Goal: Information Seeking & Learning: Learn about a topic

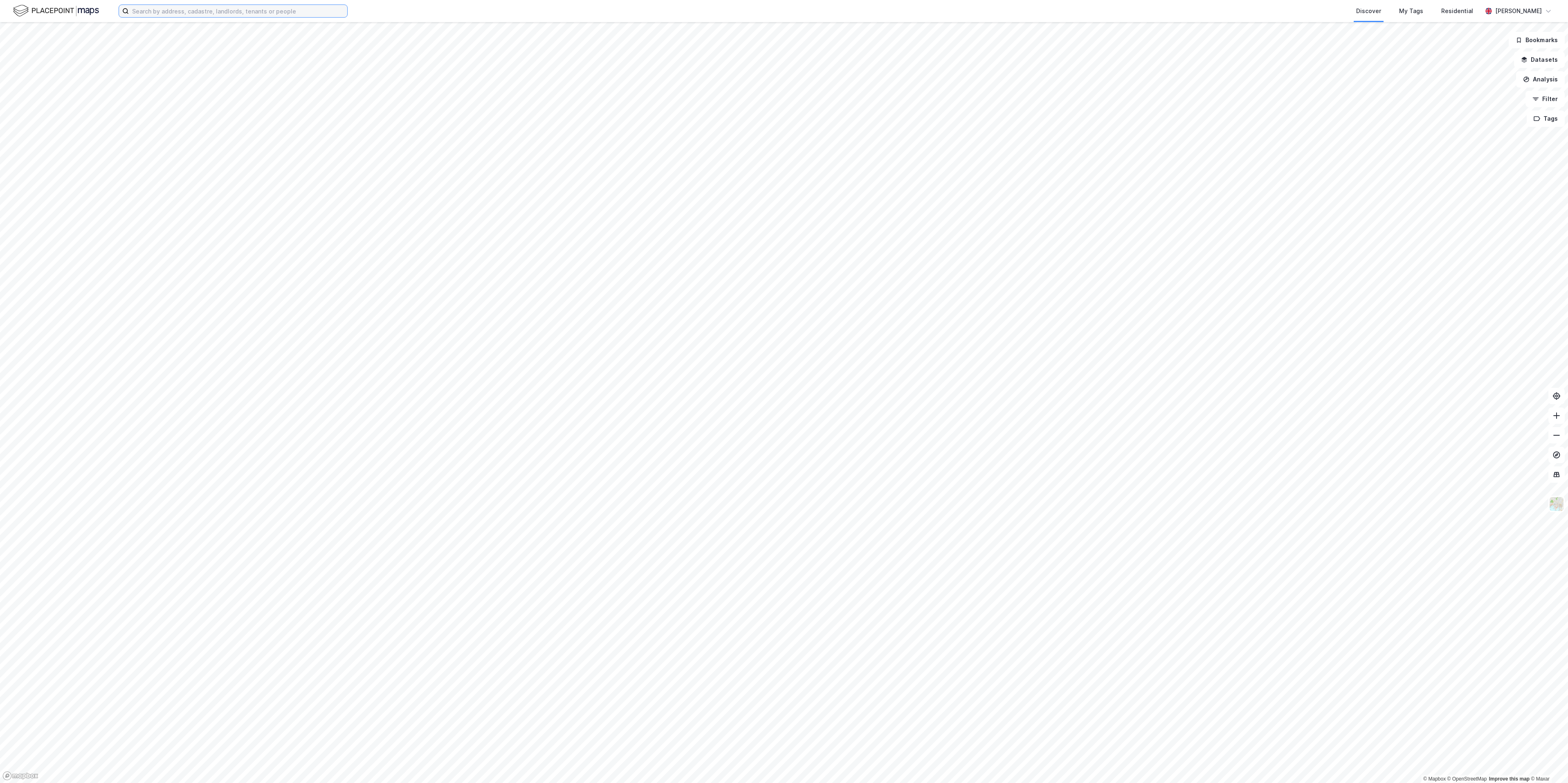
click at [303, 10] on input at bounding box center [238, 11] width 219 height 12
click at [251, 10] on input at bounding box center [238, 11] width 219 height 12
paste input "Jeksleveien 10"
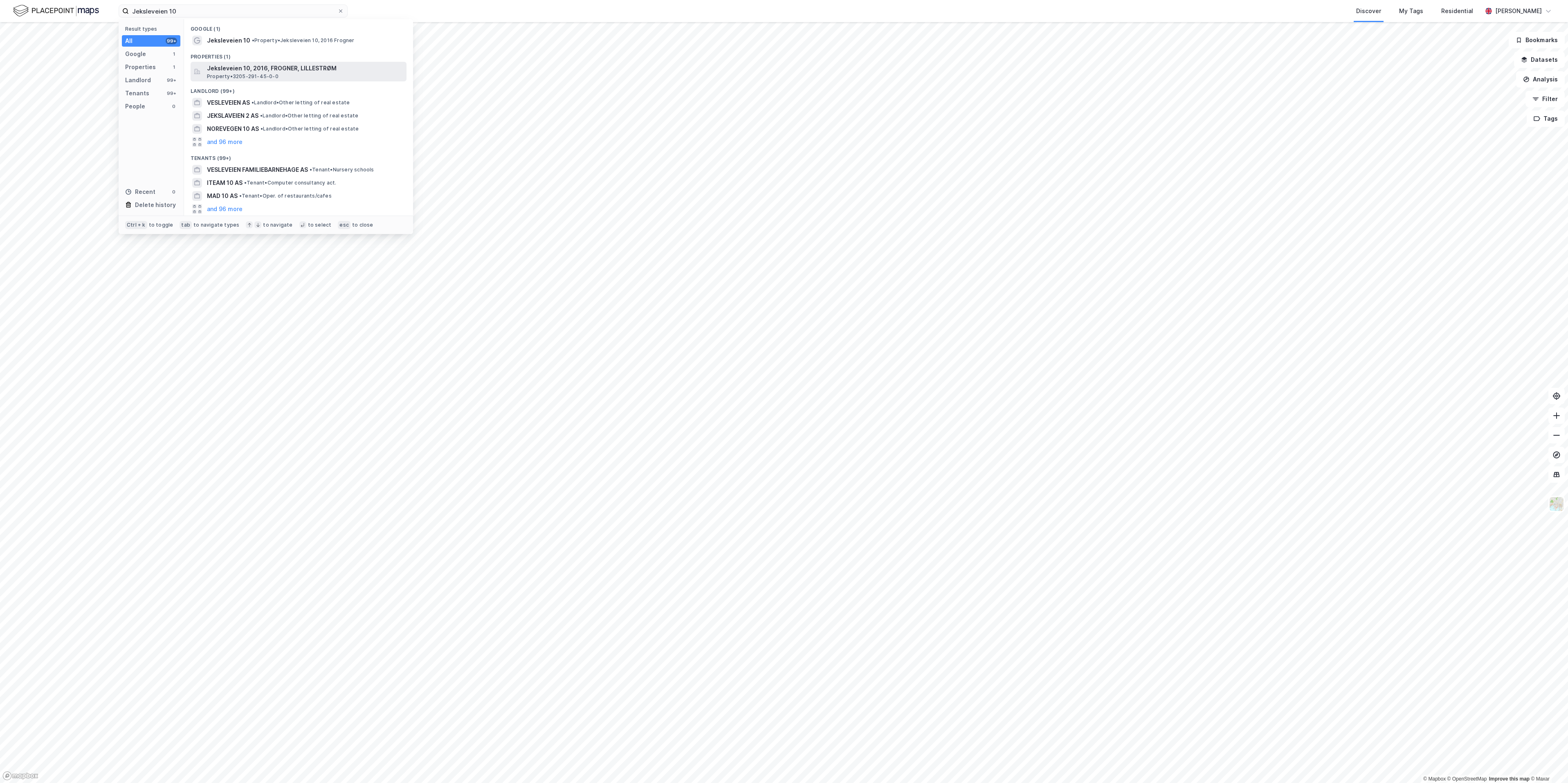
click at [246, 69] on span "Jeksleveien 10, 2016, FROGNER, LILLESTRØM" at bounding box center [305, 68] width 197 height 10
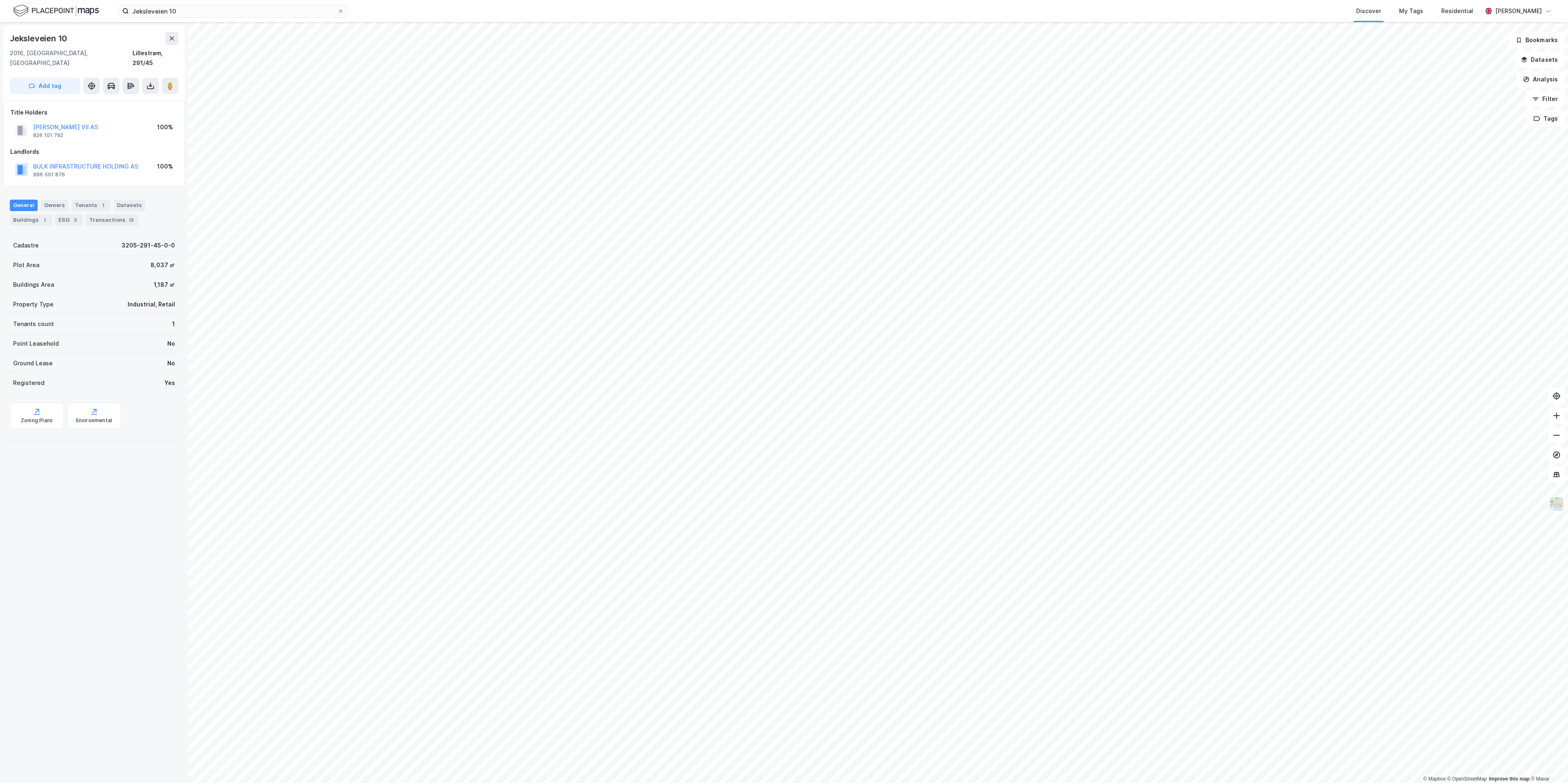
click at [85, 161] on div "BULK INFRASTRUCTURE HOLDING AS" at bounding box center [85, 166] width 105 height 10
click at [0, 0] on button "BULK INFRASTRUCTURE HOLDING AS" at bounding box center [0, 0] width 0 height 0
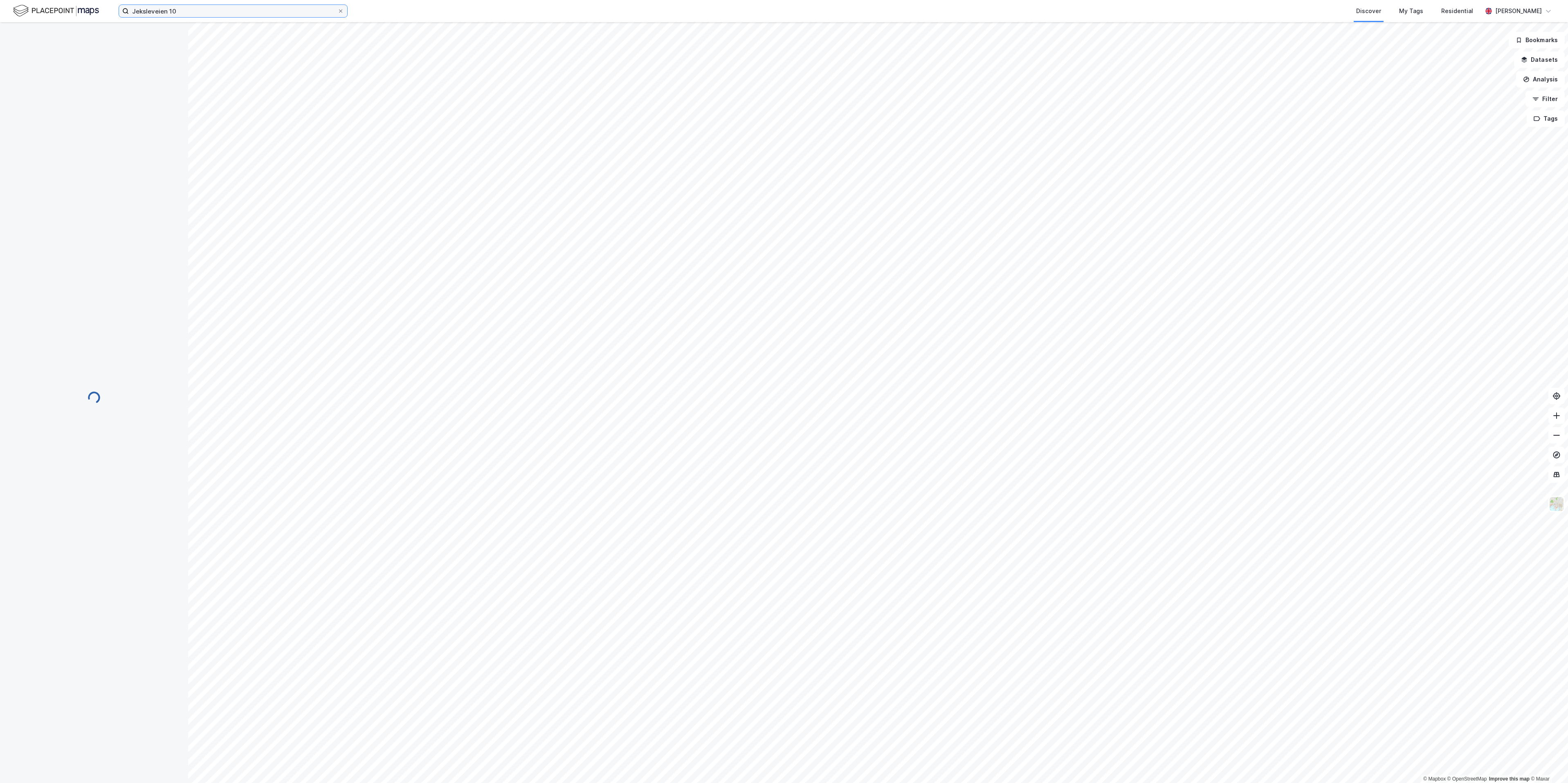
click at [194, 14] on input "Jeksleveien 10" at bounding box center [233, 11] width 209 height 12
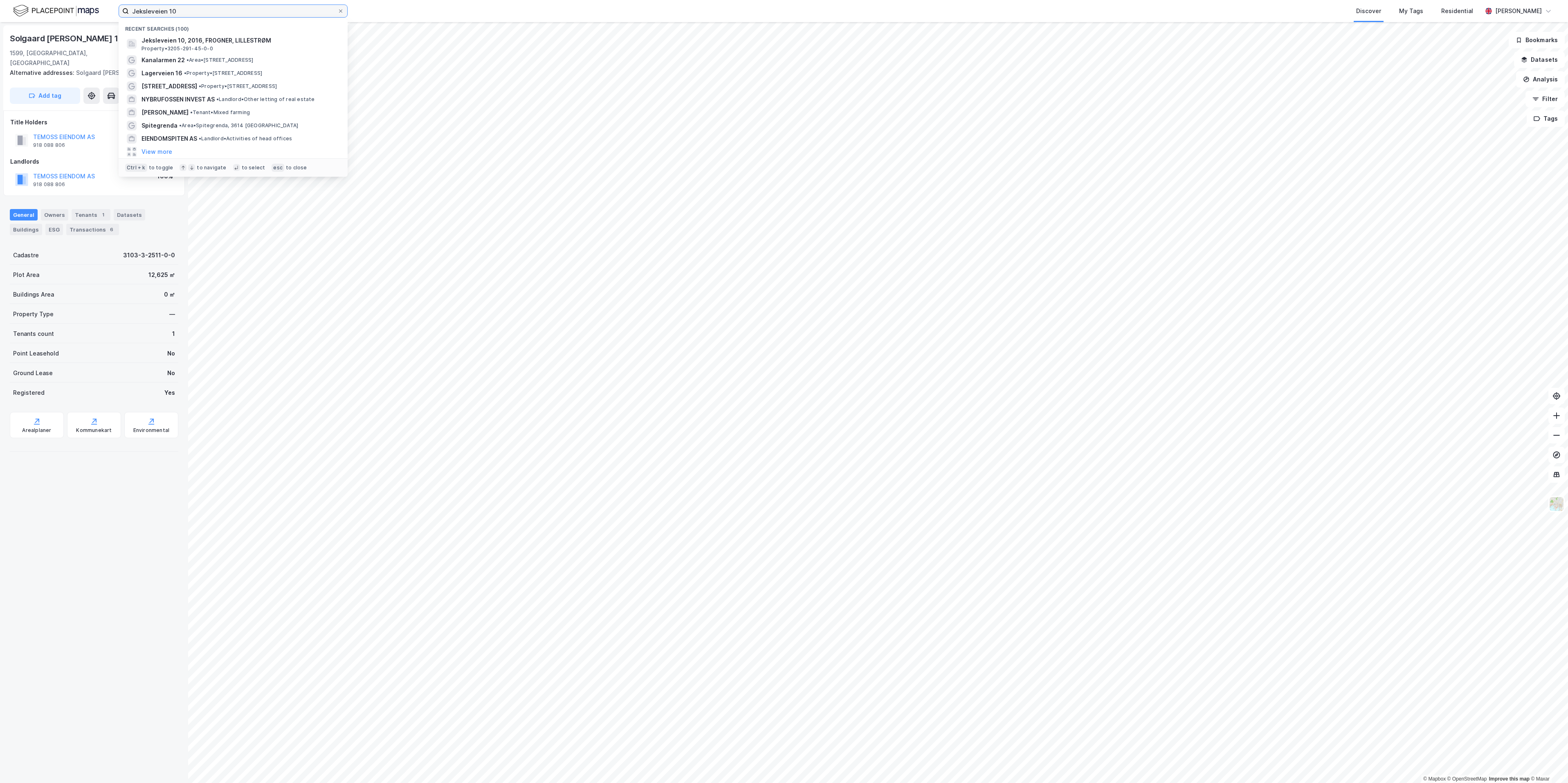
click at [194, 14] on input "Jeksleveien 10" at bounding box center [233, 11] width 209 height 12
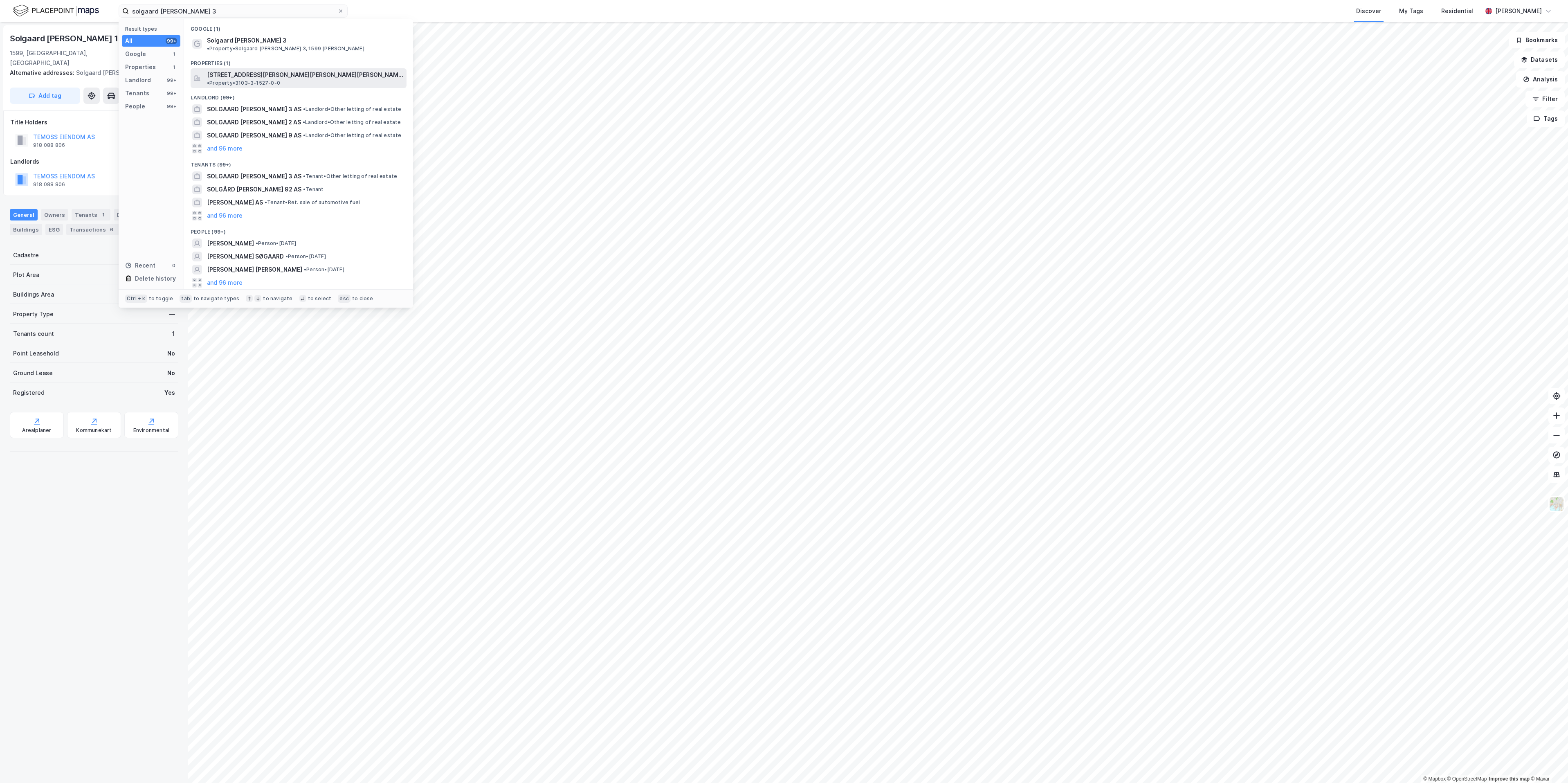
click at [264, 71] on span "[STREET_ADDRESS][PERSON_NAME][PERSON_NAME][PERSON_NAME]" at bounding box center [305, 75] width 197 height 10
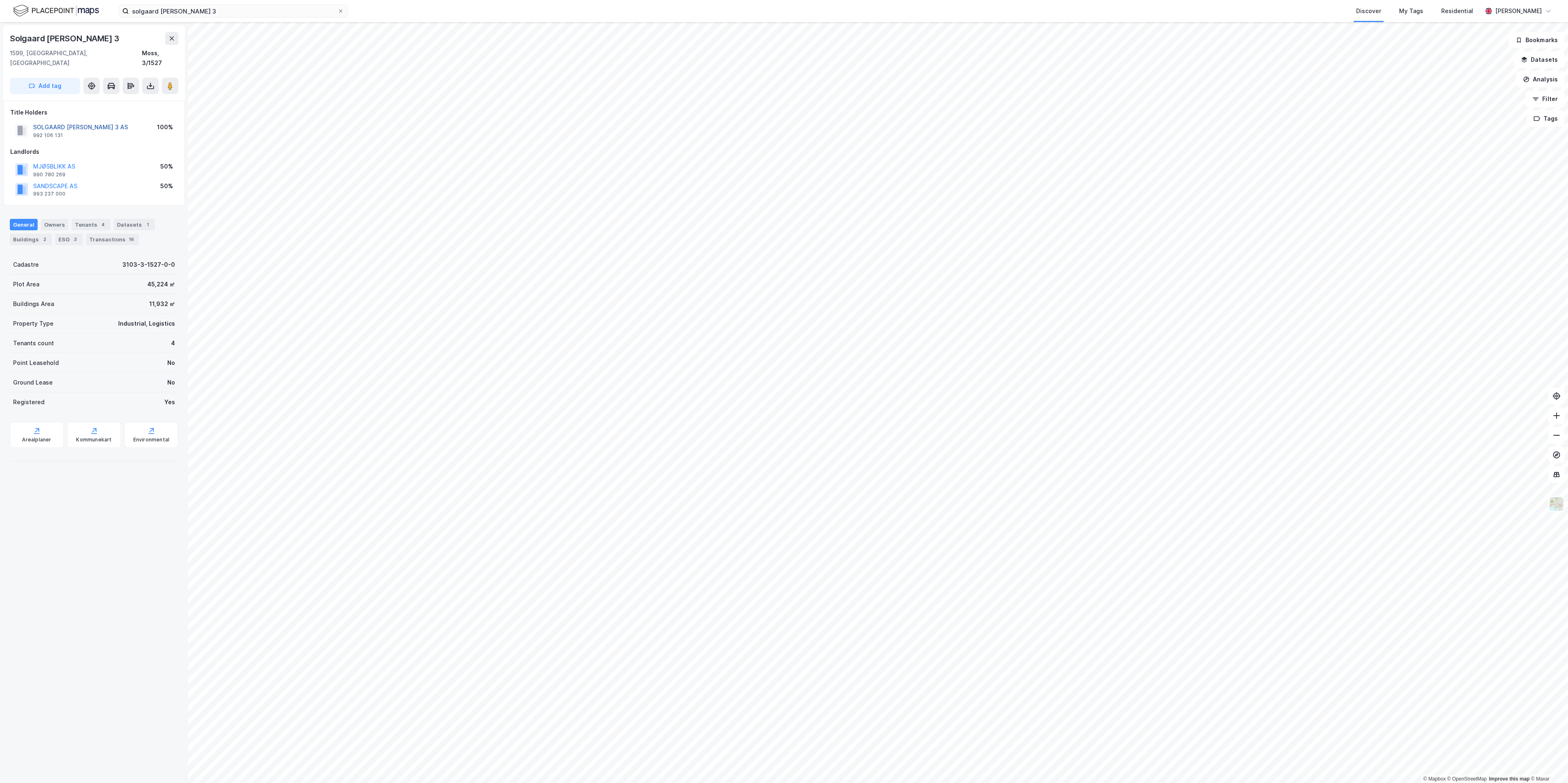
click at [0, 0] on button "SOLGAARD [PERSON_NAME] 3 AS" at bounding box center [0, 0] width 0 height 0
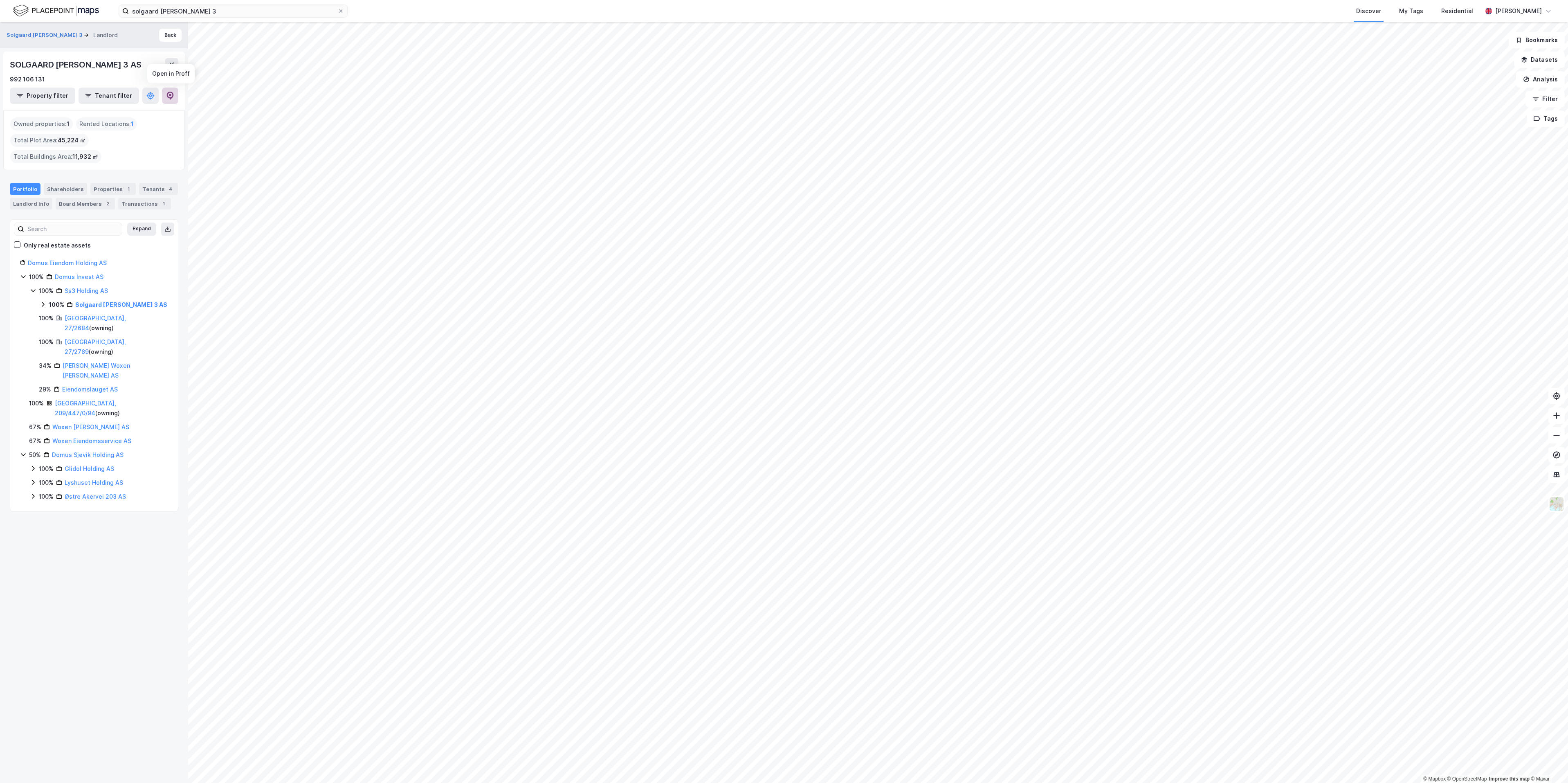
click at [170, 100] on button at bounding box center [170, 96] width 16 height 16
click at [159, 38] on button "Back" at bounding box center [170, 35] width 23 height 13
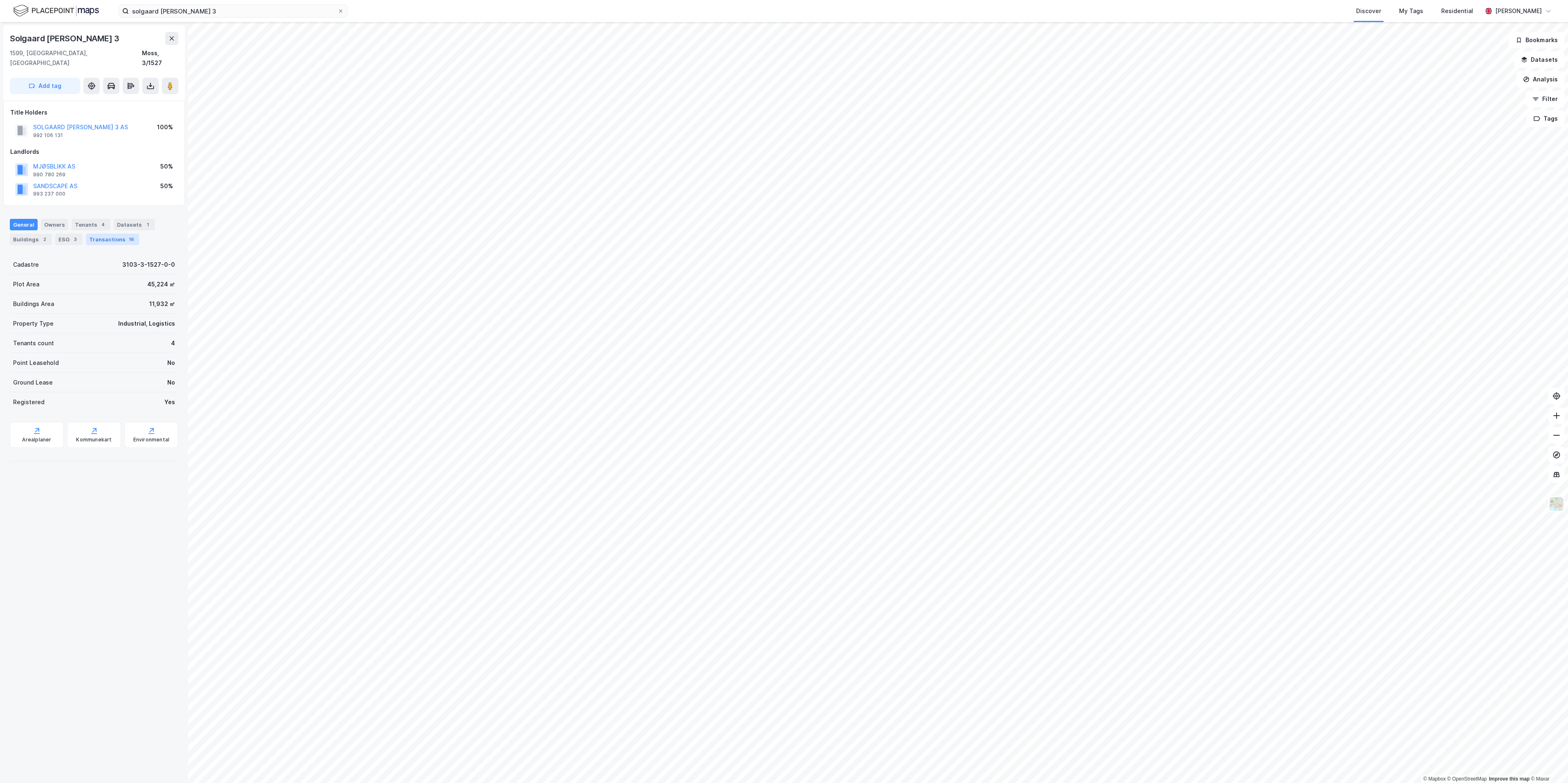
click at [110, 234] on div "Transactions 16" at bounding box center [112, 239] width 53 height 12
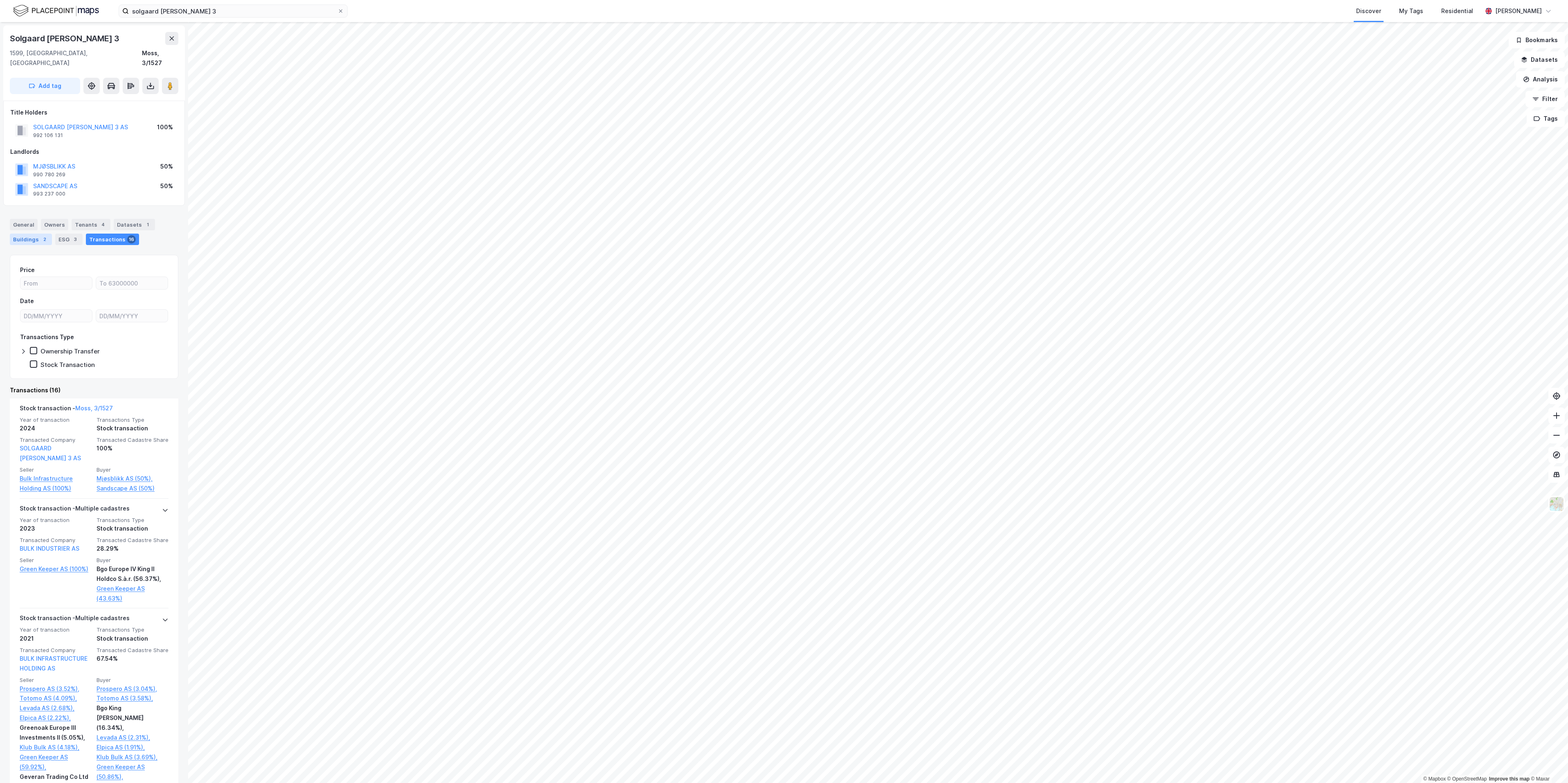
click at [26, 234] on div "Buildings 2" at bounding box center [30, 239] width 42 height 12
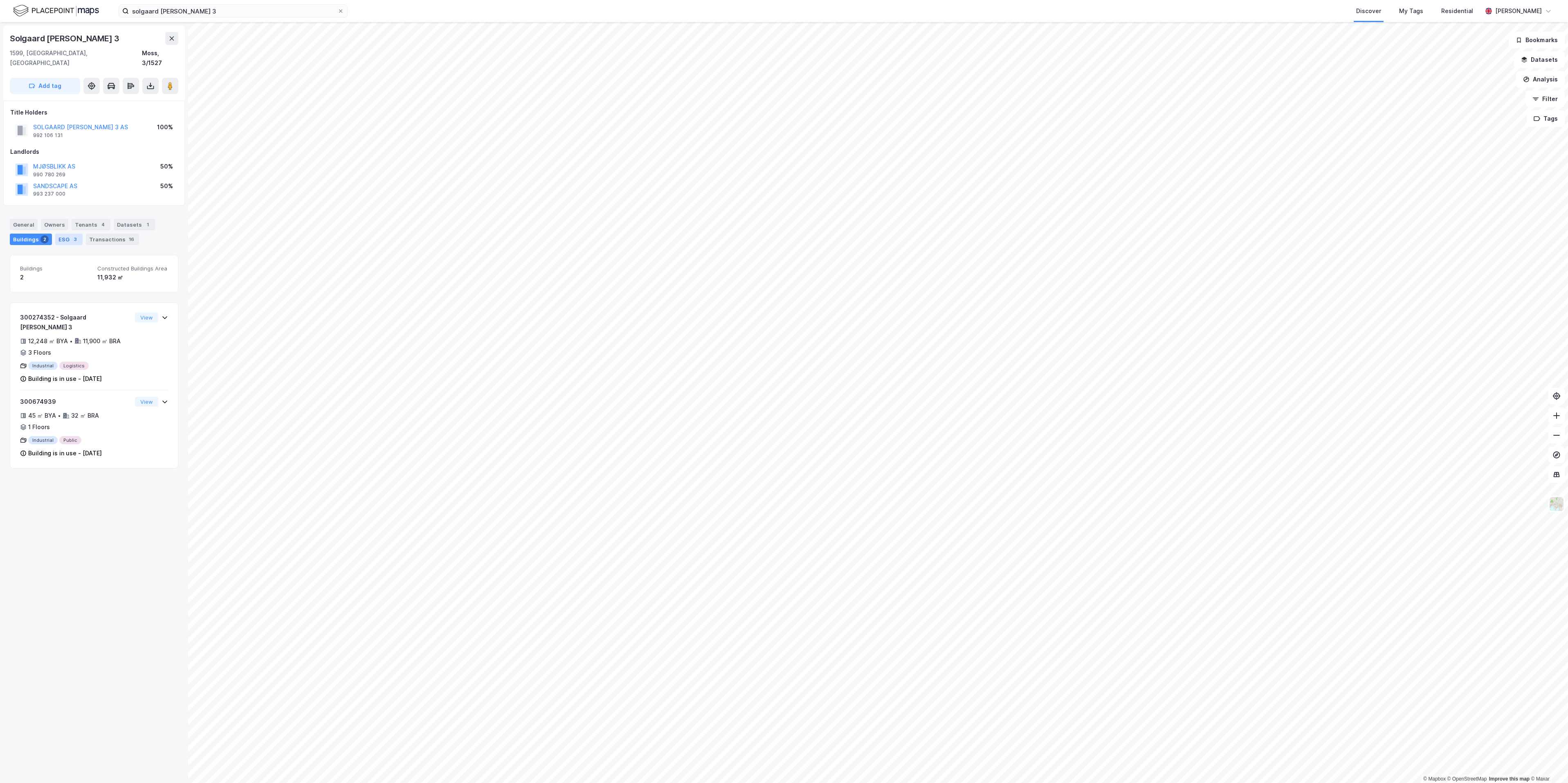
click at [67, 234] on div "ESG 3" at bounding box center [69, 239] width 27 height 12
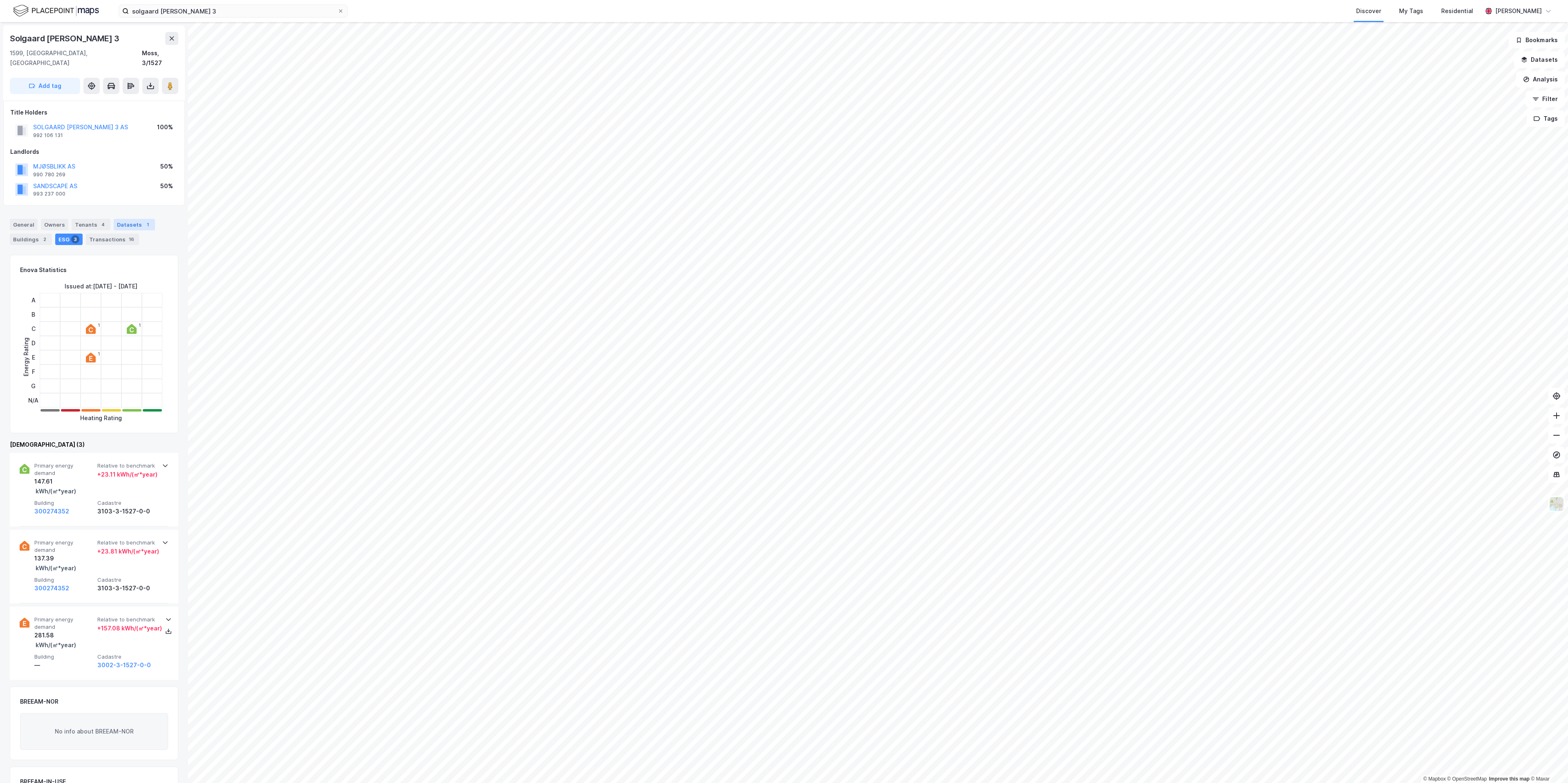
click at [125, 219] on div "Datasets 1" at bounding box center [135, 224] width 41 height 12
click at [79, 272] on div "Transaksjoner" at bounding box center [63, 276] width 59 height 10
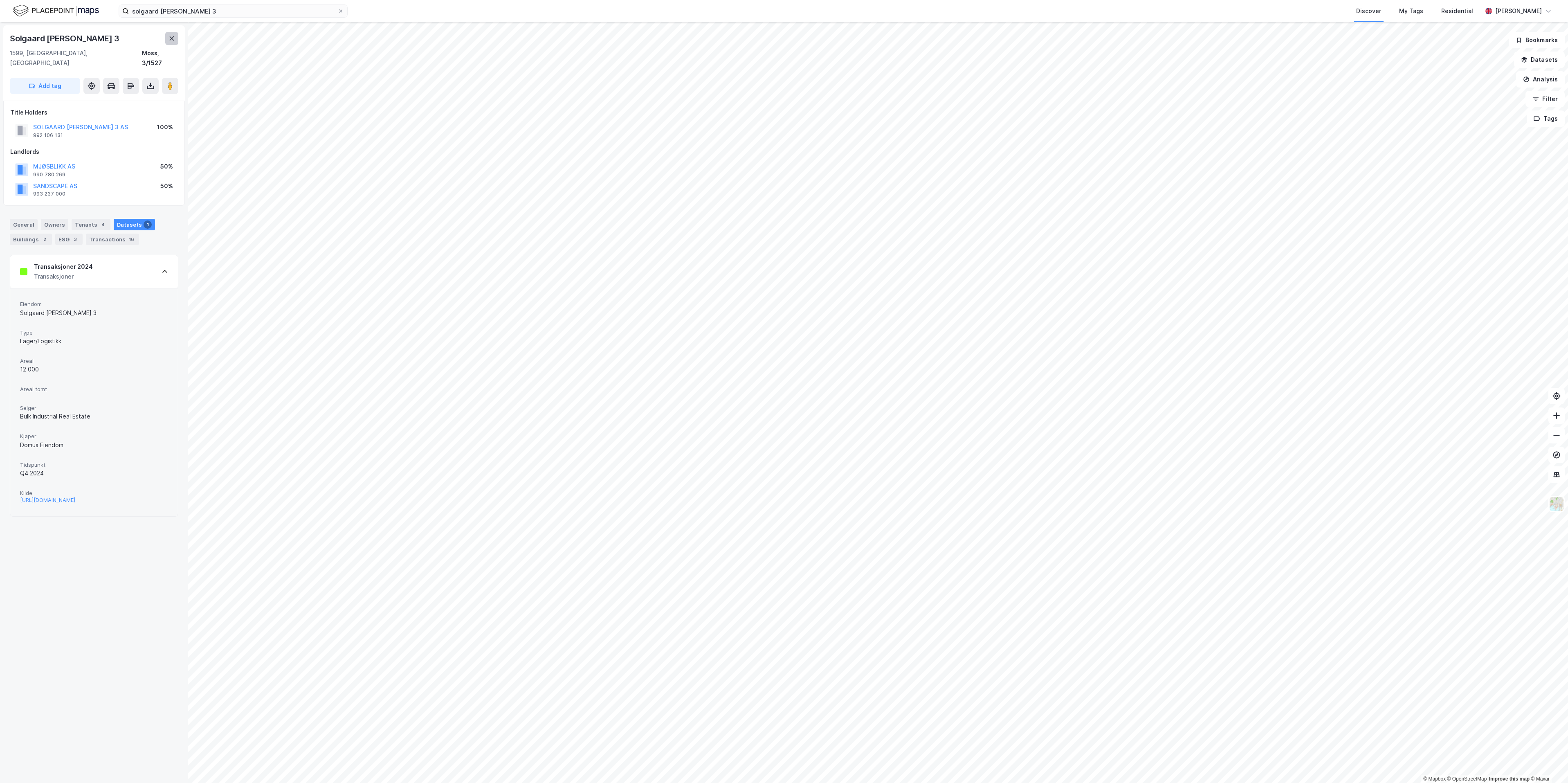
click at [173, 41] on icon at bounding box center [172, 38] width 7 height 7
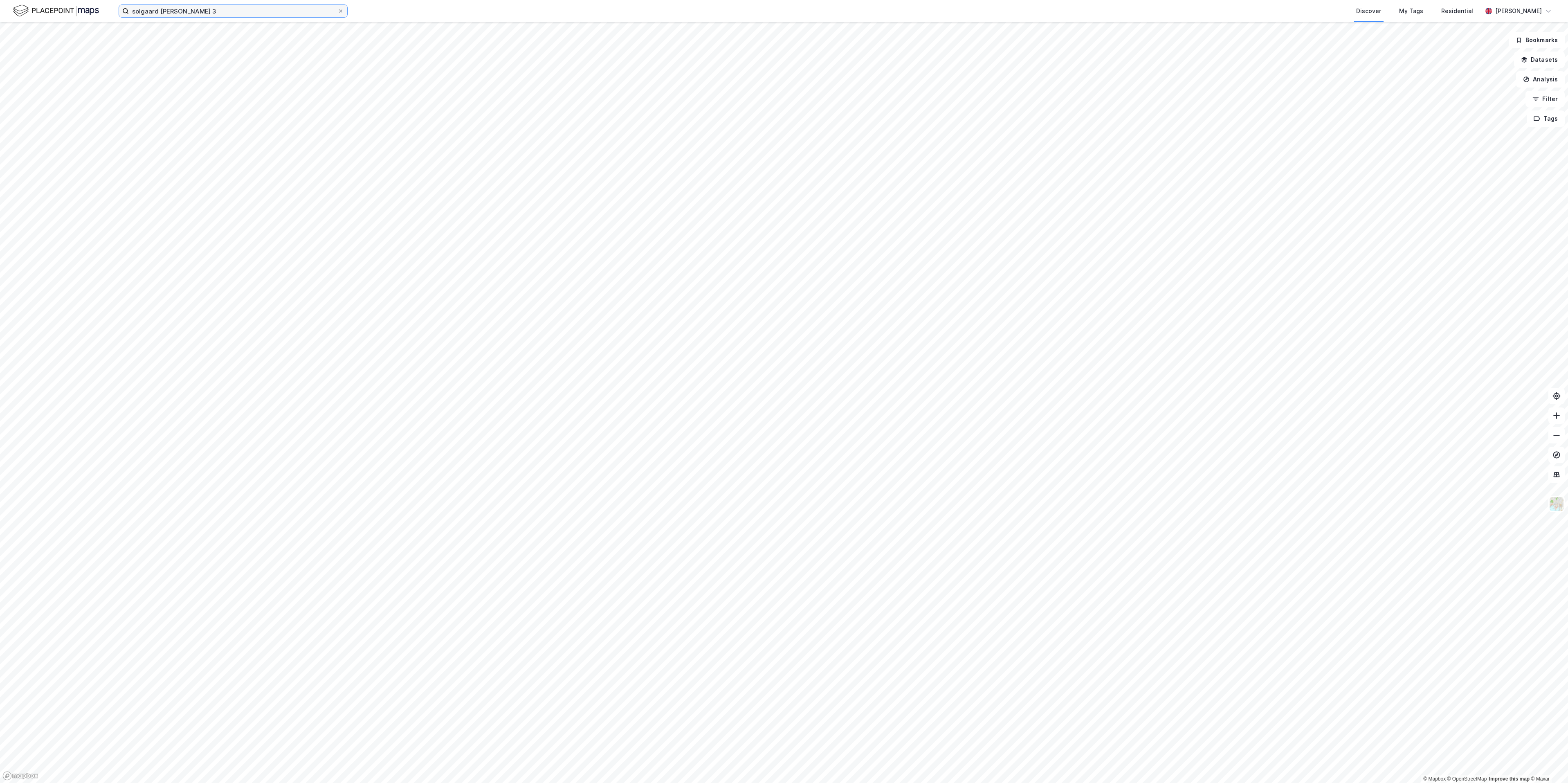
click at [206, 12] on input "solgaard [PERSON_NAME] 3" at bounding box center [233, 11] width 209 height 12
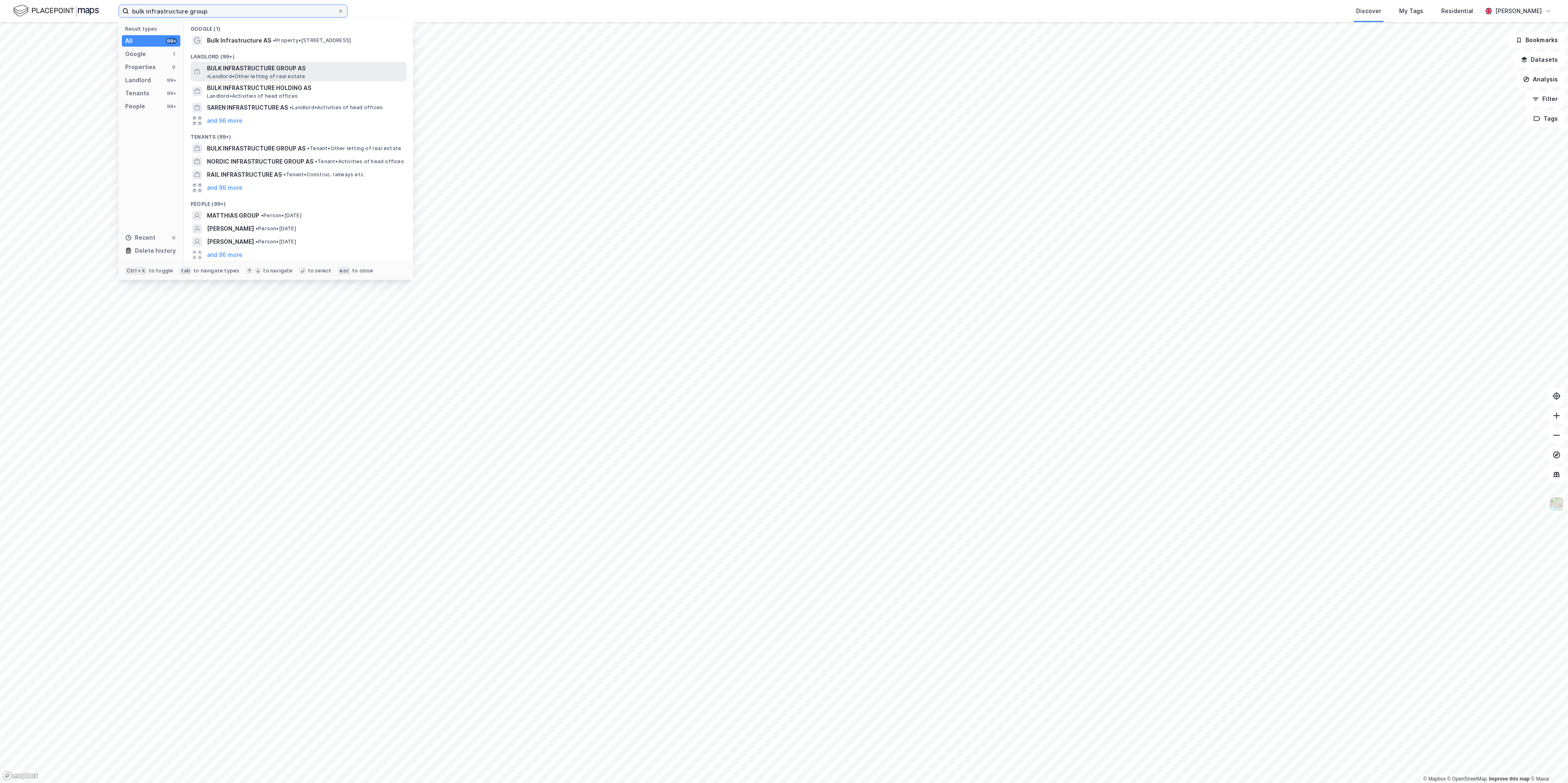
type input "bulk infrastructure group"
click at [233, 74] on div "BULK INFRASTRUCTURE GROUP AS • Landlord • Other letting of real estate" at bounding box center [298, 71] width 216 height 19
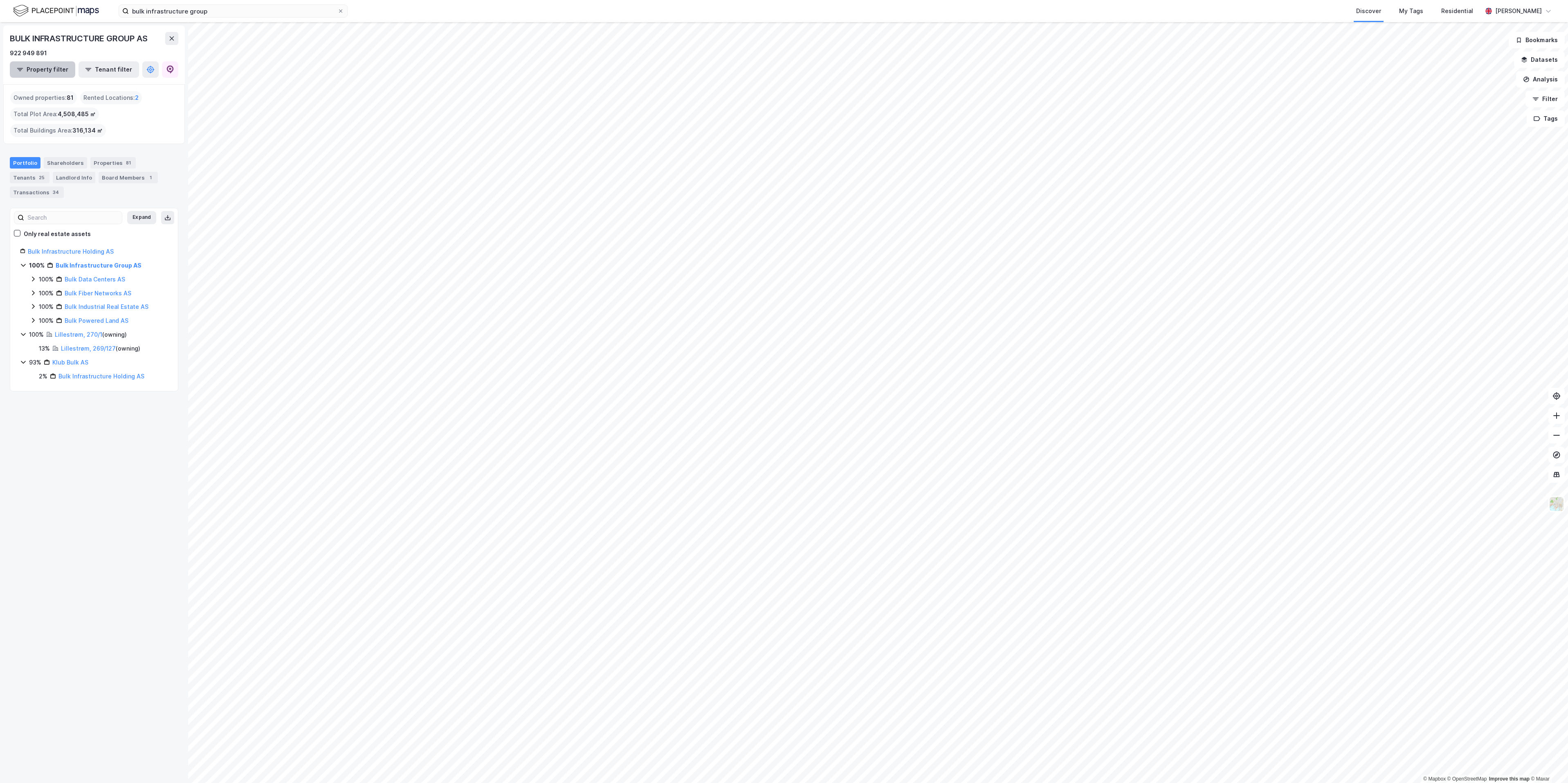
click at [59, 68] on button "Property filter" at bounding box center [43, 69] width 66 height 16
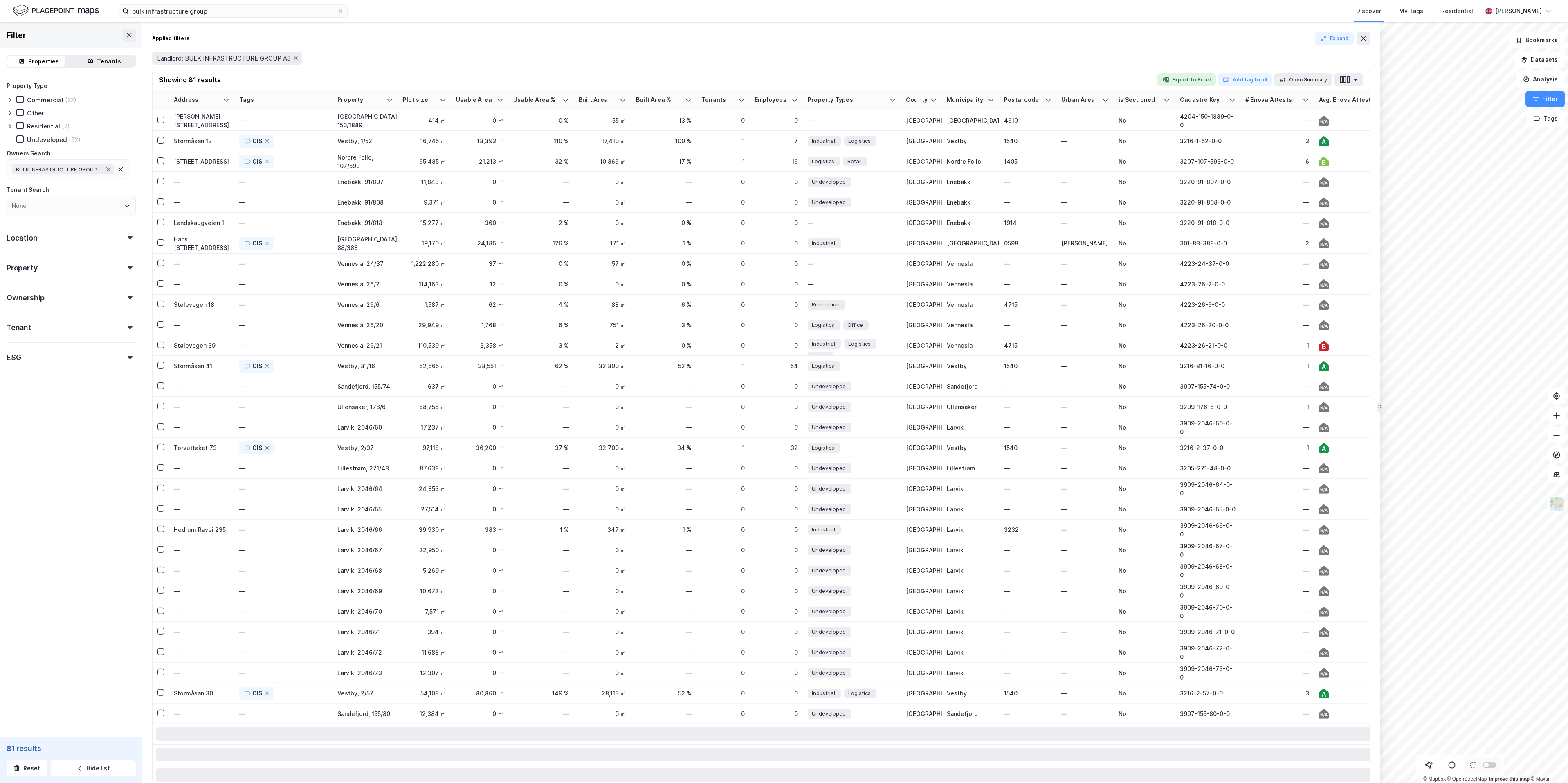
click at [116, 247] on div "Property Type Commercial (22) Other Residential (2) Undeveloped (52) Owners Sea…" at bounding box center [71, 223] width 129 height 285
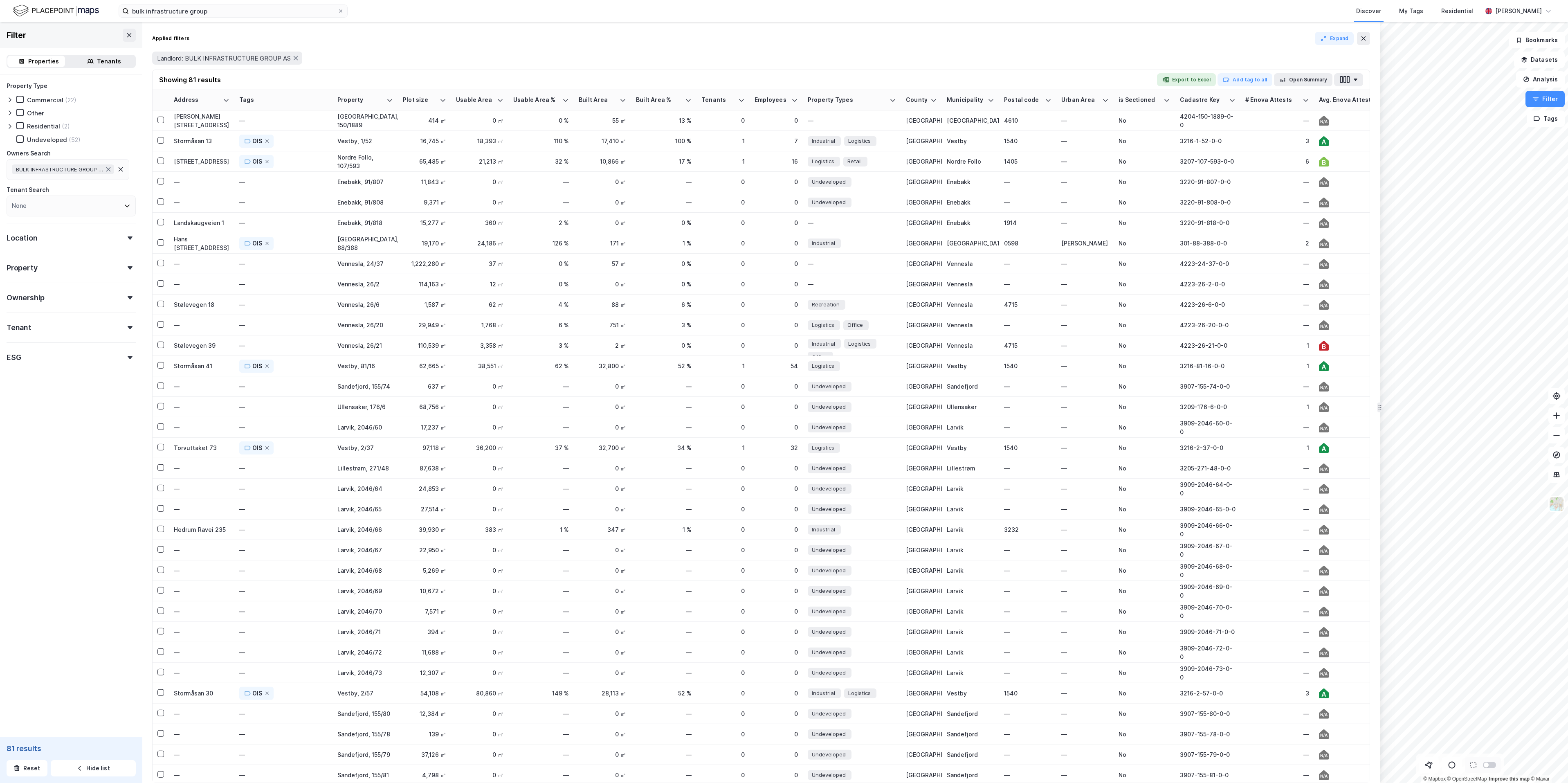
click at [128, 237] on icon at bounding box center [130, 237] width 5 height 3
click at [1200, 83] on button "Export to Excel" at bounding box center [1186, 80] width 59 height 13
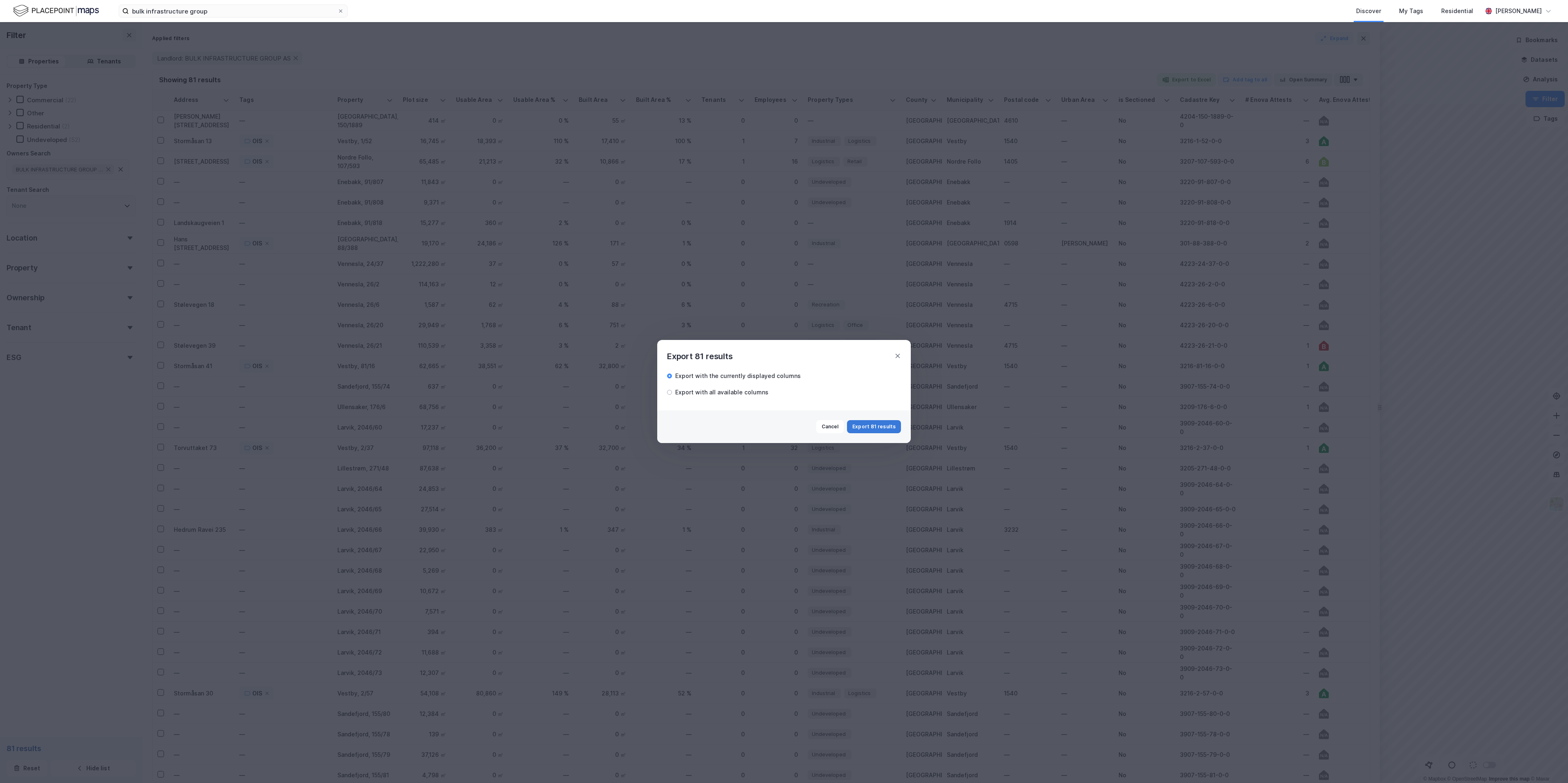
click at [872, 425] on button "Export 81 results" at bounding box center [873, 427] width 54 height 13
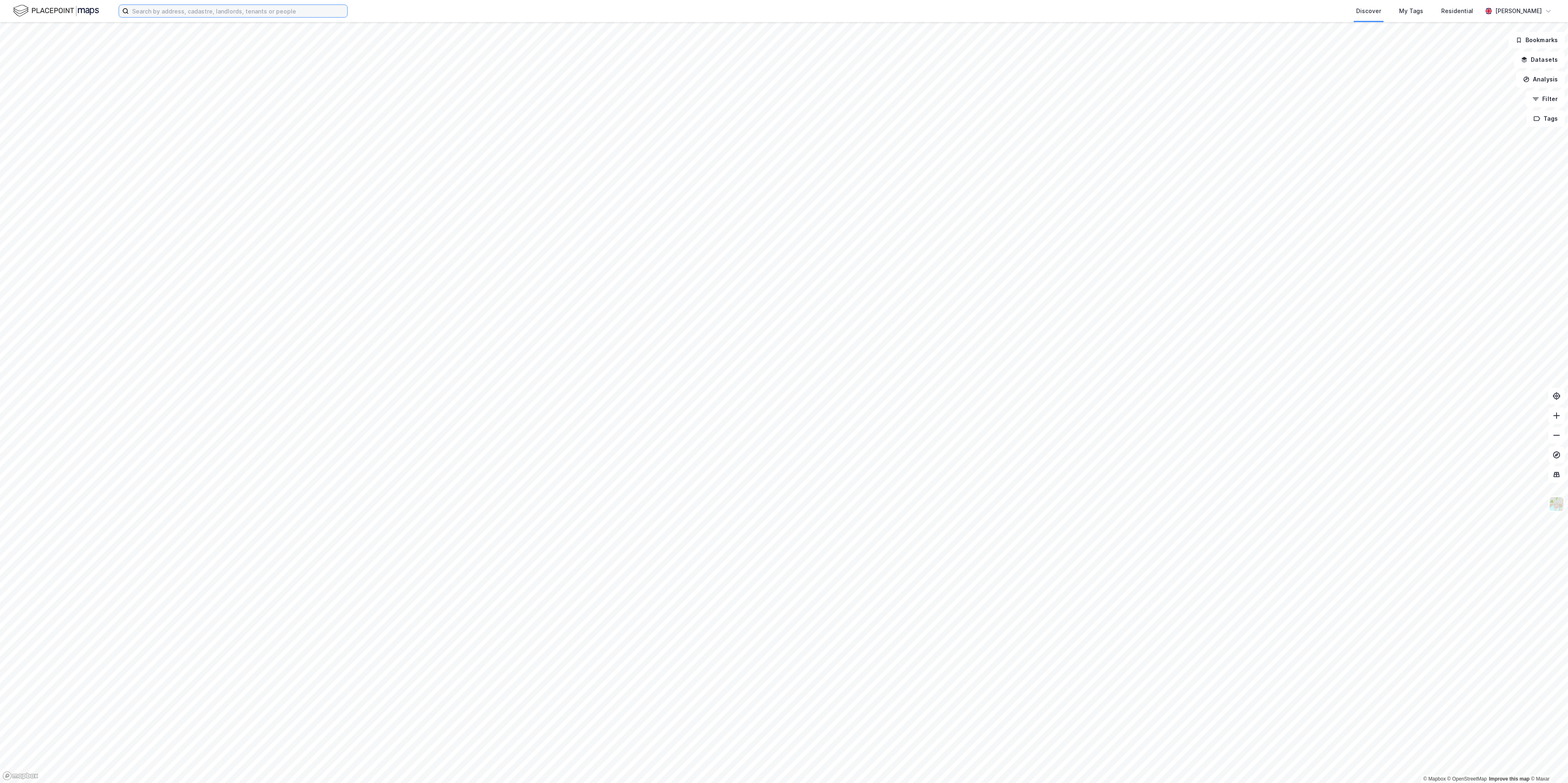
click at [225, 11] on input at bounding box center [238, 11] width 219 height 12
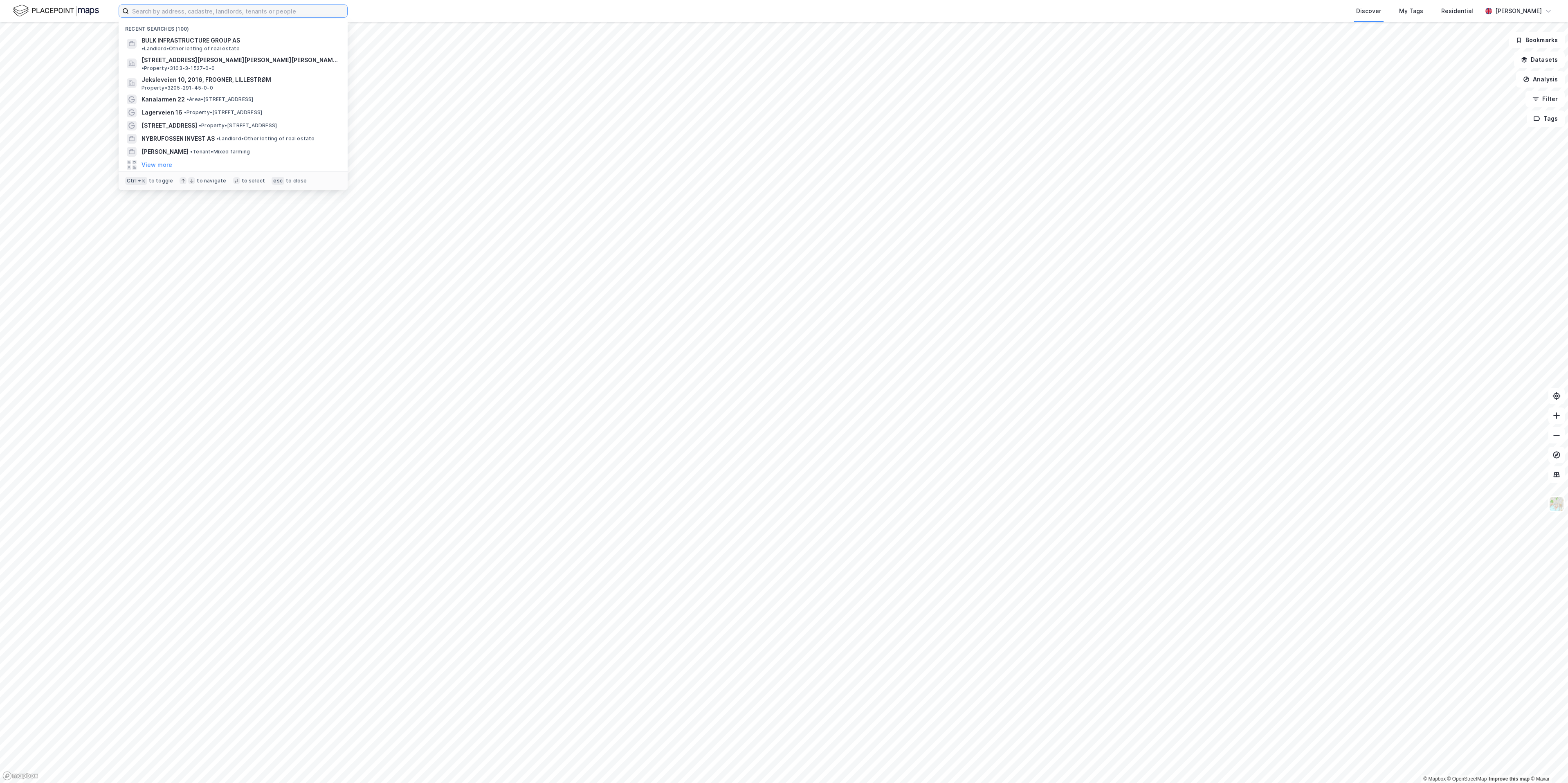
paste input "Jeksleveien 47"
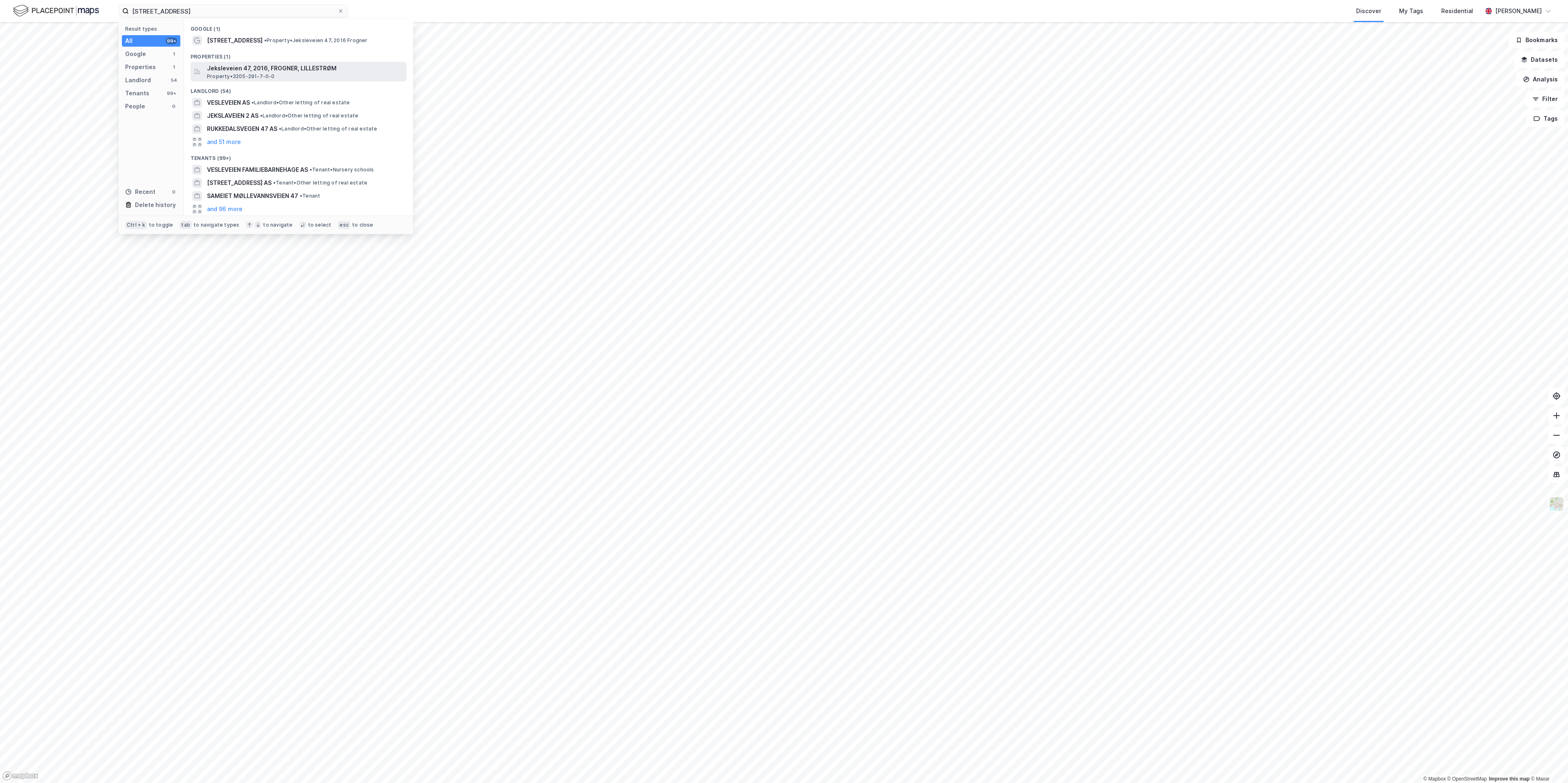
click at [256, 80] on div "Jeksleveien 47, 2016, FROGNER, LILLESTRØM Property • 3205-291-7-0-0" at bounding box center [298, 71] width 216 height 19
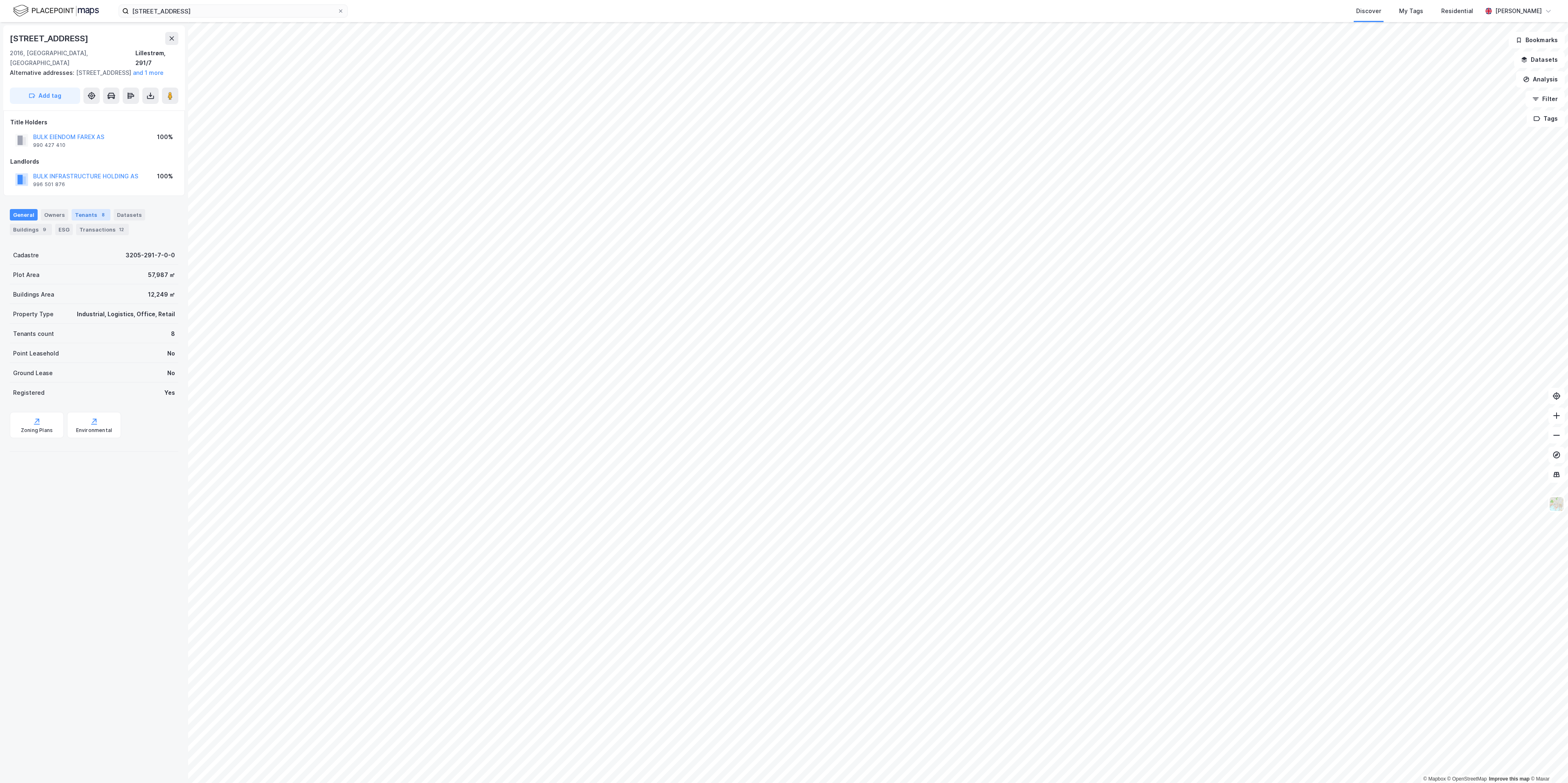
click at [99, 209] on div "Tenants 8" at bounding box center [91, 214] width 39 height 12
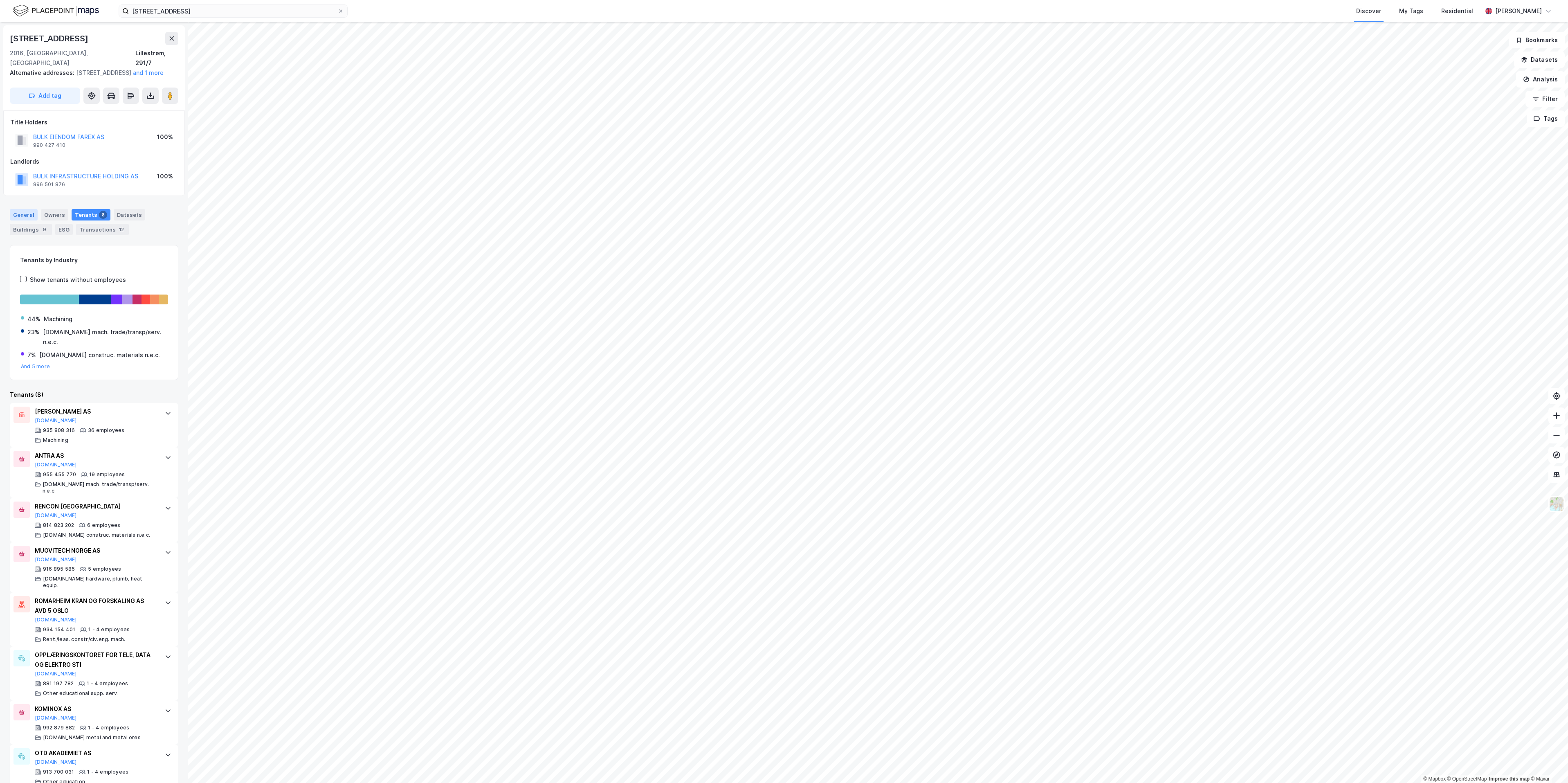
click at [16, 210] on div "General" at bounding box center [24, 214] width 28 height 12
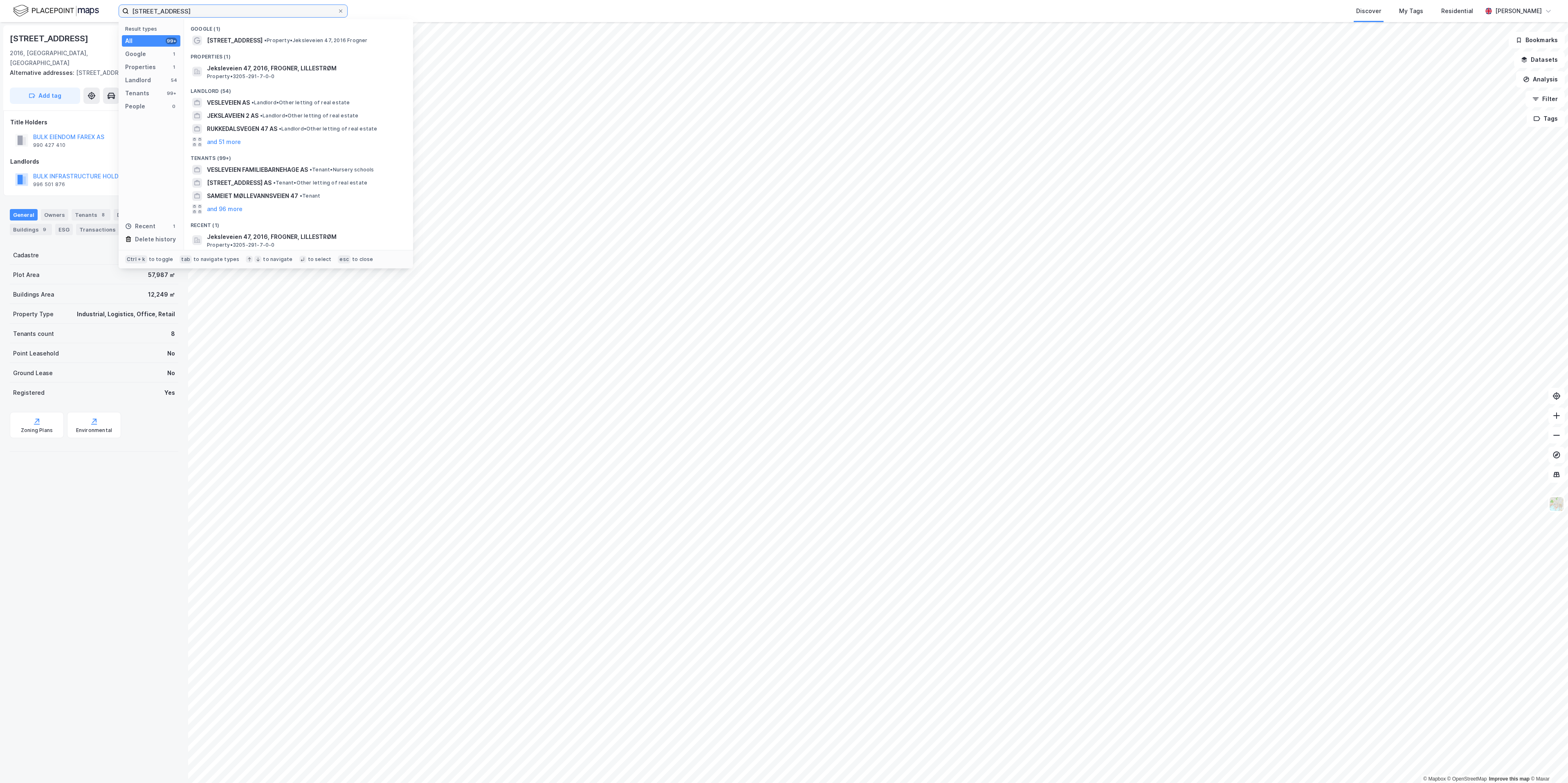
click at [193, 12] on input "Jeksleveien 47" at bounding box center [233, 11] width 209 height 12
paste input "Landskaugveien 1"
drag, startPoint x: 239, startPoint y: 40, endPoint x: 239, endPoint y: 64, distance: 24.0
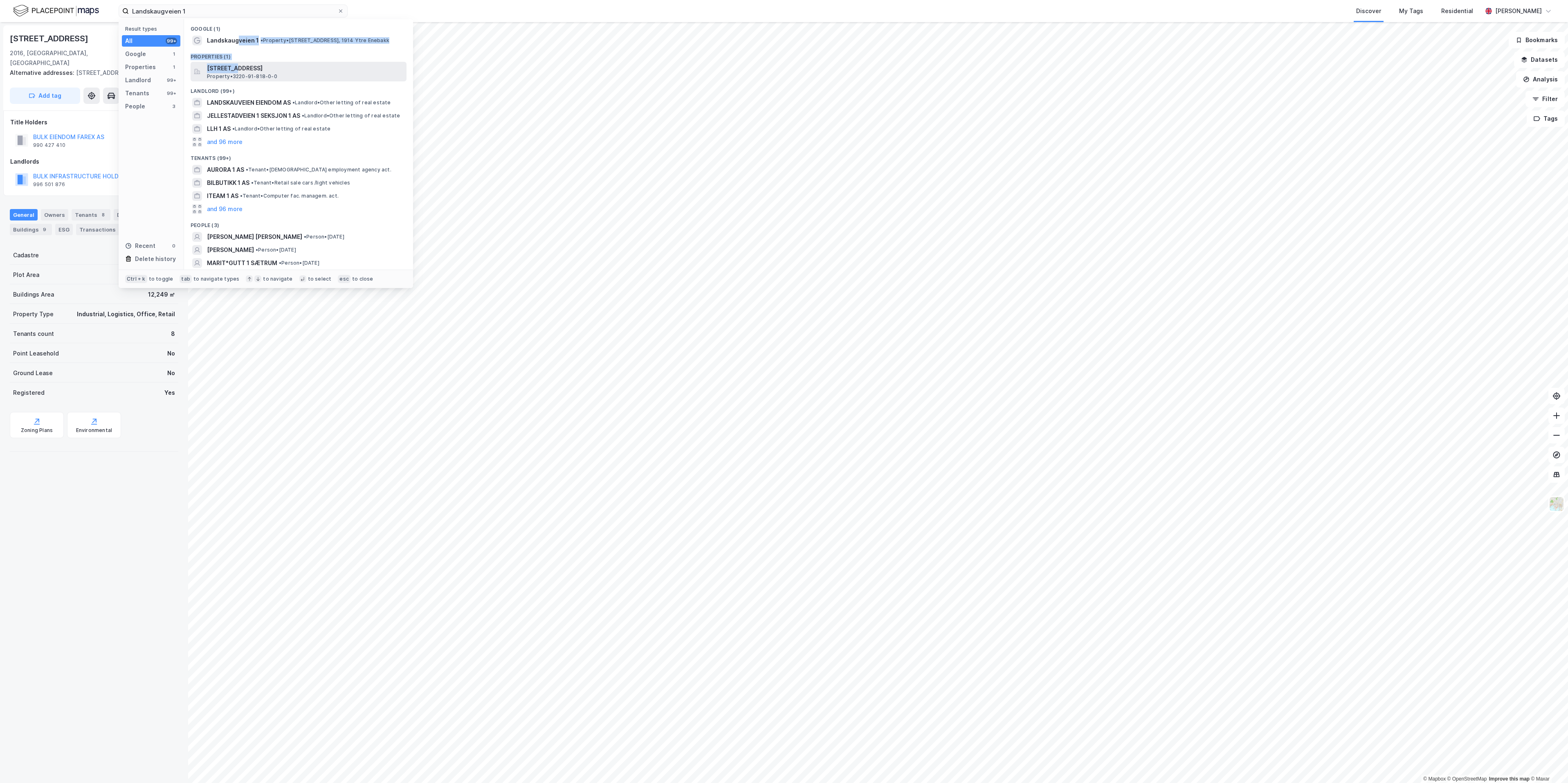
click at [239, 64] on div "Google (1) Landskaugveien 1 • Property • Landskaugveien 1, 1914 Ytre Enebakk Pr…" at bounding box center [298, 144] width 229 height 250
click at [239, 64] on span "Landskaugveien 1, 1914, YTRE ENEBAKK, ENEBAKK" at bounding box center [305, 68] width 197 height 10
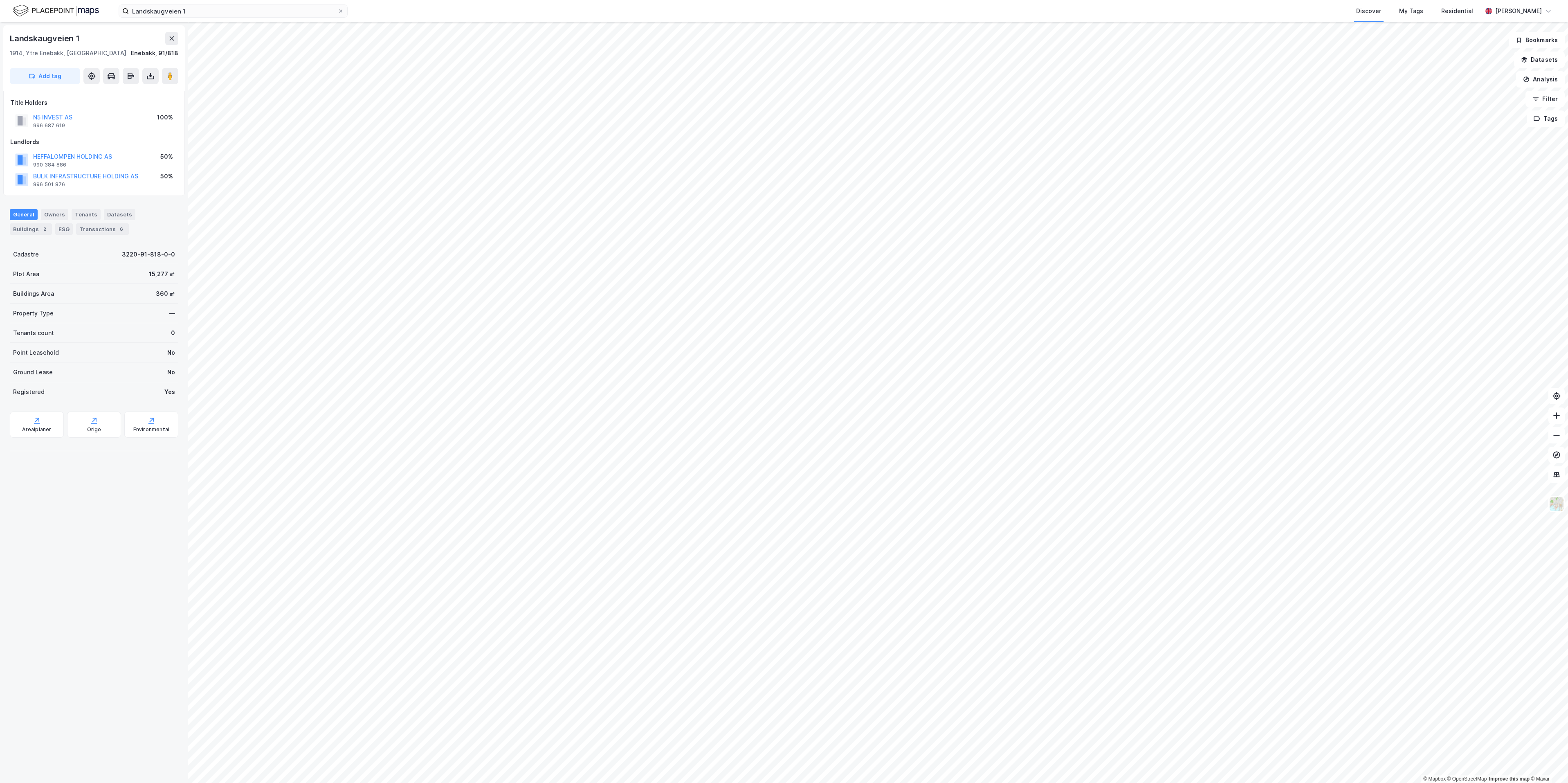
click at [91, 152] on div "HEFFALOMPEN HOLDING AS" at bounding box center [72, 156] width 79 height 10
click at [0, 0] on button "HEFFALOMPEN HOLDING AS" at bounding box center [0, 0] width 0 height 0
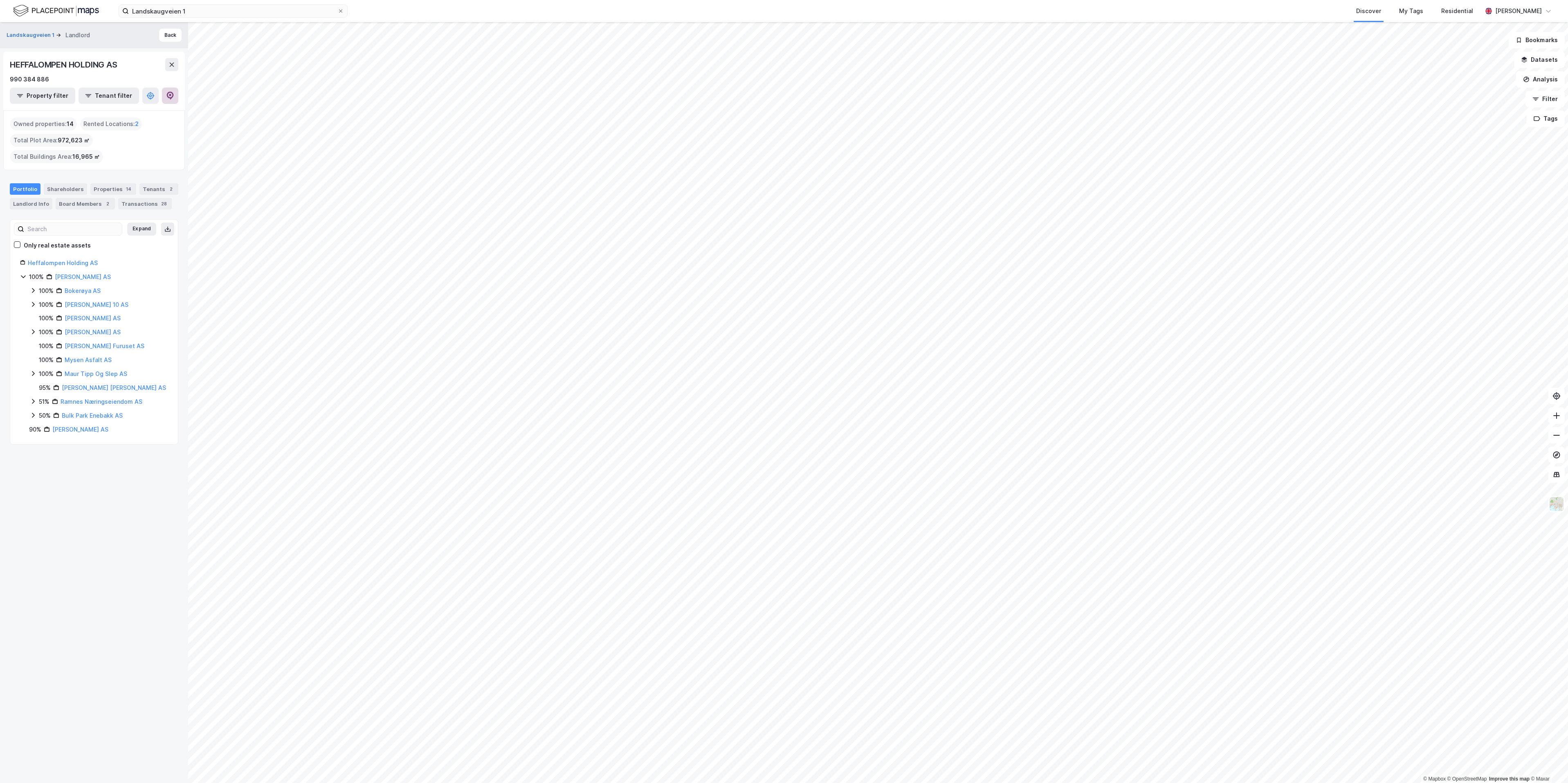
click at [168, 102] on button at bounding box center [170, 96] width 16 height 16
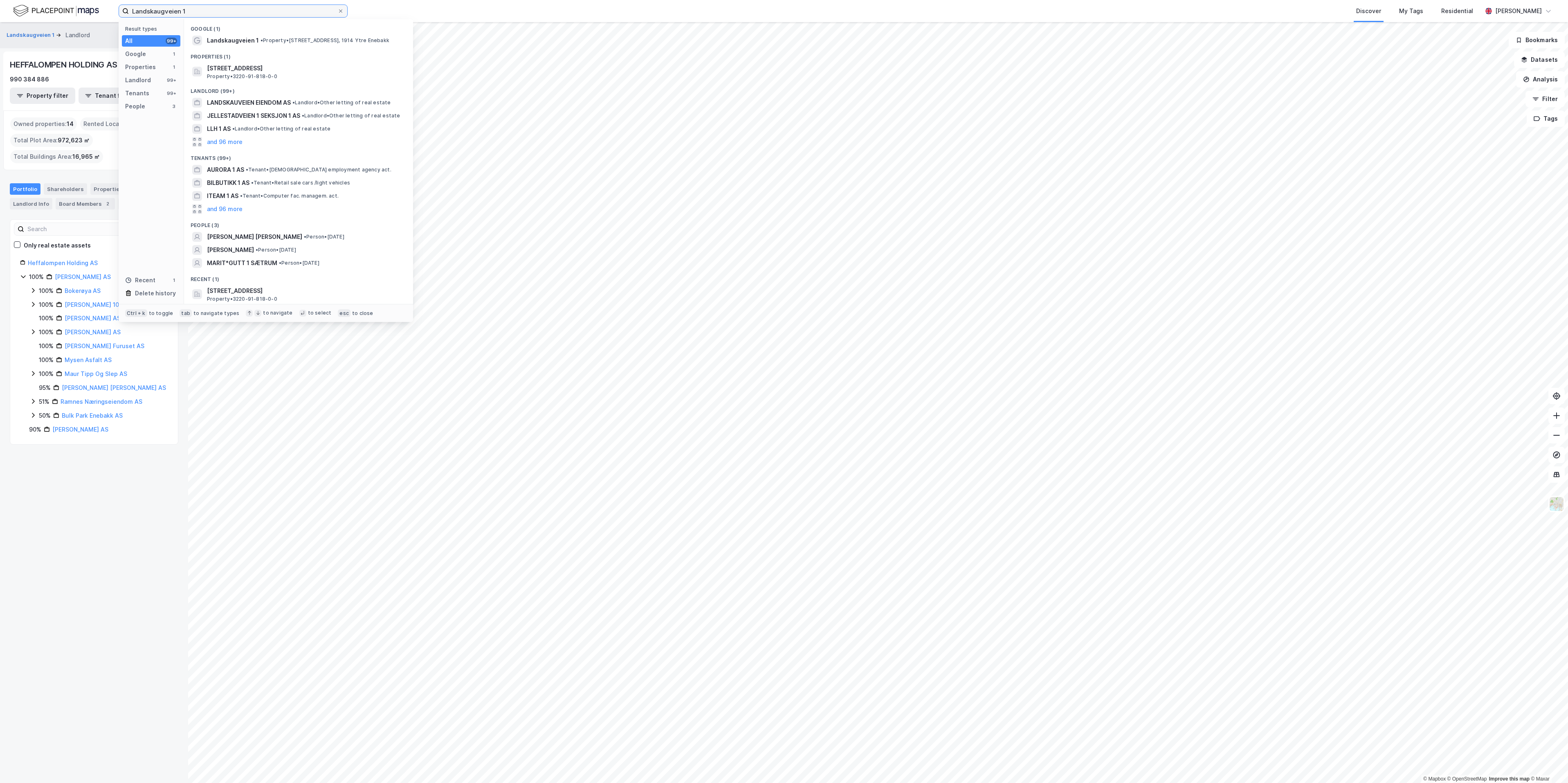
click at [216, 8] on input "Landskaugveien 1" at bounding box center [233, 11] width 209 height 12
paste input "[STREET_ADDRESS]"
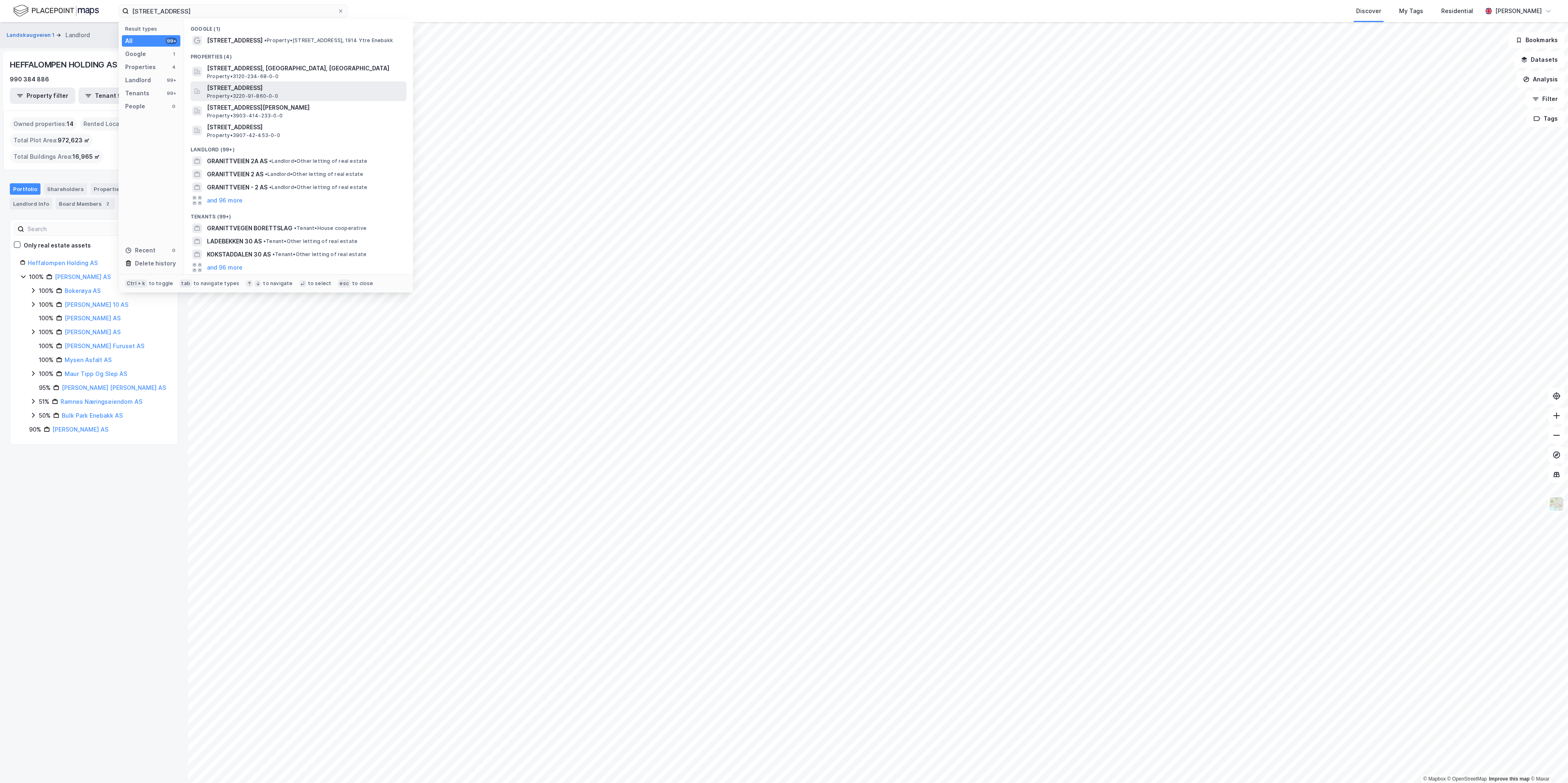
click at [242, 85] on span "Granittveien 30, 1914, YTRE ENEBAKK, ENEBAKK" at bounding box center [305, 88] width 197 height 10
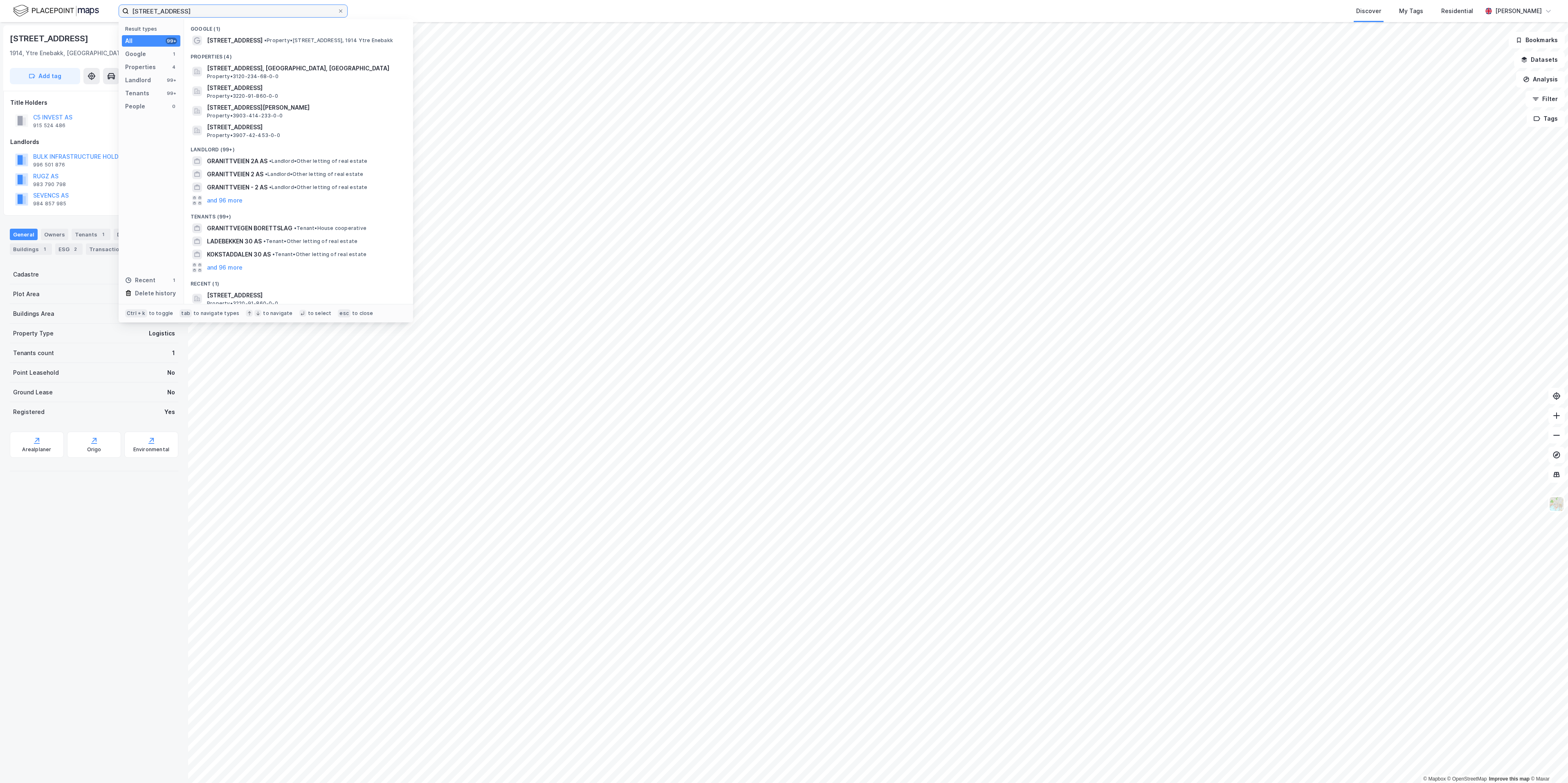
click at [203, 15] on input "[STREET_ADDRESS]" at bounding box center [233, 11] width 209 height 12
click at [244, 85] on span "Granittveien 30, 1914, YTRE ENEBAKK, ENEBAKK" at bounding box center [305, 88] width 197 height 10
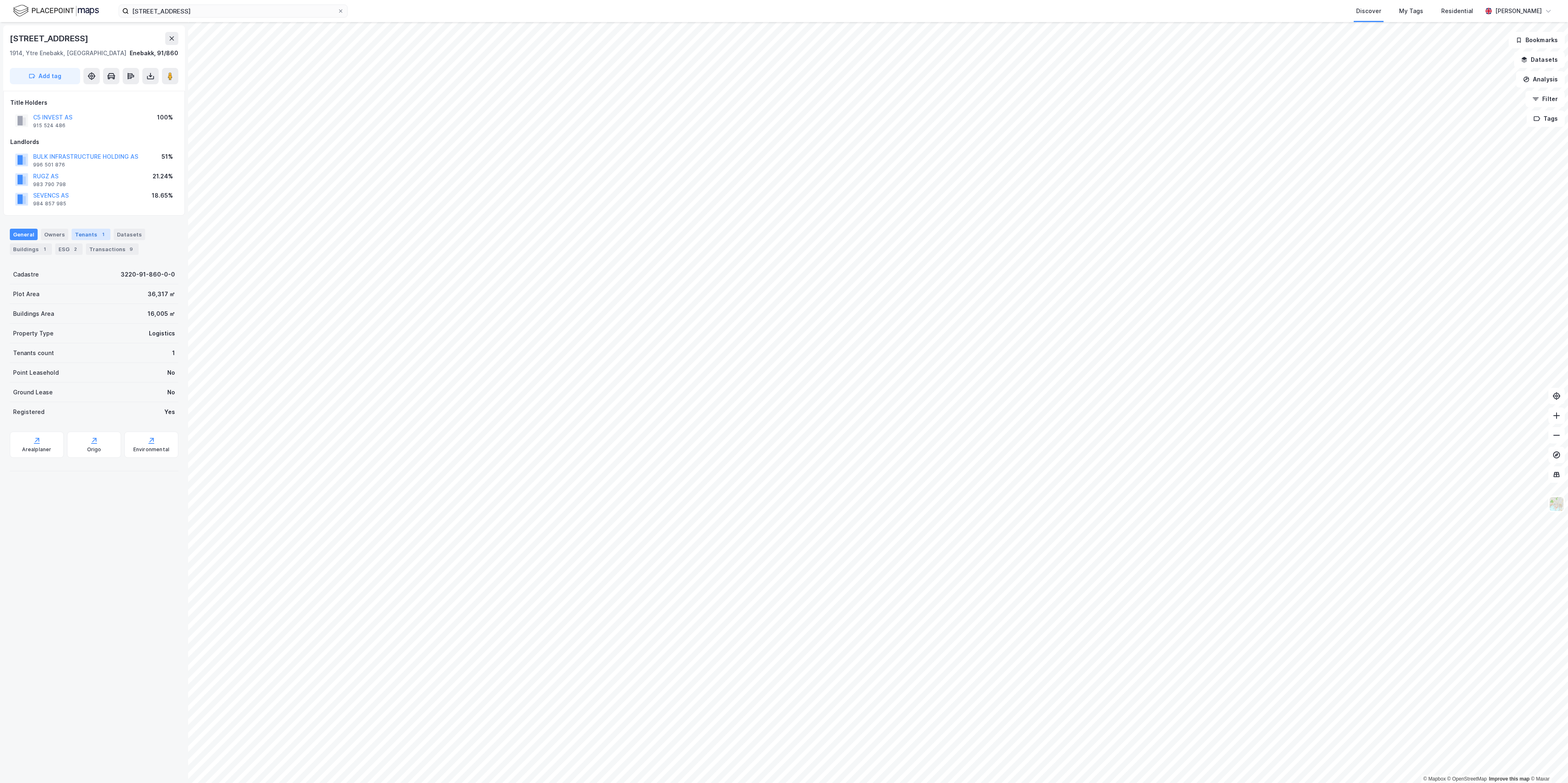
click at [81, 234] on div "Tenants 1" at bounding box center [91, 234] width 39 height 12
click at [28, 234] on div "General" at bounding box center [24, 234] width 28 height 12
click at [88, 199] on div "Tenants" at bounding box center [86, 195] width 29 height 12
click at [25, 198] on div "General" at bounding box center [24, 195] width 28 height 12
click at [114, 197] on div "Datasets 1" at bounding box center [125, 195] width 41 height 12
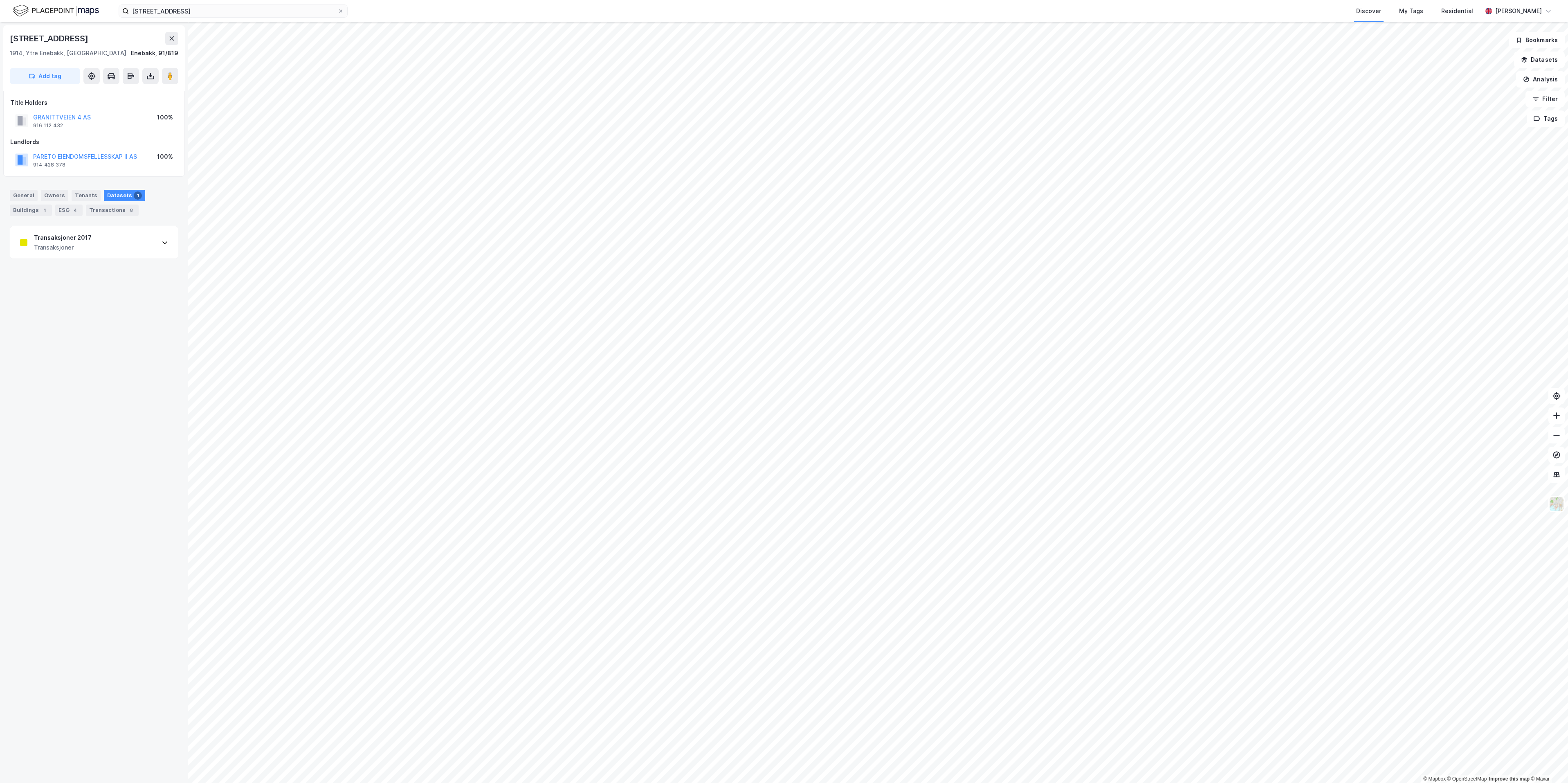
click at [75, 245] on div "Transaksjoner" at bounding box center [63, 247] width 58 height 10
click at [75, 336] on div "http://www.estatenyheter.no/2017/11/06/pareto-kjopte-logistikkeiendom/" at bounding box center [47, 339] width 55 height 7
click at [19, 231] on div "General" at bounding box center [24, 234] width 28 height 12
click at [93, 237] on div "Tenants 1" at bounding box center [91, 234] width 39 height 12
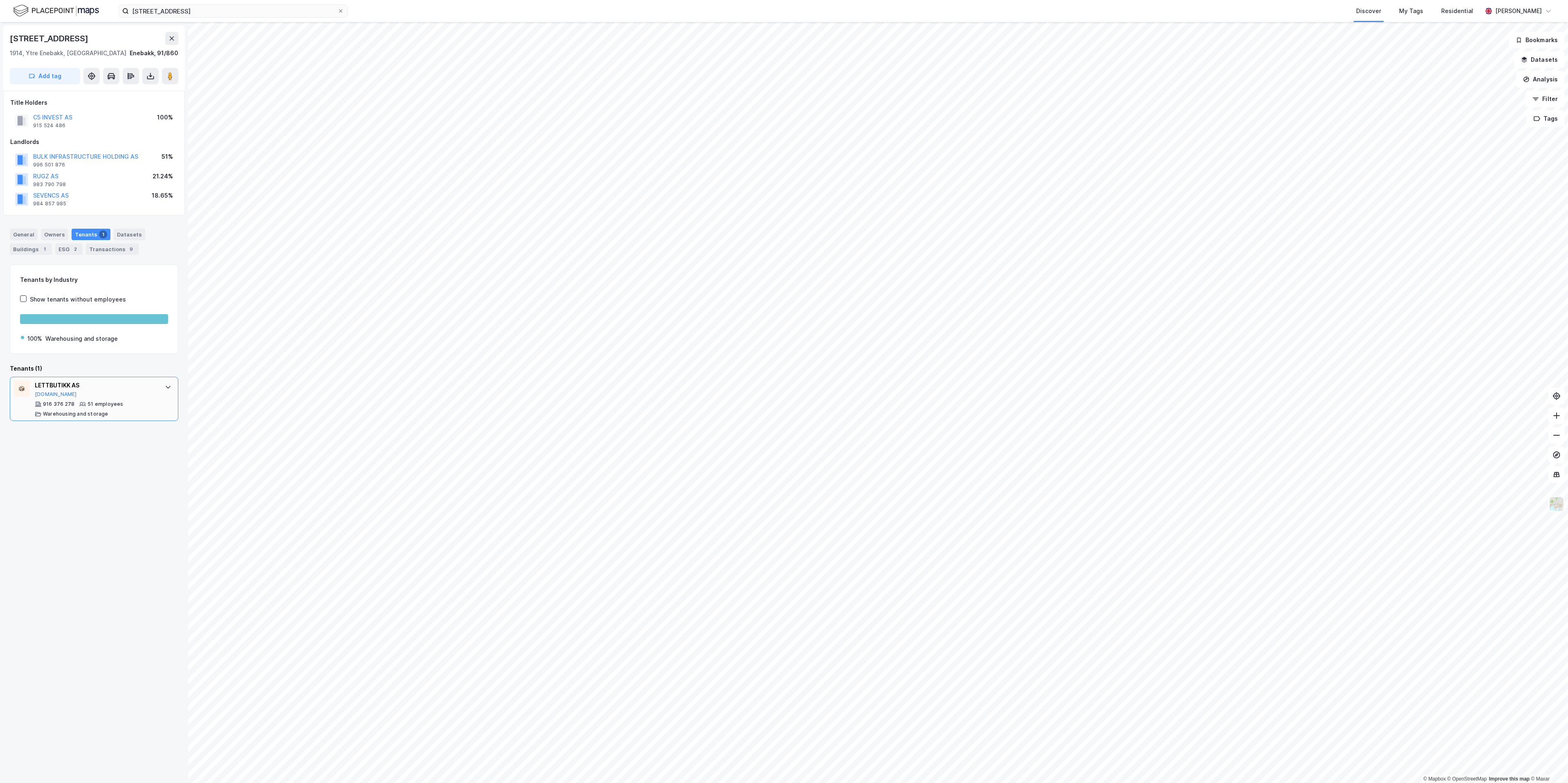
click at [102, 403] on div "51 employees" at bounding box center [105, 404] width 35 height 7
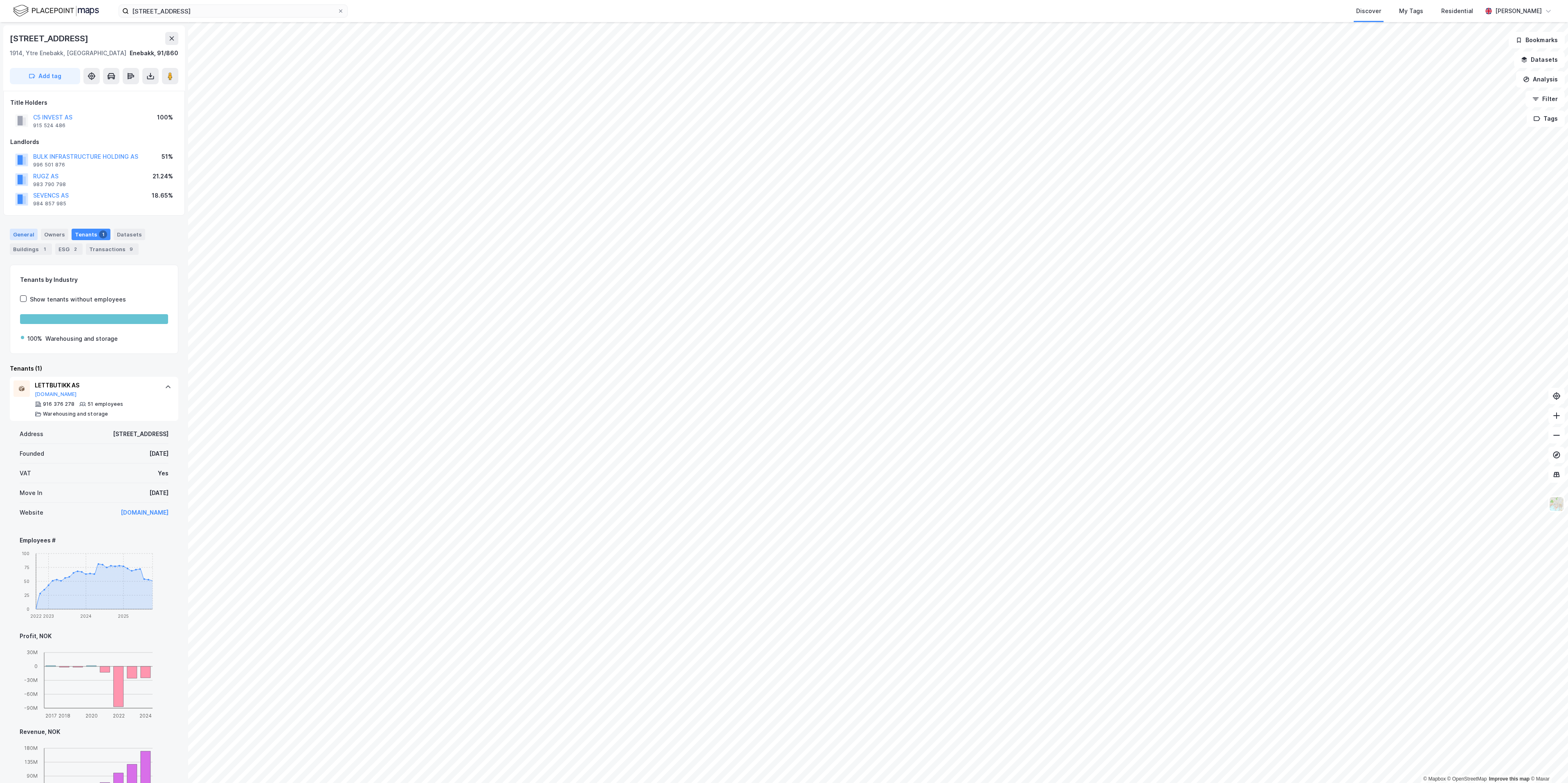
click at [27, 233] on div "General" at bounding box center [24, 234] width 28 height 12
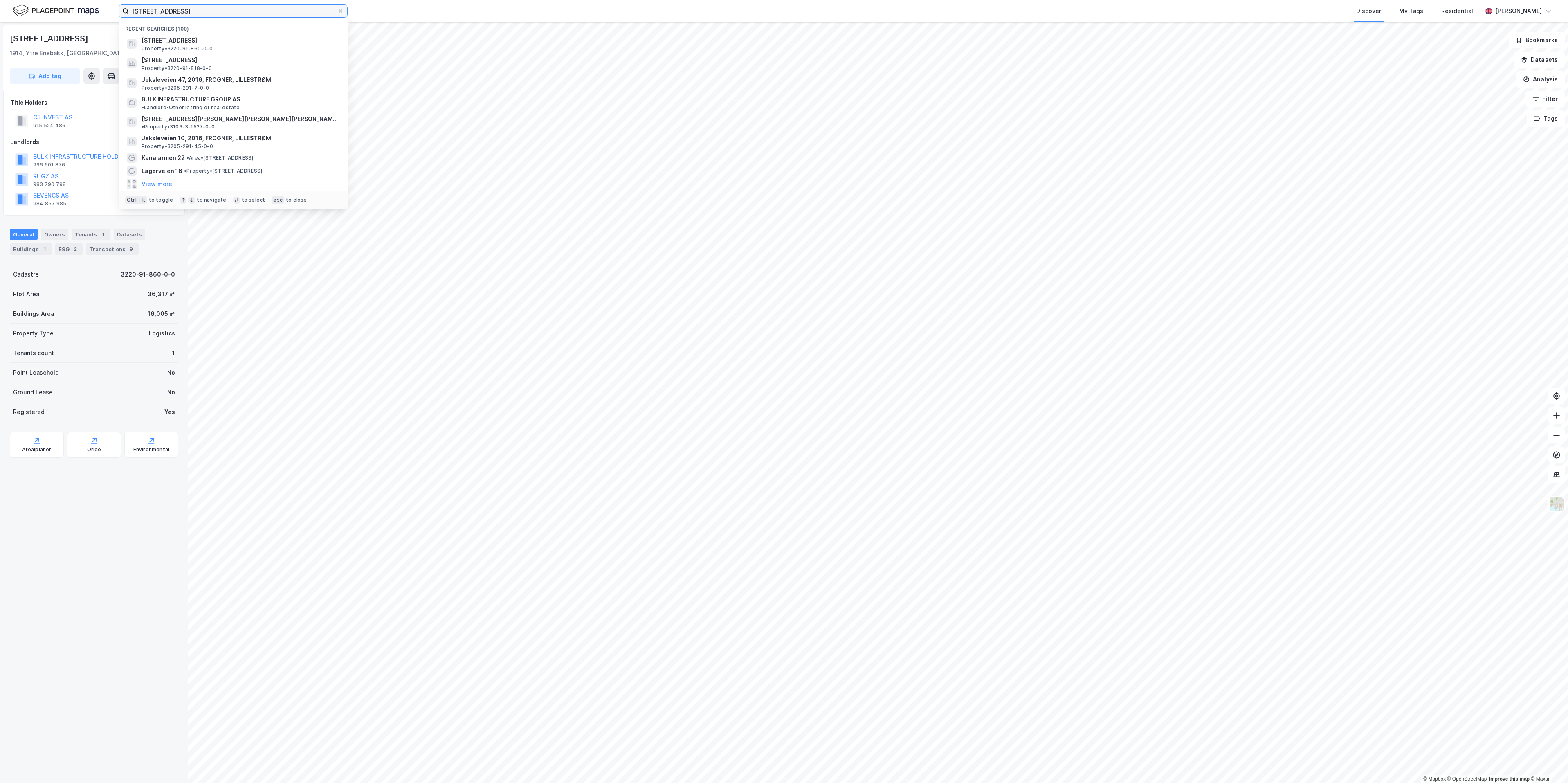
click at [231, 10] on input "[STREET_ADDRESS]" at bounding box center [233, 11] width 209 height 12
paste input "Hedrum Ravei 235"
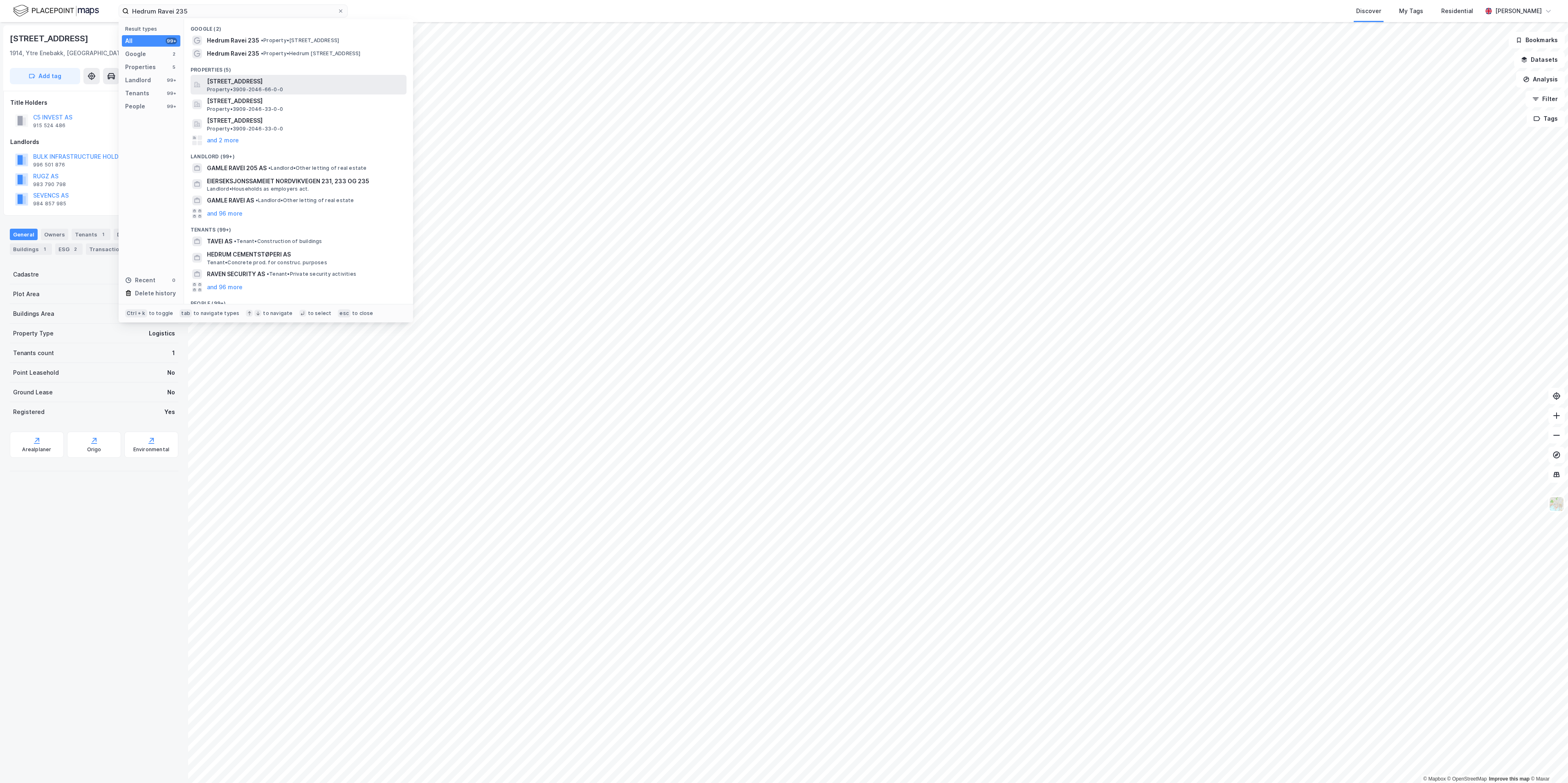
click at [248, 79] on span "Hedrum Ravei 235, 3232, SANDEFJORD, LARVIK" at bounding box center [305, 82] width 197 height 10
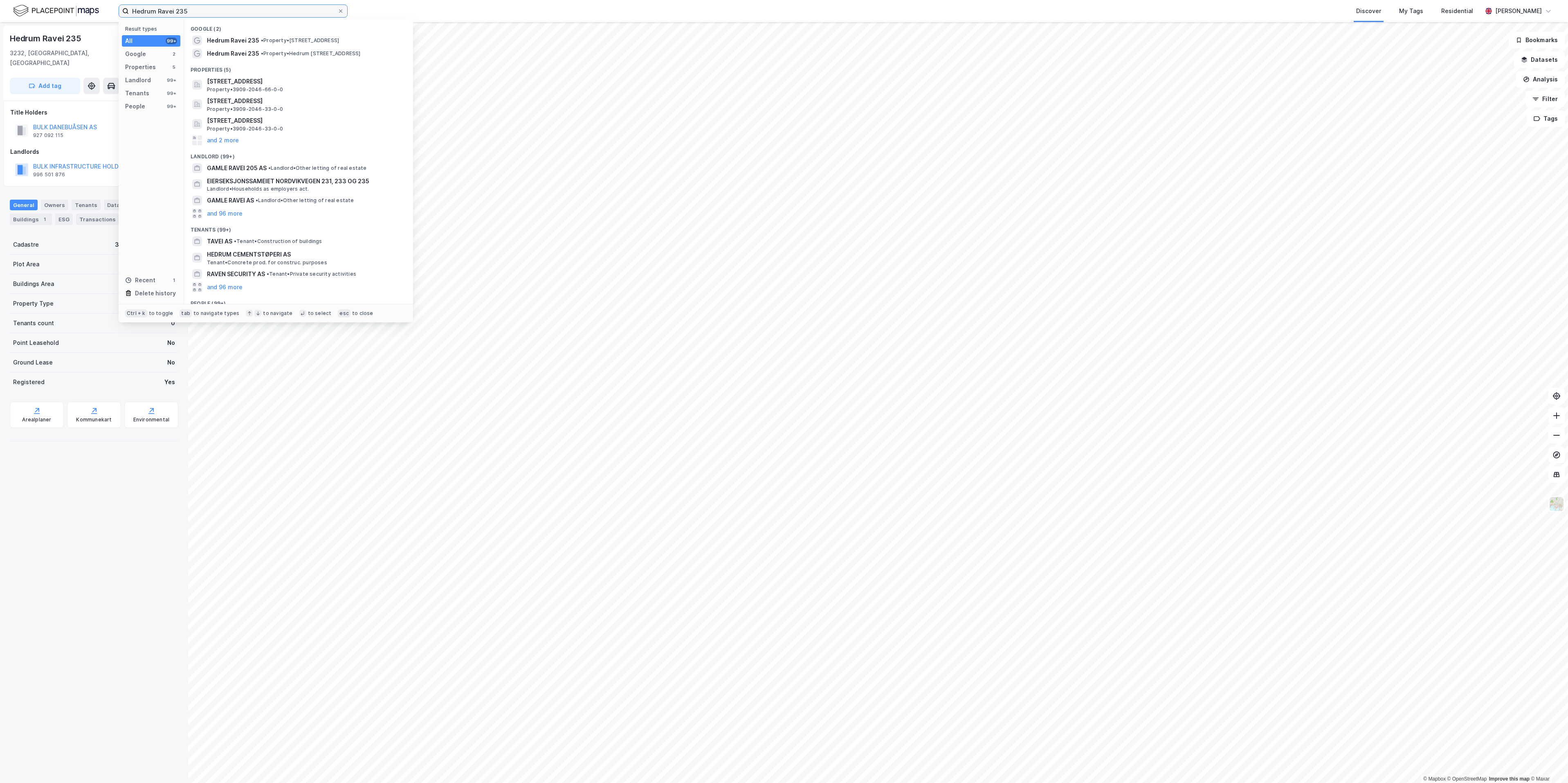
click at [193, 10] on input "Hedrum Ravei 235" at bounding box center [233, 11] width 209 height 12
paste input "[STREET_ADDRESS]"
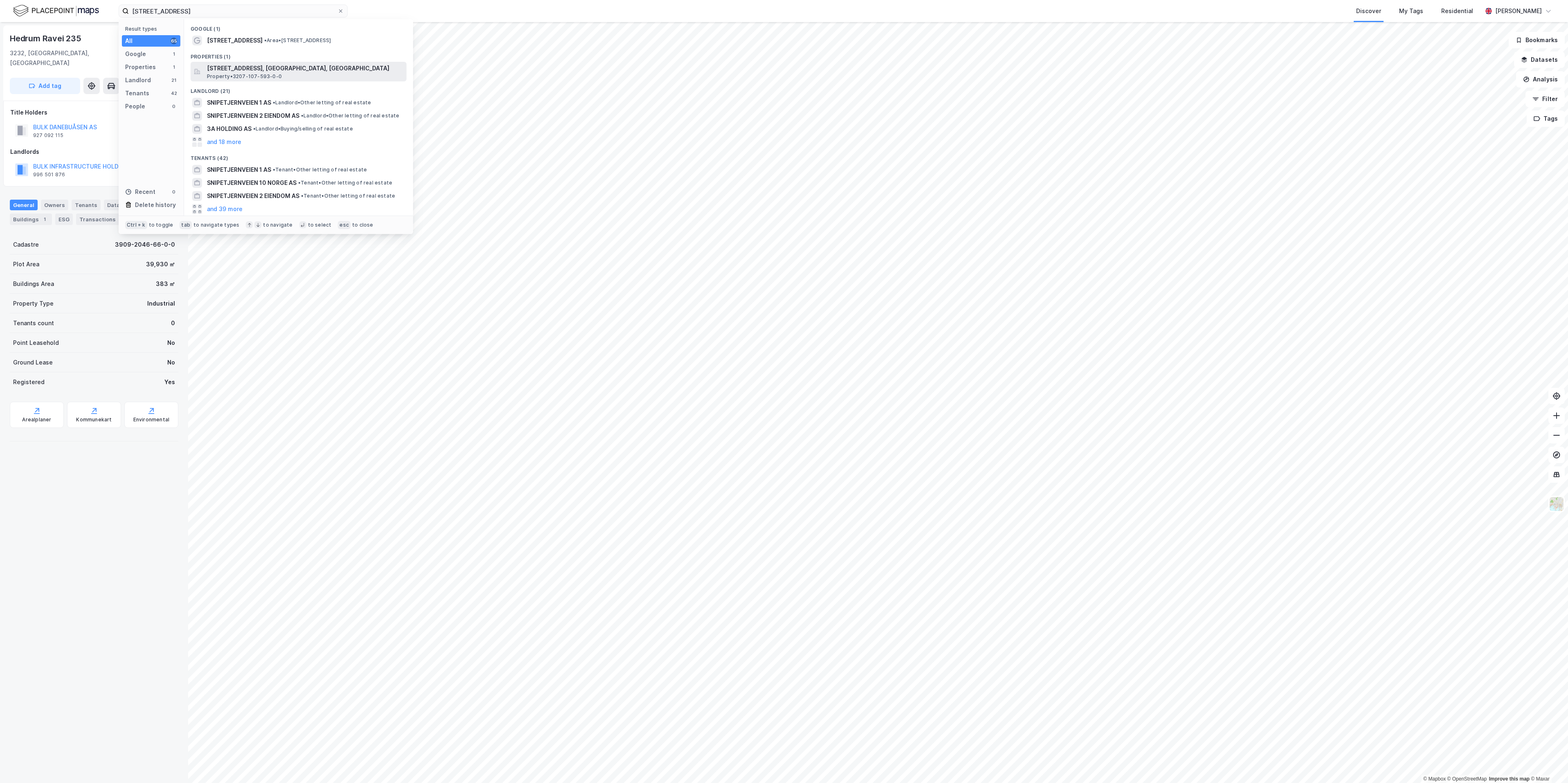
click at [226, 66] on span "Snipetjernveien 3A, 1405, LANGHUS, NORDRE FOLLO" at bounding box center [305, 68] width 197 height 10
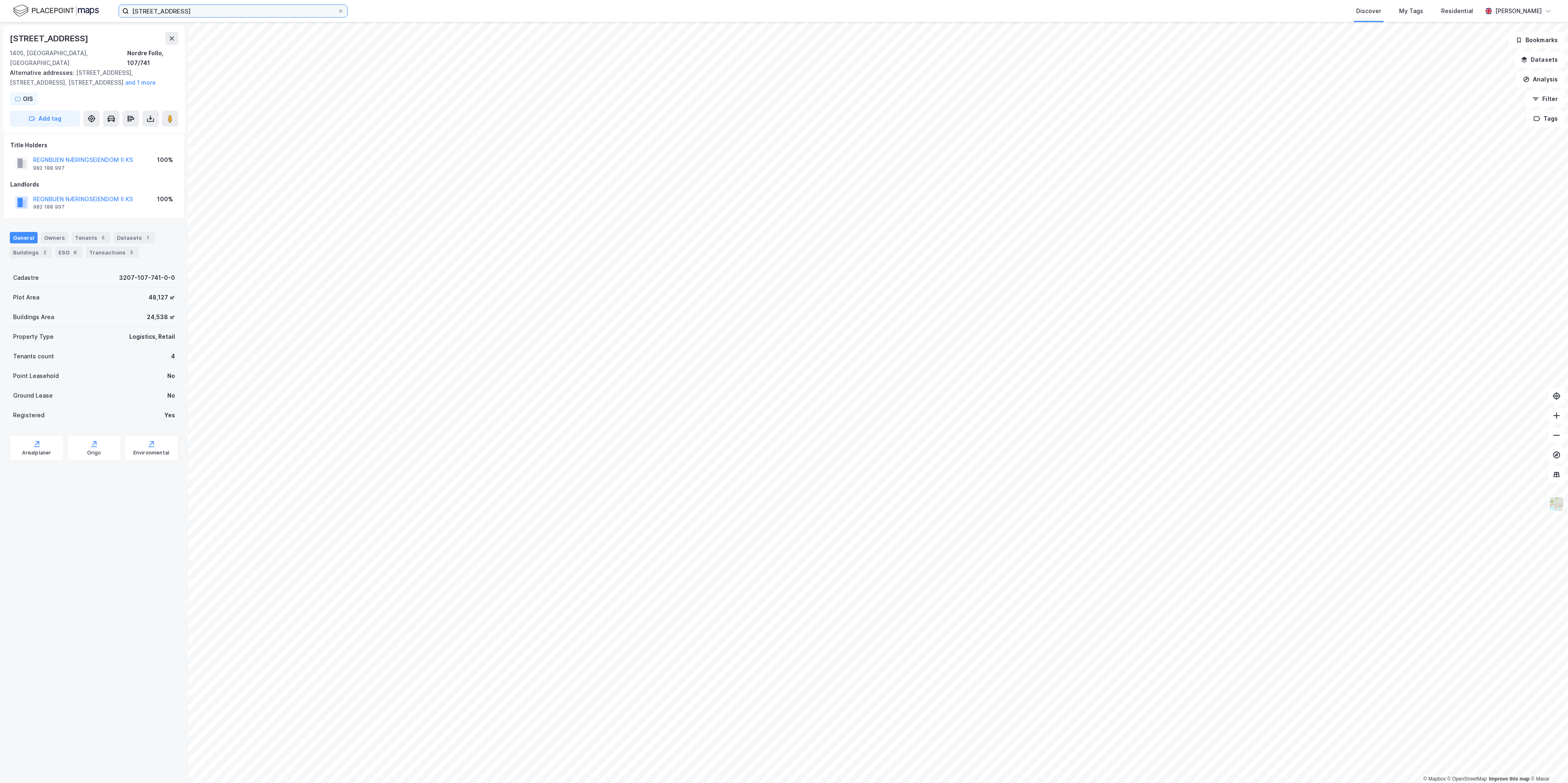
click at [285, 5] on input "[STREET_ADDRESS]" at bounding box center [233, 11] width 209 height 12
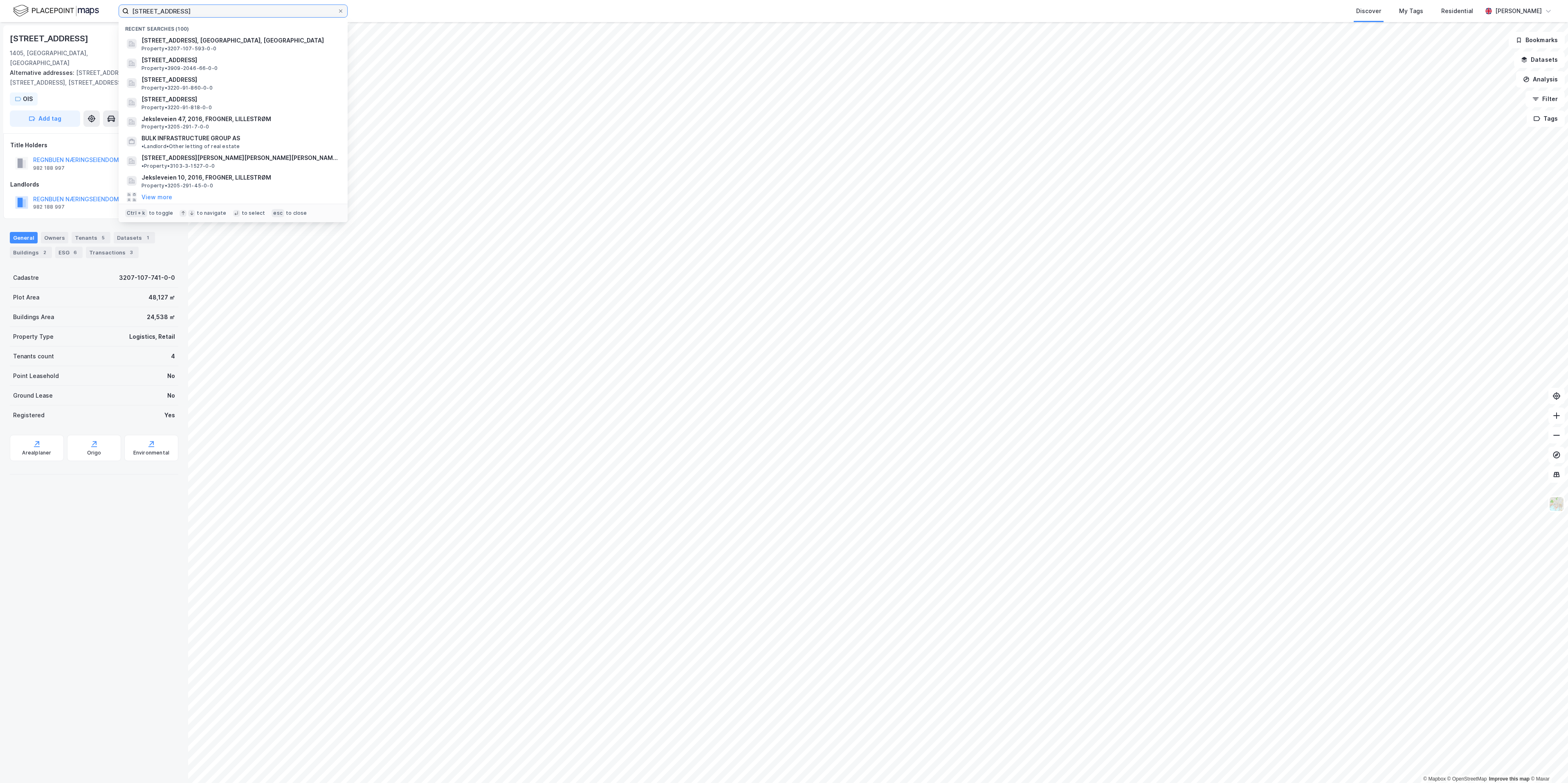
click at [285, 5] on input "[STREET_ADDRESS]" at bounding box center [233, 11] width 209 height 12
paste input "9"
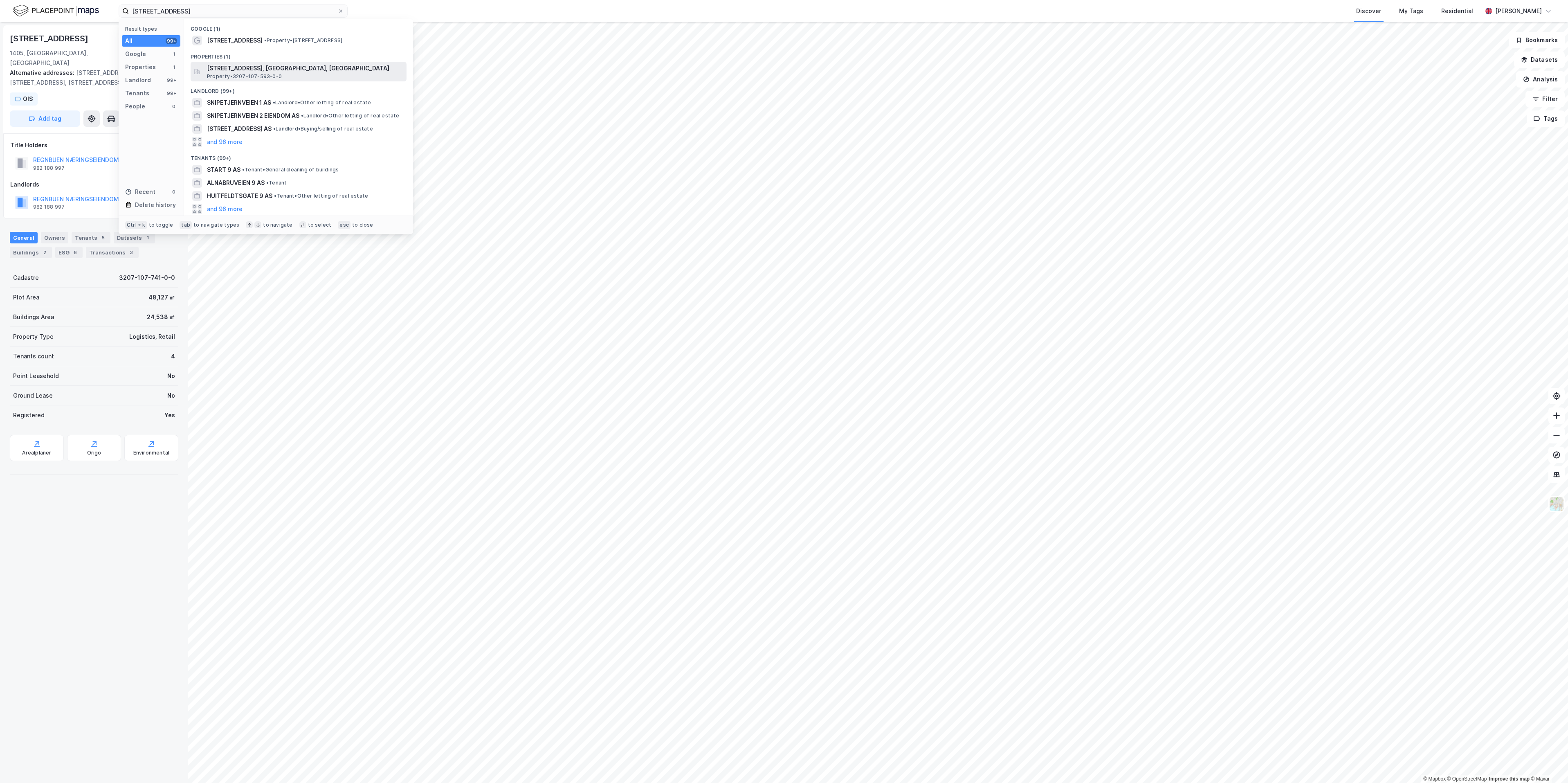
click at [271, 66] on span "Snipetjernveien 9, 1405, LANGHUS, NORDRE FOLLO" at bounding box center [305, 68] width 197 height 10
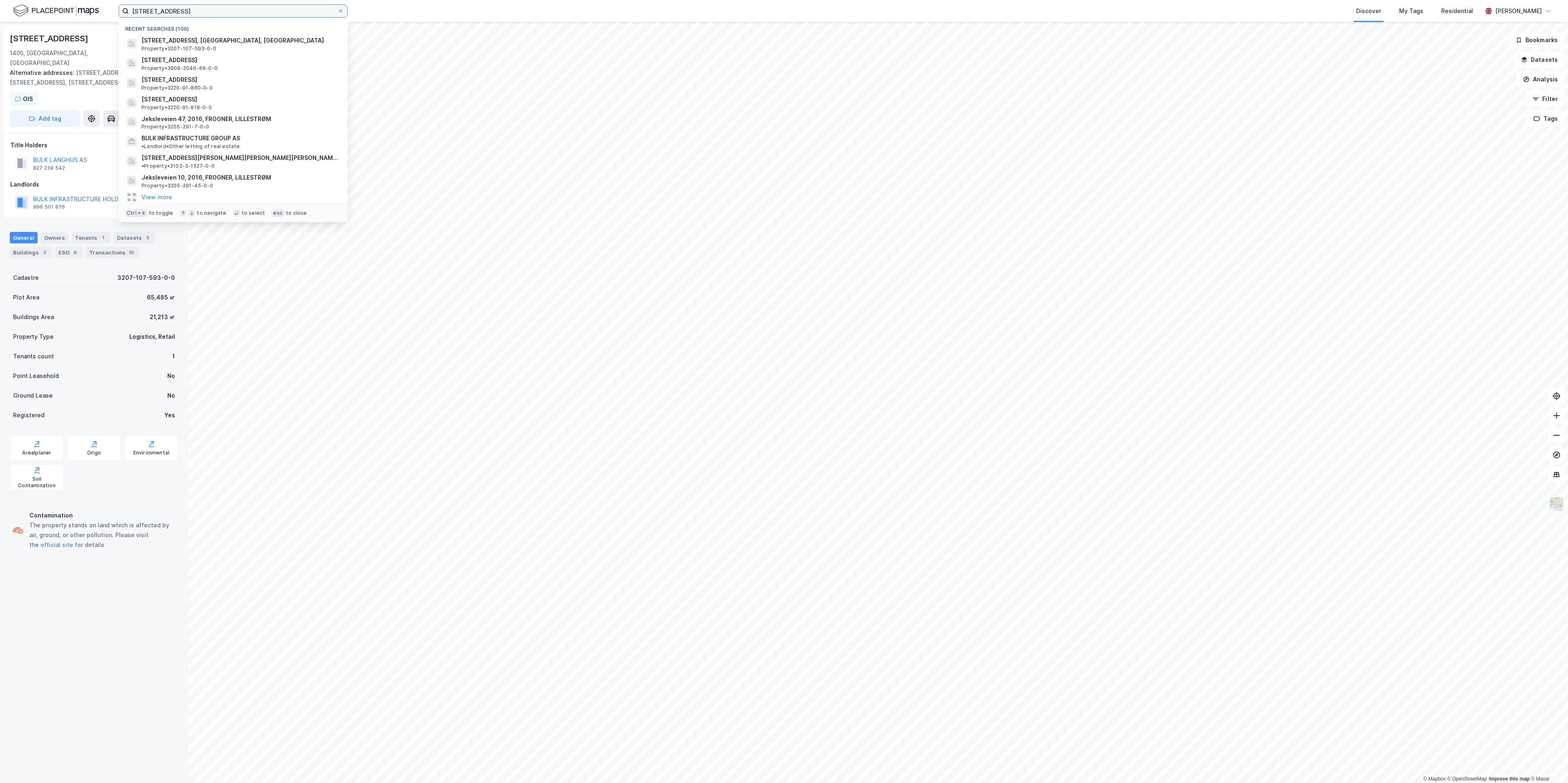
click at [197, 6] on input "Snipetjernveien 9" at bounding box center [233, 11] width 209 height 12
paste input "Hans Møller Gasmanns vei"
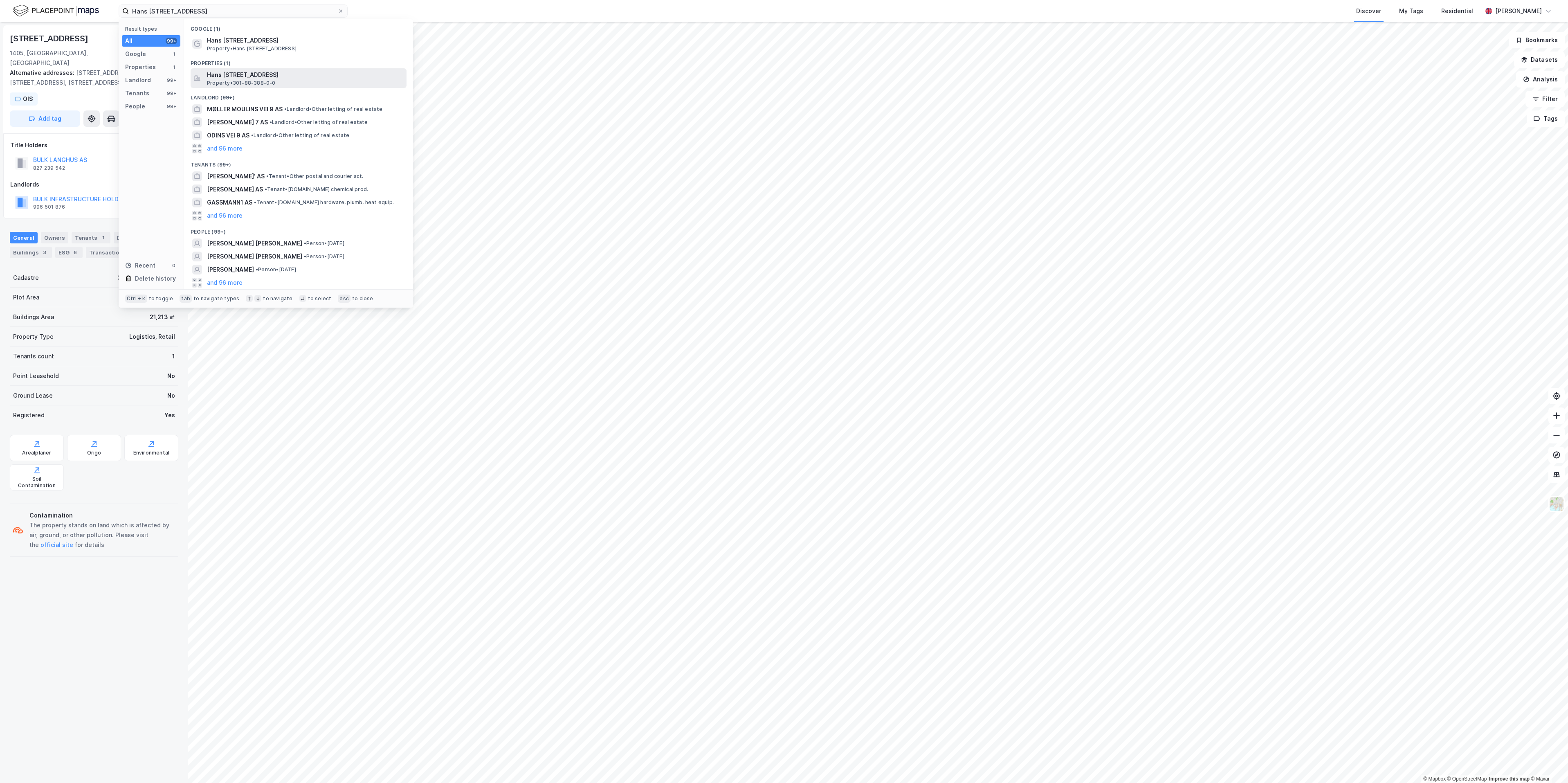
click at [225, 79] on span "Hans Møller Gasmanns vei 9, 0598, OSLO, OSLO" at bounding box center [305, 75] width 197 height 10
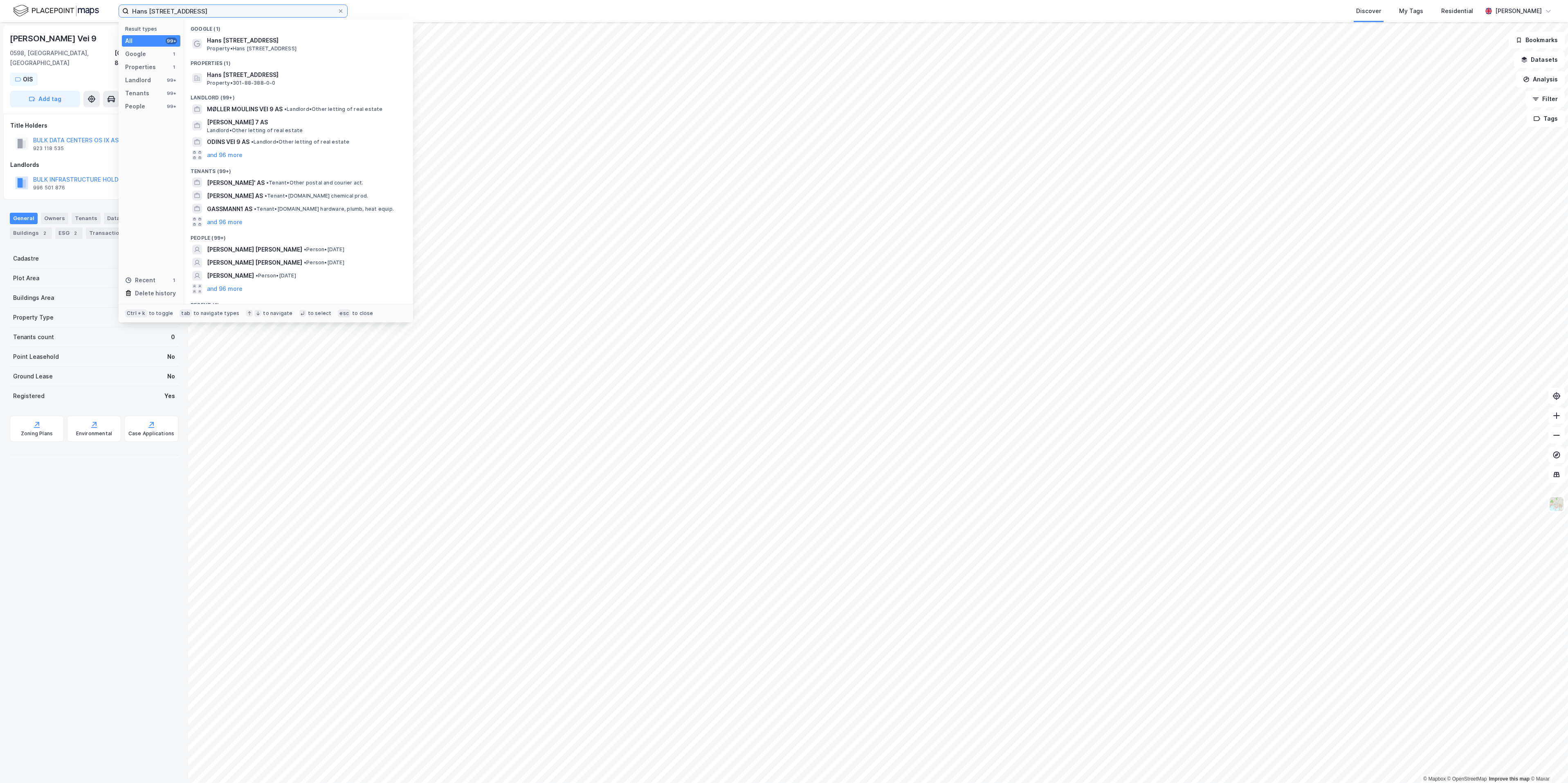
click at [187, 15] on input "Hans [STREET_ADDRESS]" at bounding box center [233, 11] width 209 height 12
paste input "Stormåsan 13"
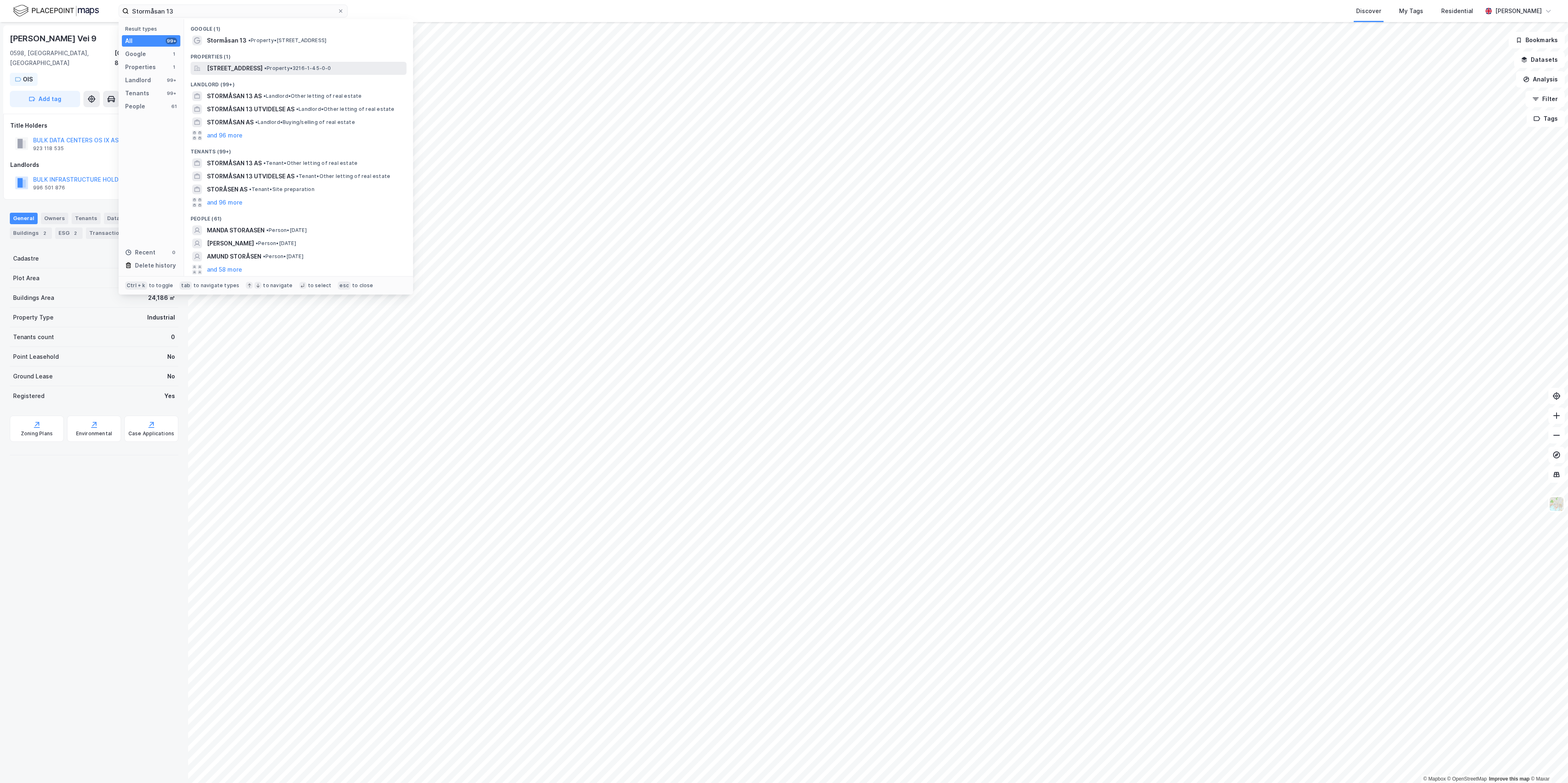
click at [228, 66] on span "Stormåsan 13, 1540, VESTBY, VESTBY" at bounding box center [234, 68] width 55 height 10
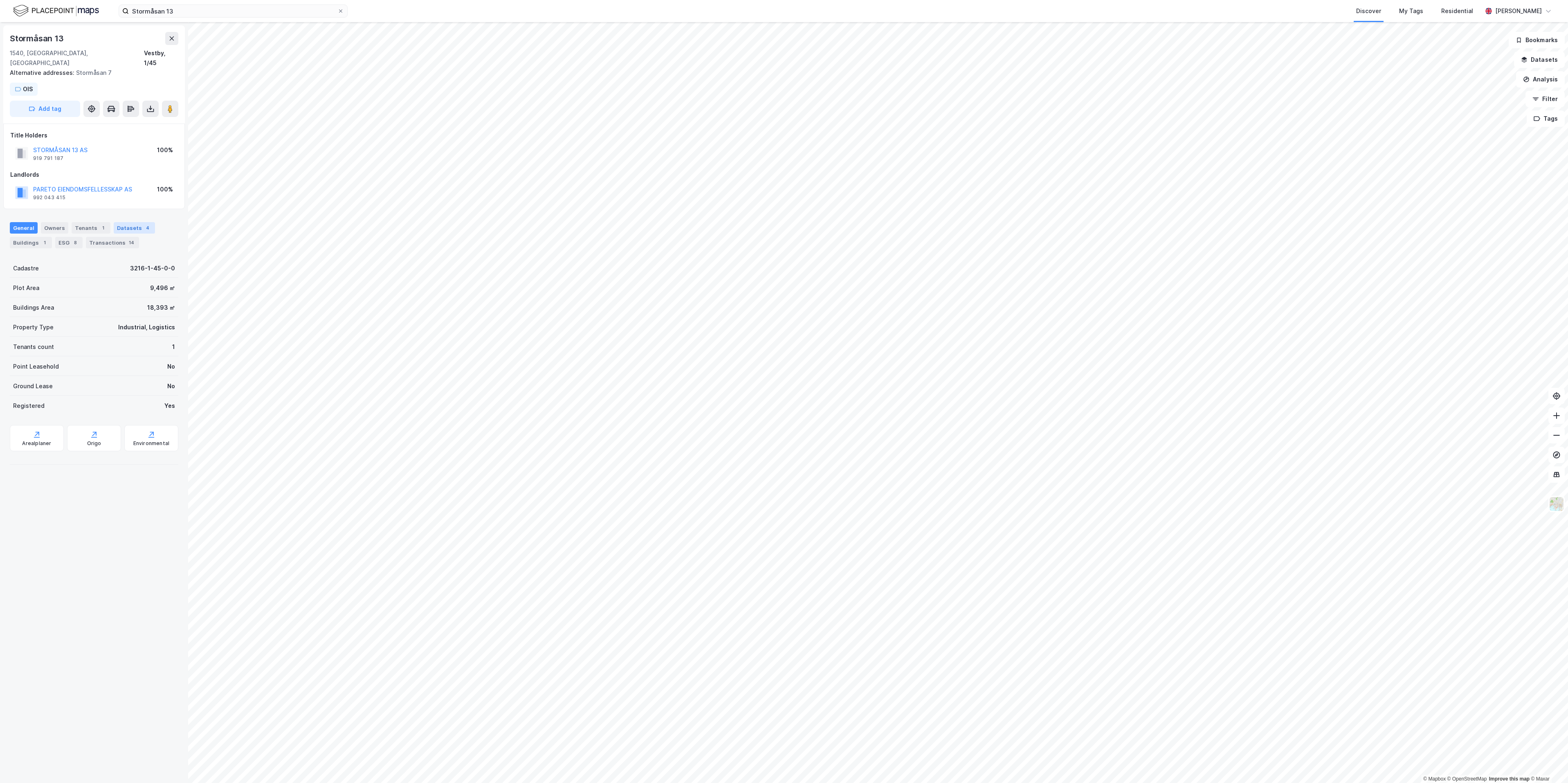
click at [129, 222] on div "Datasets 4" at bounding box center [135, 228] width 41 height 12
click at [89, 405] on div "Lease Comp" at bounding box center [64, 410] width 60 height 10
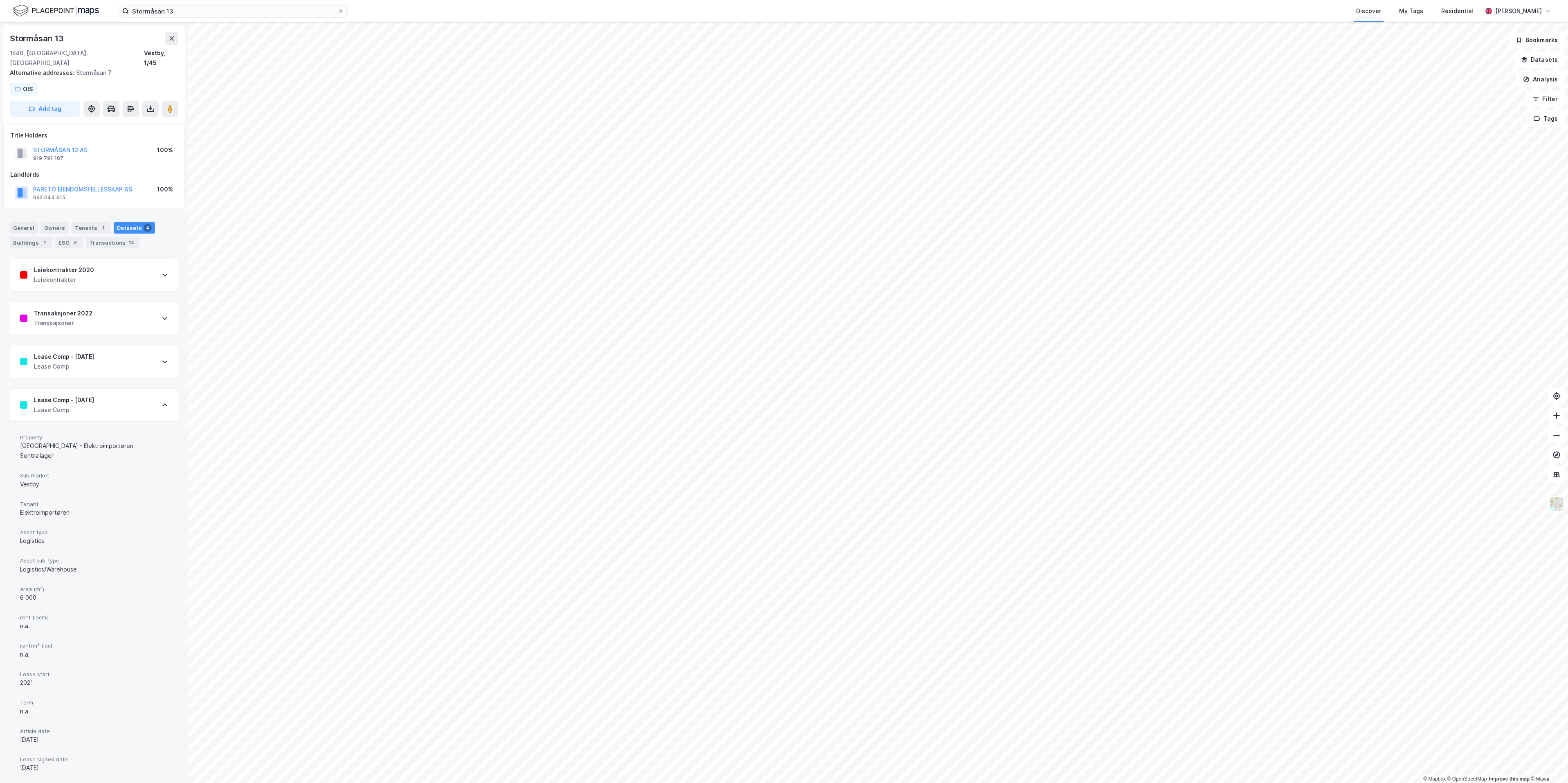
click at [91, 405] on div "Lease Comp" at bounding box center [64, 410] width 60 height 10
click at [89, 362] on div "Lease Comp" at bounding box center [64, 367] width 60 height 10
click at [91, 307] on div "Transaksjoner 2022 Transkajsoner" at bounding box center [94, 318] width 167 height 33
click at [189, 10] on input "Stormåsan 13" at bounding box center [233, 11] width 209 height 12
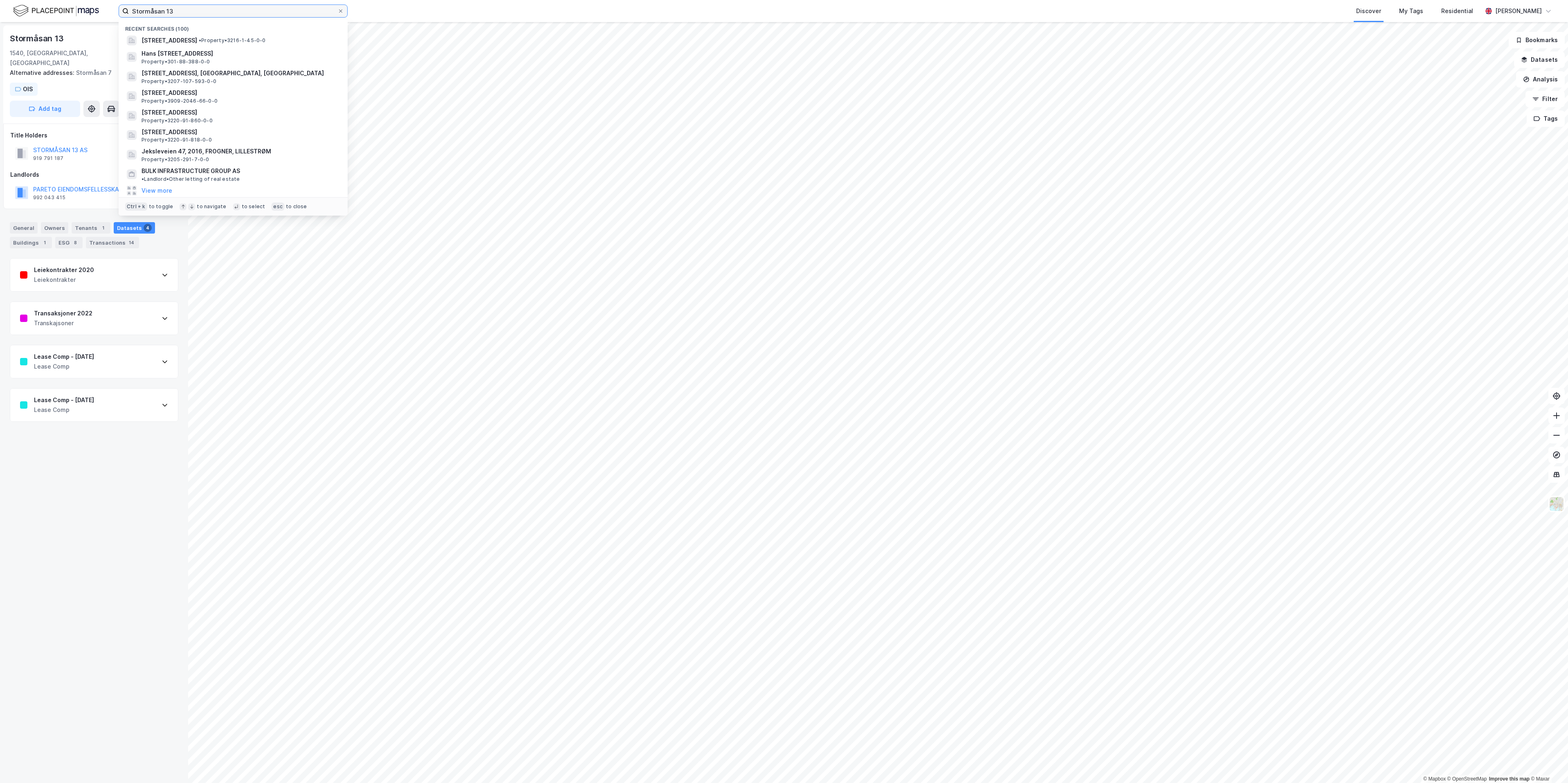
click at [189, 10] on input "Stormåsan 13" at bounding box center [233, 11] width 209 height 12
paste input "3216-1-52-0-0"
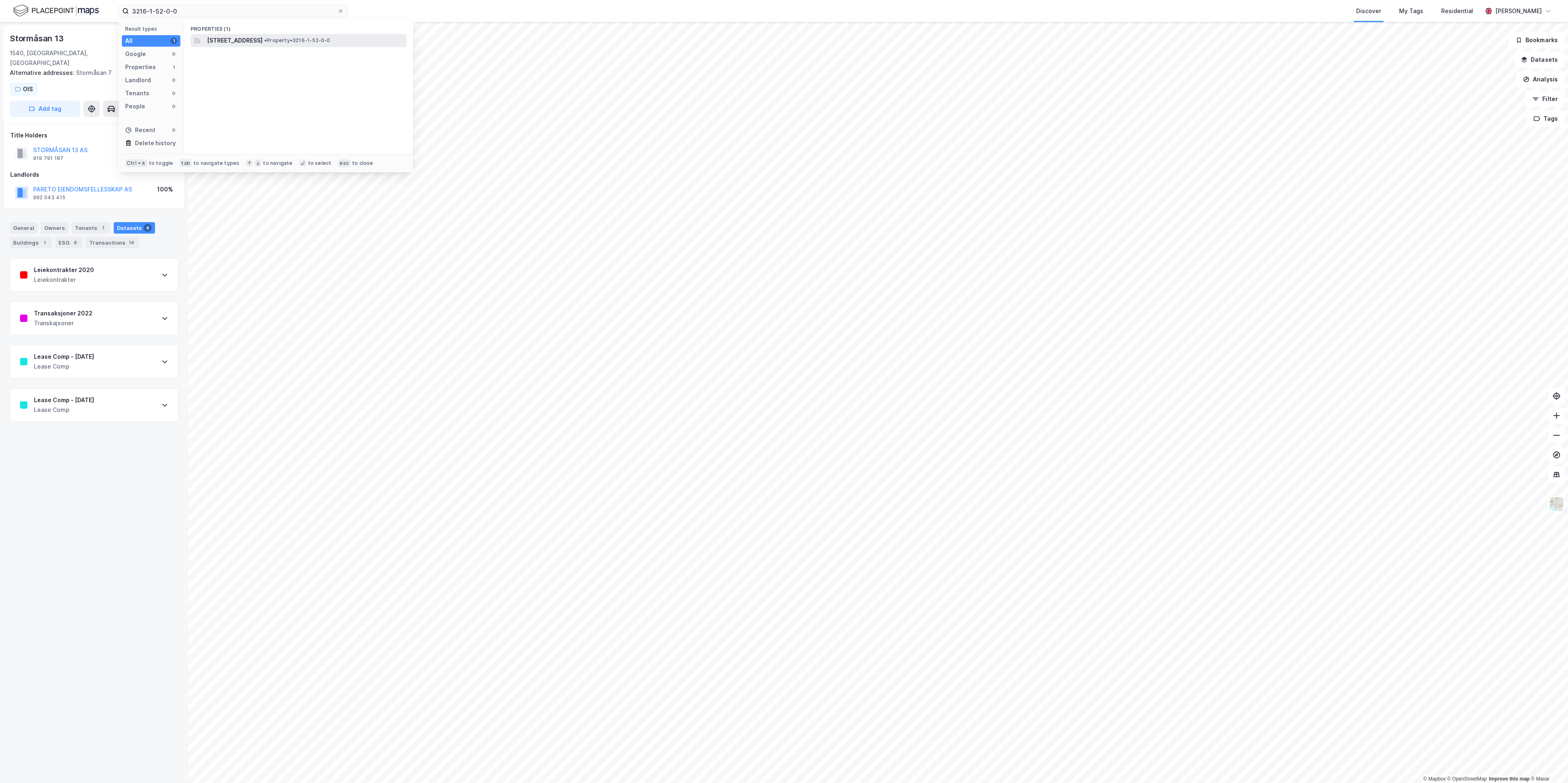
click at [232, 41] on span "Stormåsan 7, 1540, VESTBY, VESTBY" at bounding box center [234, 40] width 55 height 10
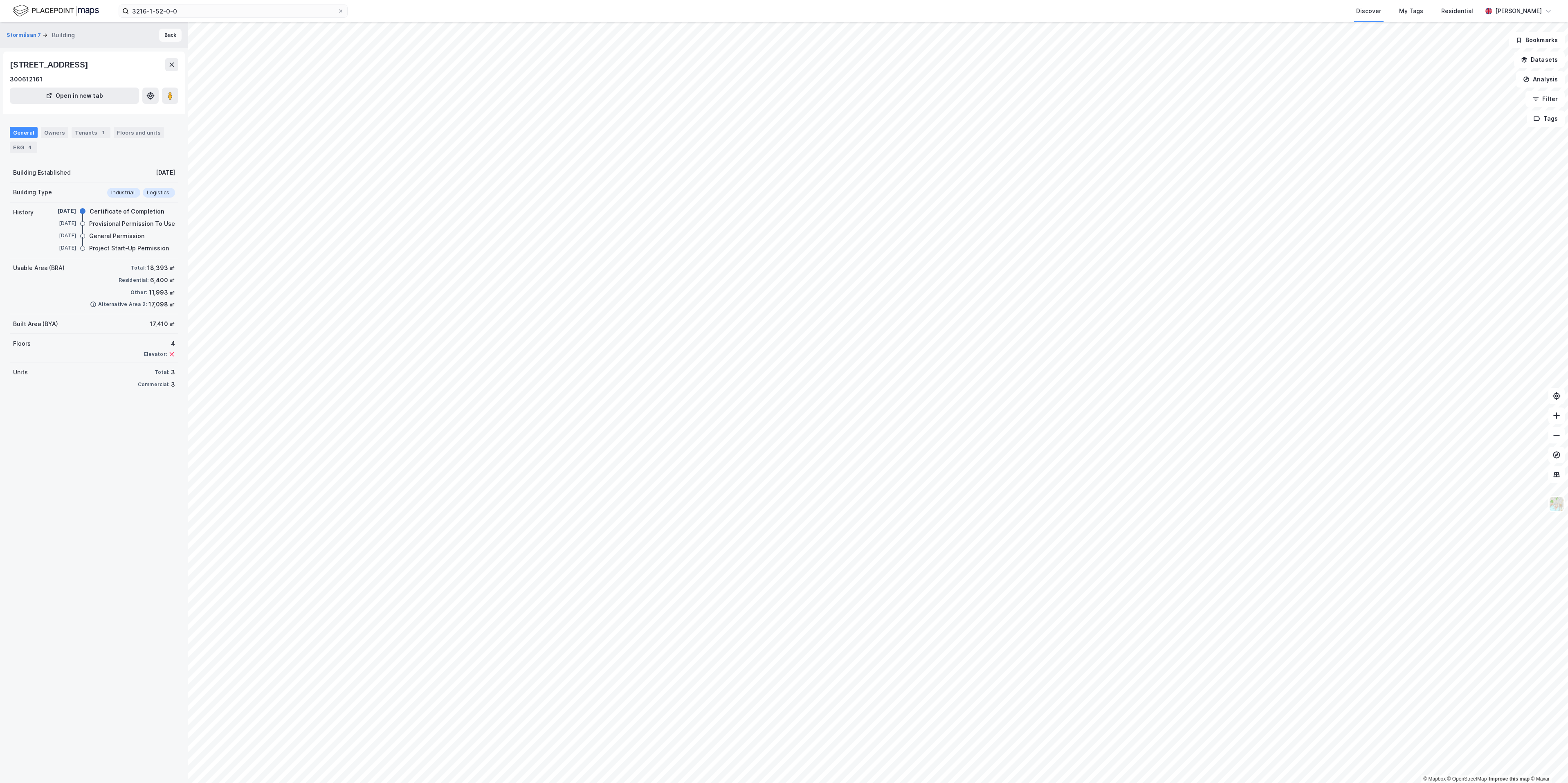
click at [159, 33] on button "Back" at bounding box center [170, 35] width 23 height 13
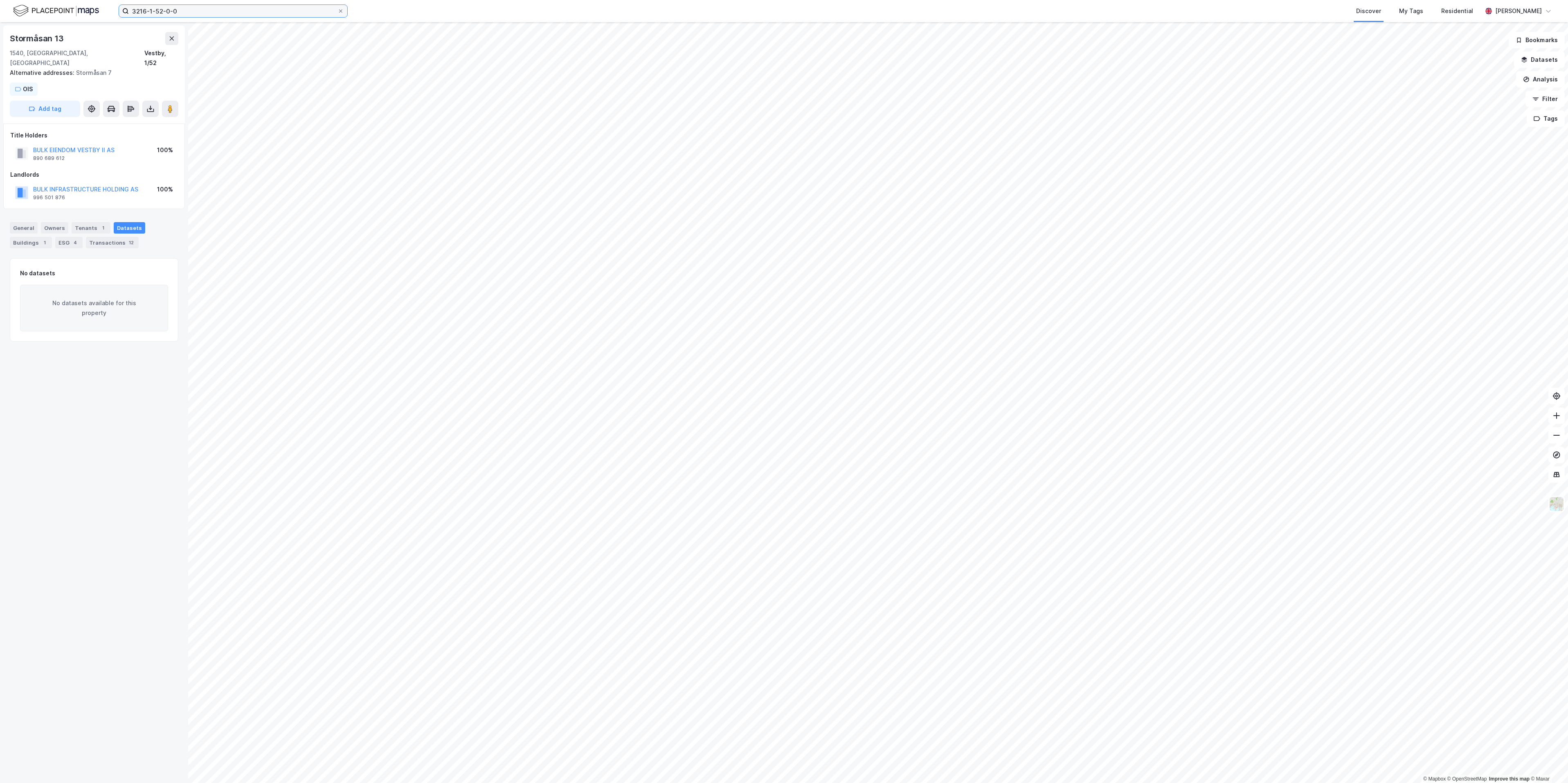
click at [186, 10] on input "3216-1-52-0-0" at bounding box center [233, 11] width 209 height 12
paste input "Stormåsan 41"
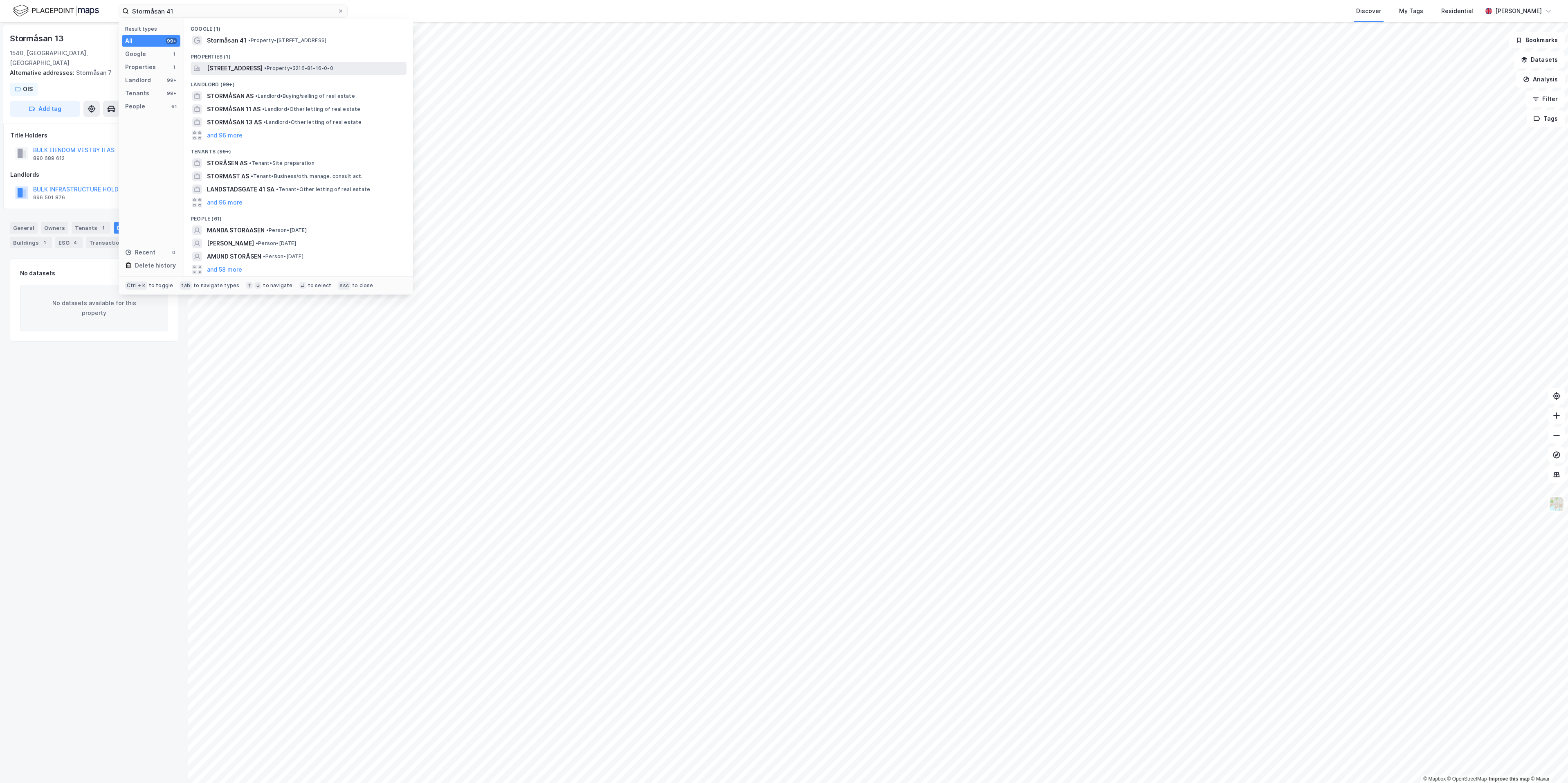
click at [228, 70] on span "Stormåsan 41, 1540, VESTBY, VESTBY" at bounding box center [234, 68] width 55 height 10
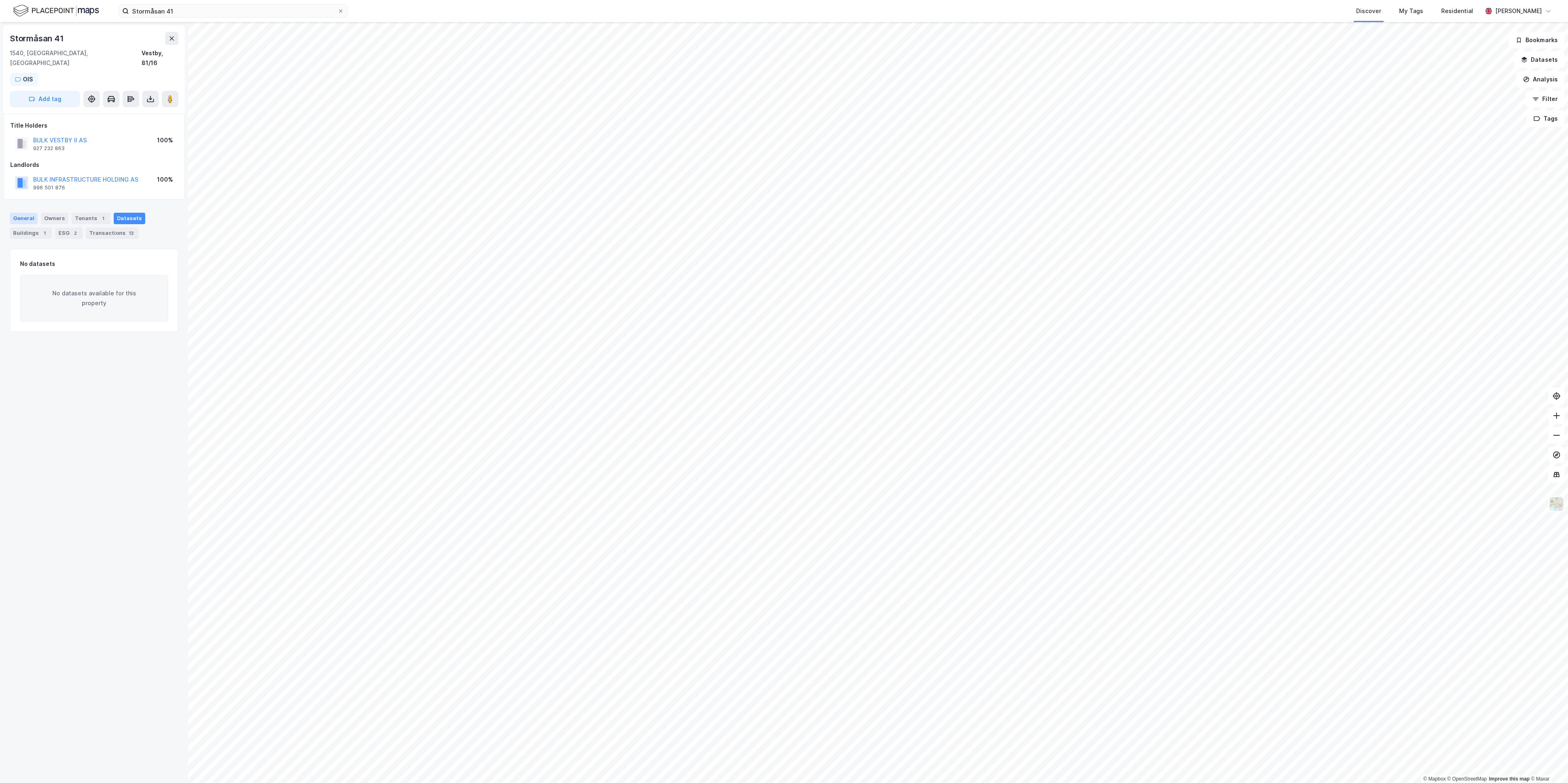
click at [26, 212] on div "General" at bounding box center [24, 218] width 28 height 12
click at [87, 212] on div "Tenants 1" at bounding box center [91, 218] width 39 height 12
click at [93, 385] on div "54 employees" at bounding box center [106, 388] width 37 height 7
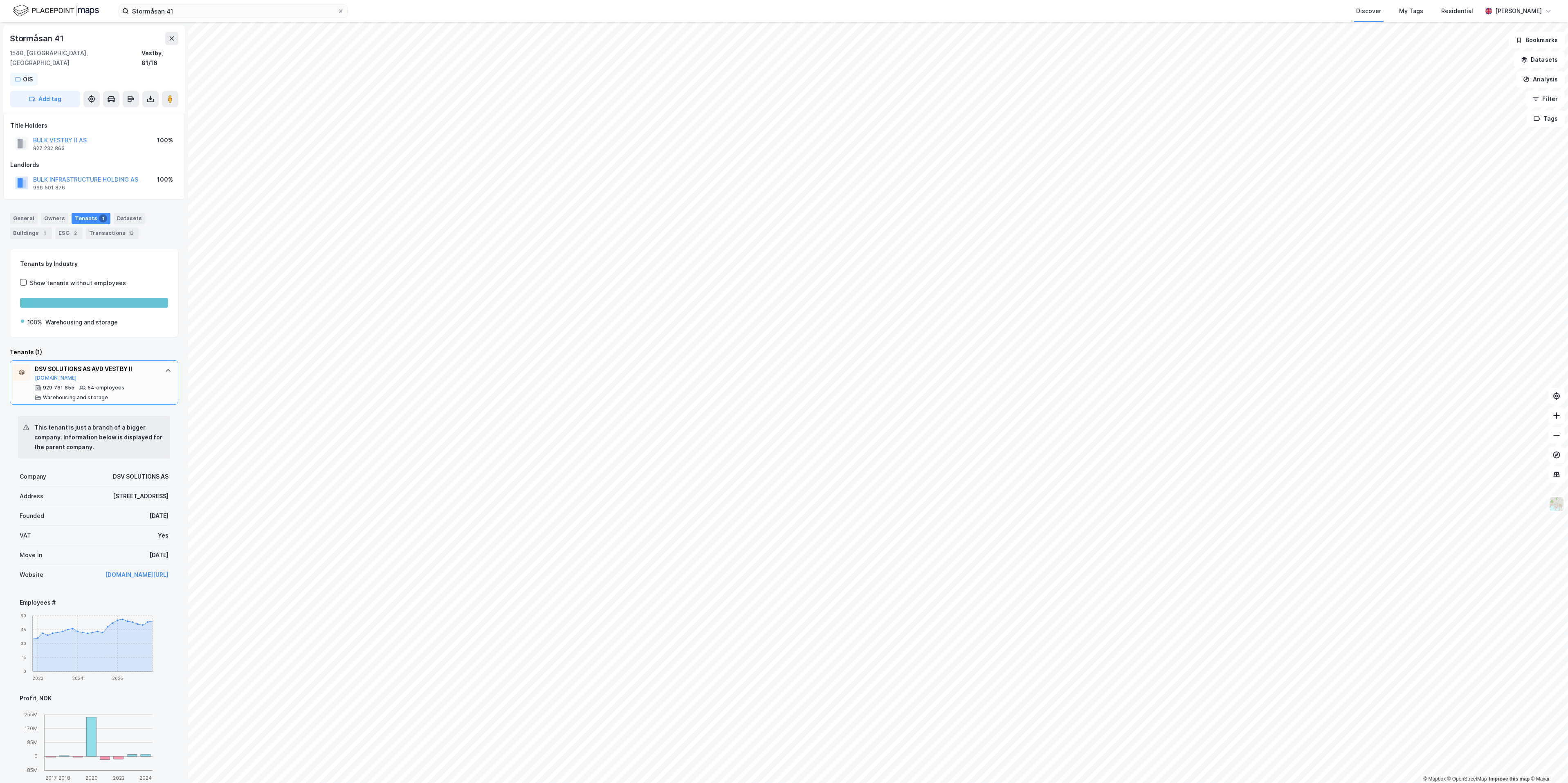
click at [113, 364] on div "DSV SOLUTIONS AS AVD VESTBY II" at bounding box center [96, 369] width 122 height 10
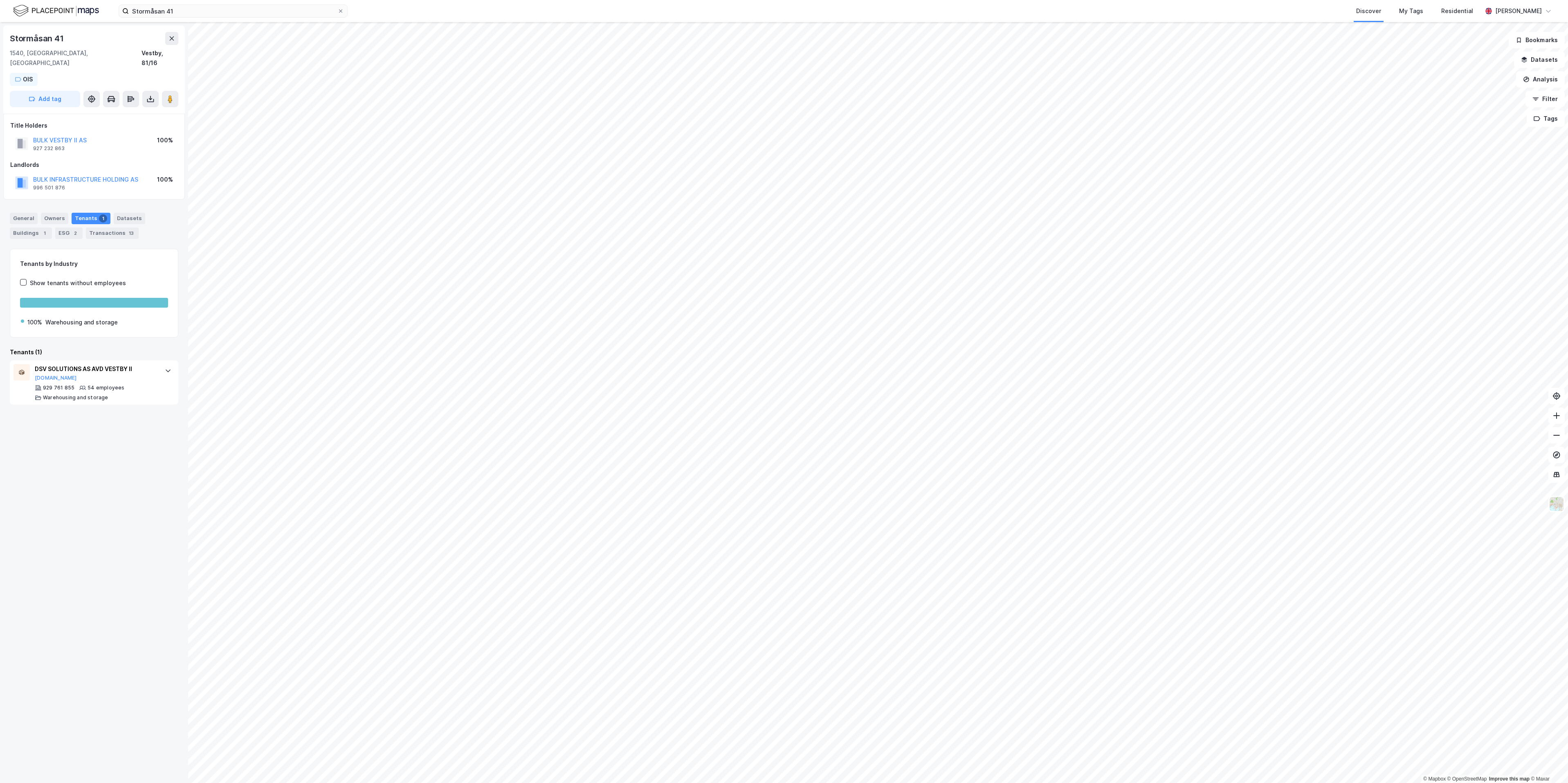
click at [203, 3] on div "Stormåsan 41 Discover My Tags Residential Marius Grant" at bounding box center [784, 11] width 1568 height 22
click at [189, 12] on input "Stormåsan 41" at bounding box center [233, 11] width 209 height 12
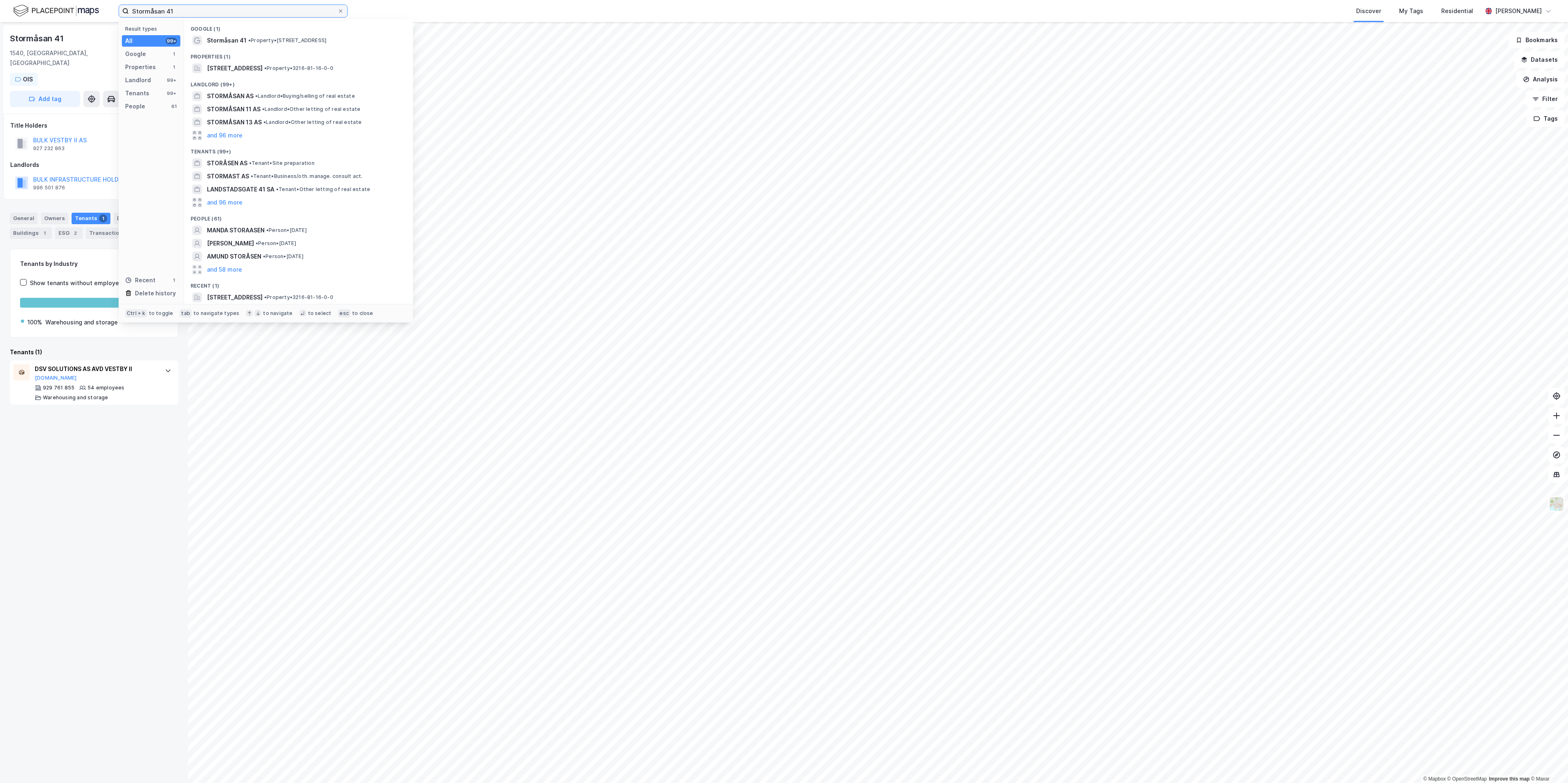
click at [189, 12] on input "Stormåsan 41" at bounding box center [233, 11] width 209 height 12
paste input "30"
click at [243, 66] on span "Stormåsan 30, 1540, VESTBY, VESTBY" at bounding box center [234, 68] width 55 height 10
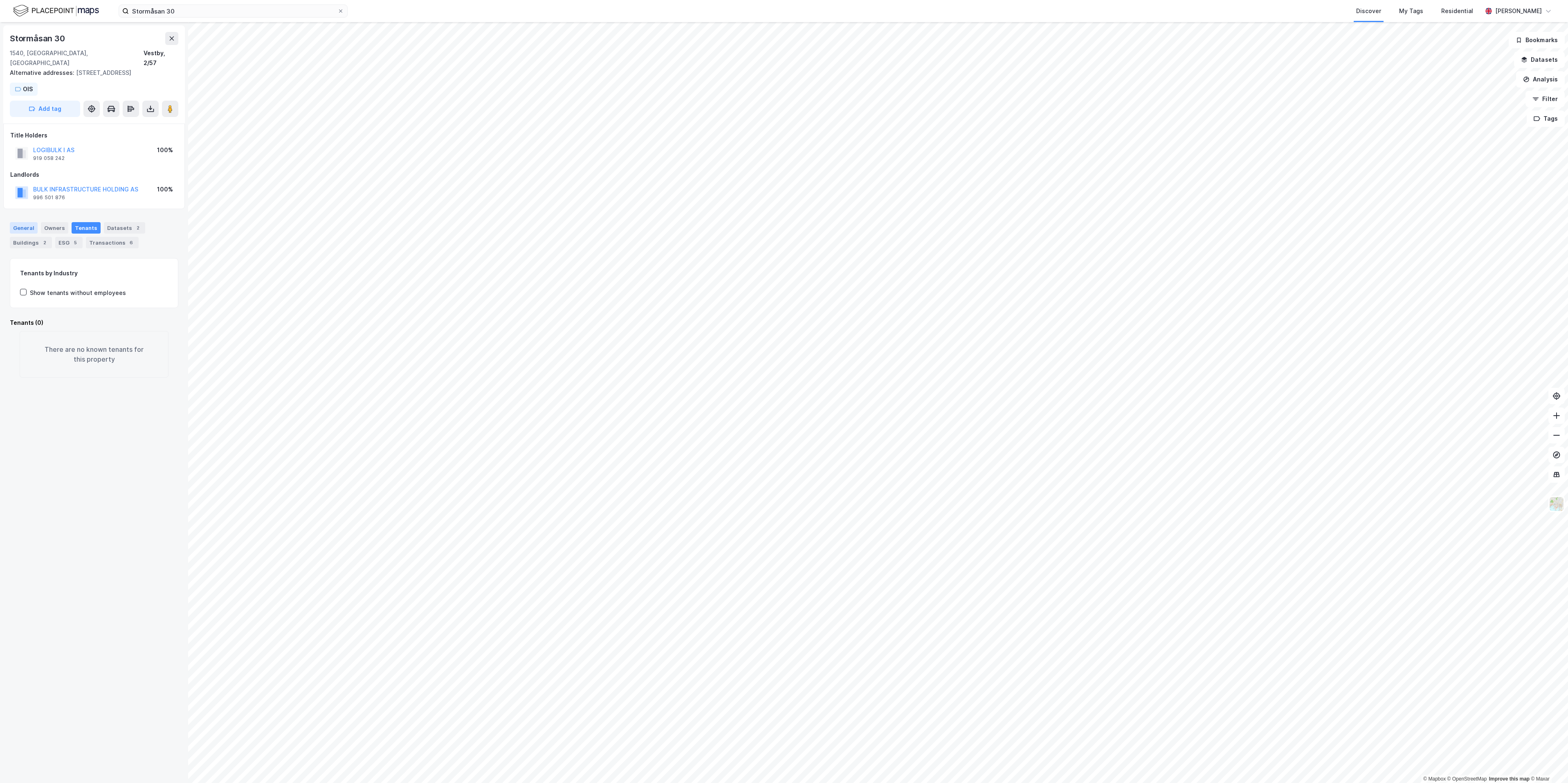
click at [28, 222] on div "General" at bounding box center [24, 228] width 28 height 12
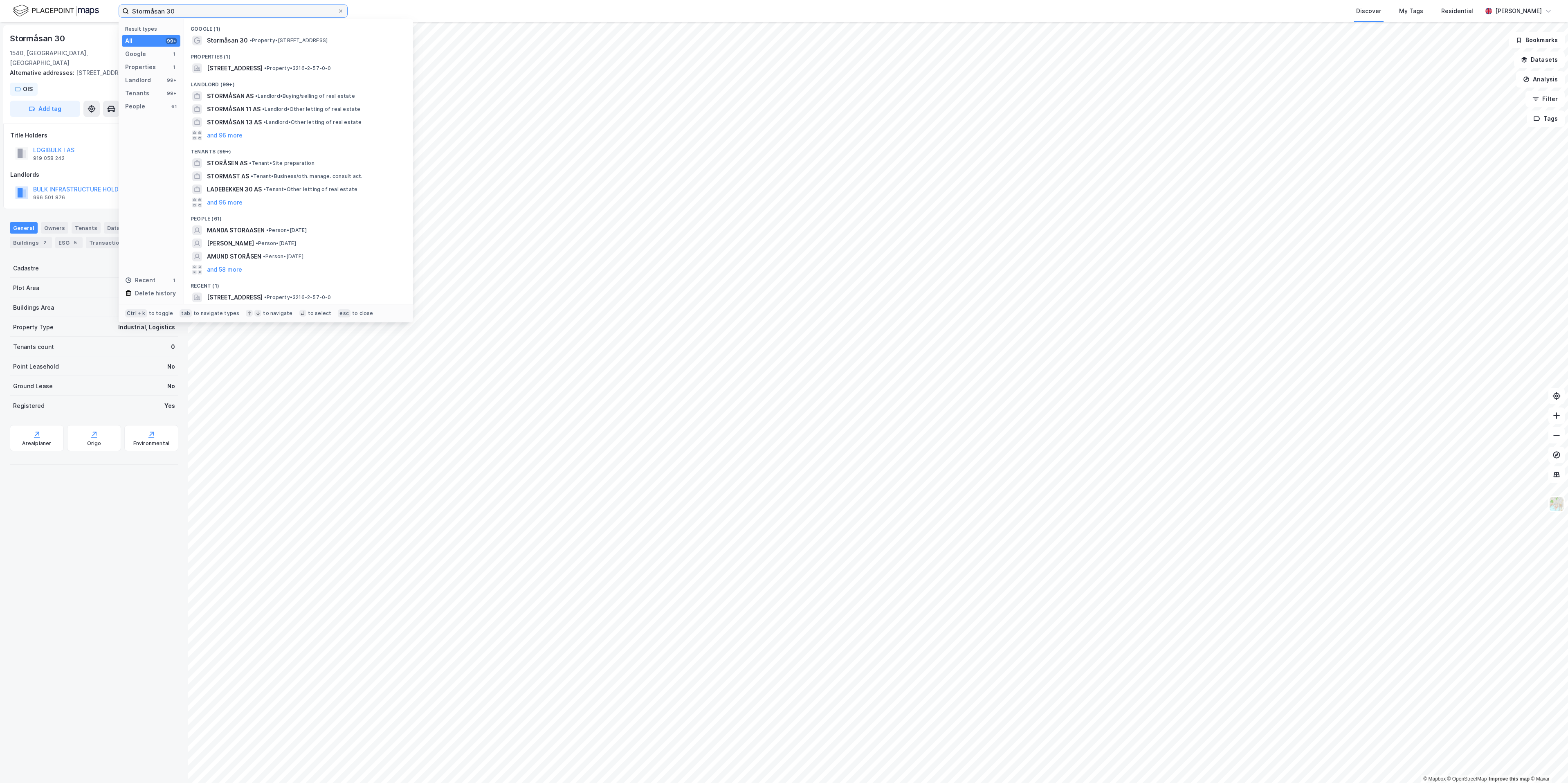
click at [160, 8] on input "Stormåsan 30" at bounding box center [233, 11] width 209 height 12
paste input "Torvuttaket 73"
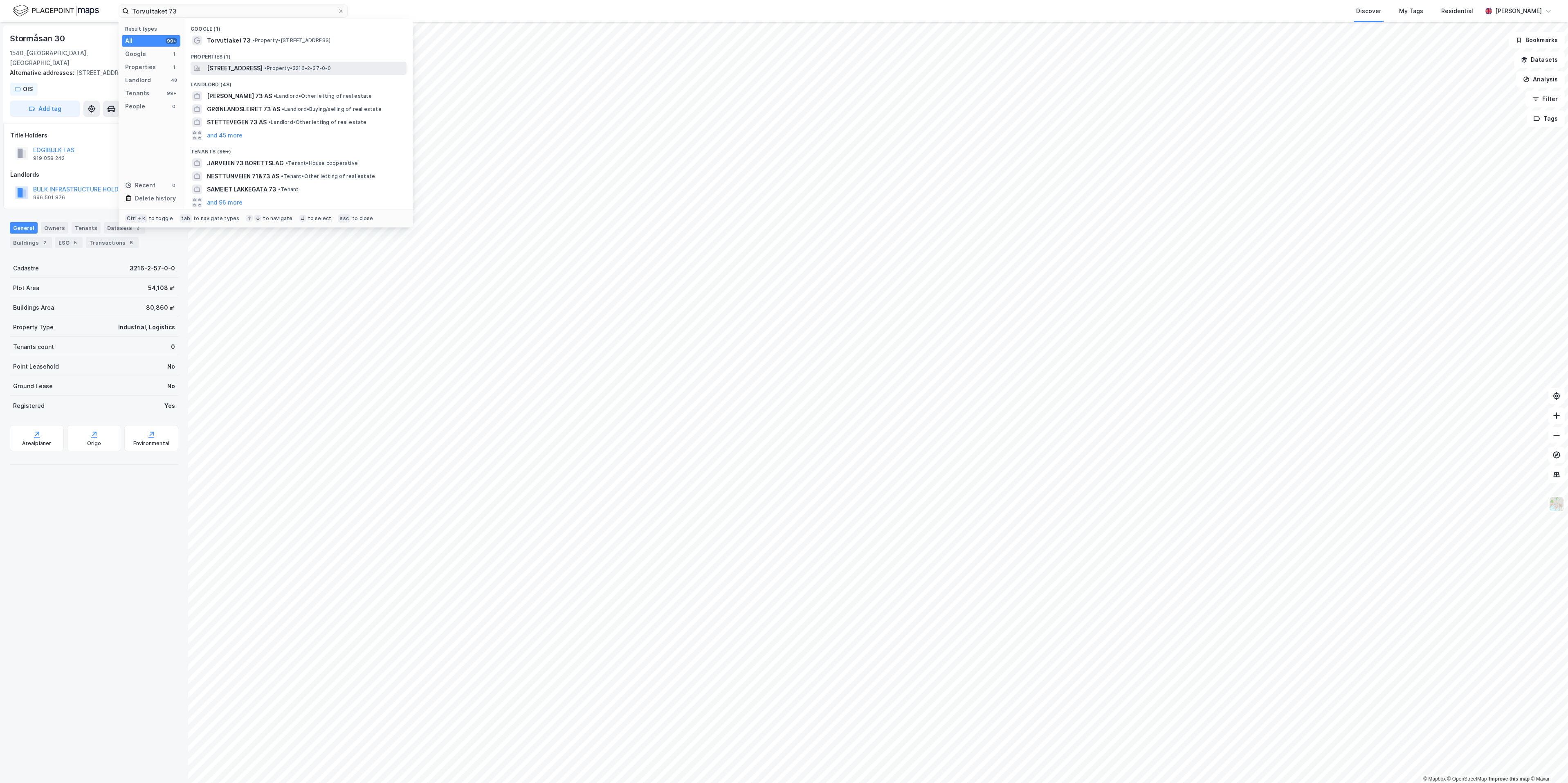
click at [260, 72] on span "Torvuttaket 73, 1540, VESTBY, VESTBY" at bounding box center [234, 68] width 55 height 10
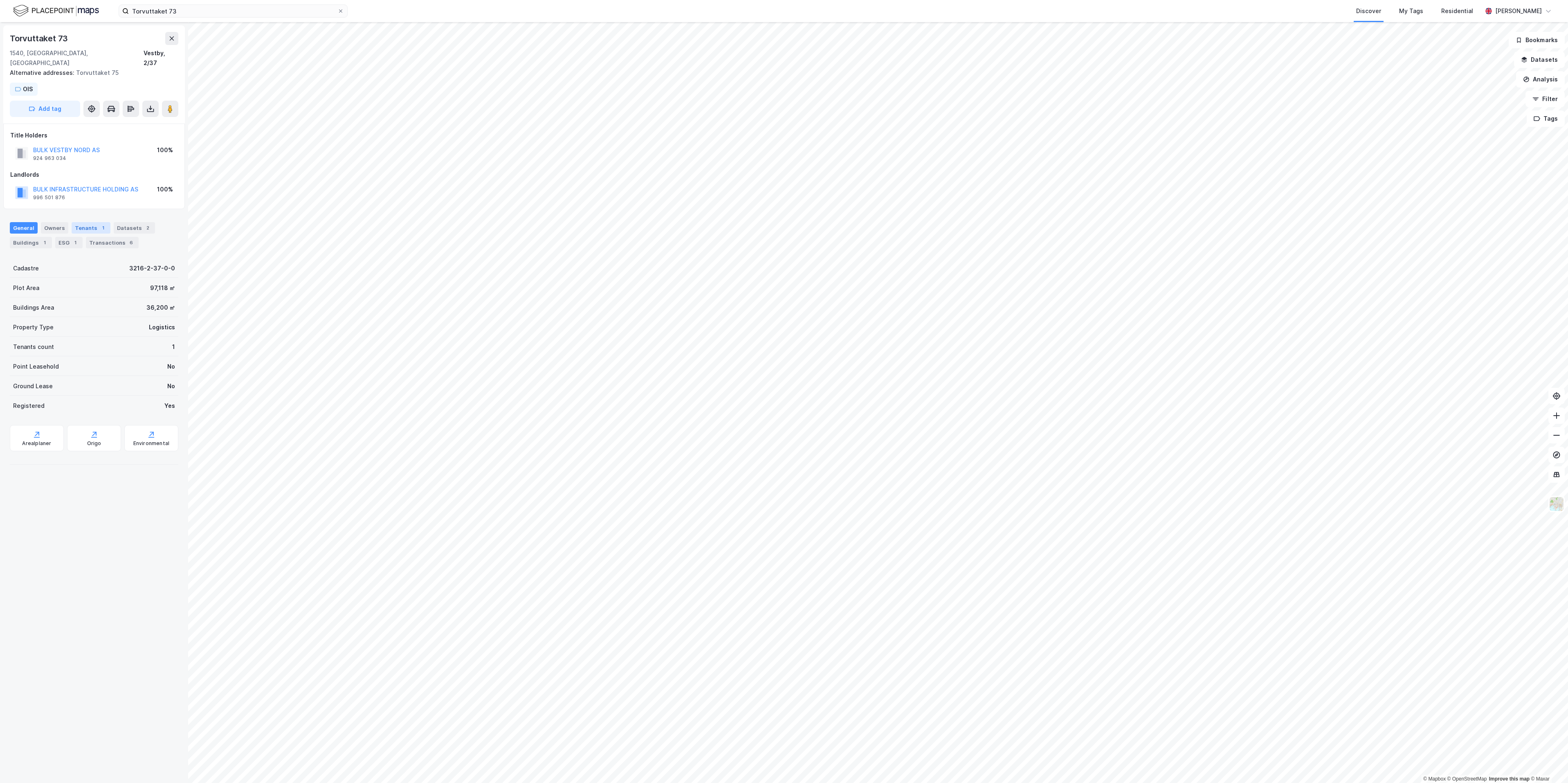
click at [81, 222] on div "Tenants 1" at bounding box center [91, 228] width 39 height 12
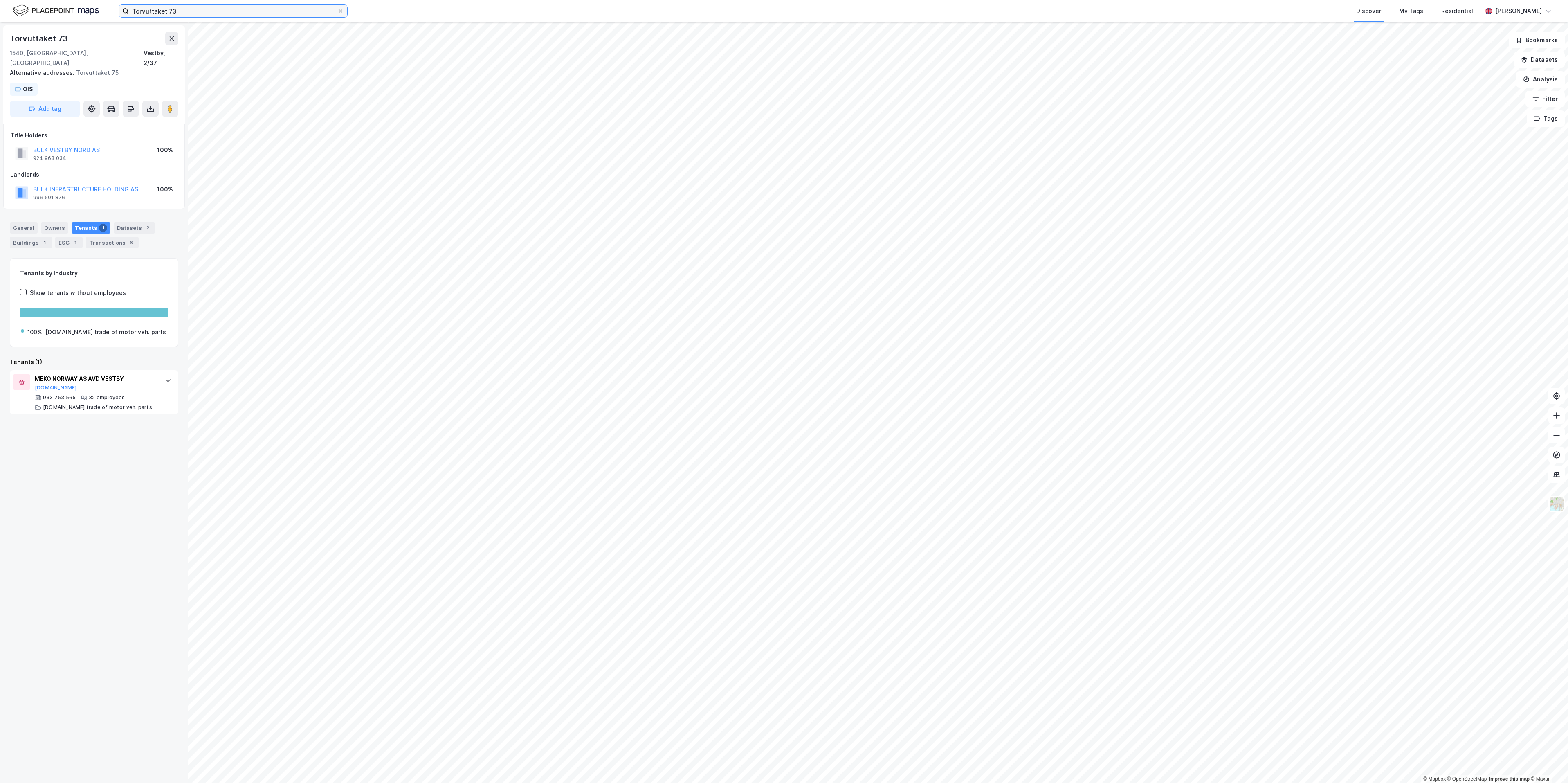
click at [197, 7] on input "Torvuttaket 73" at bounding box center [233, 11] width 209 height 12
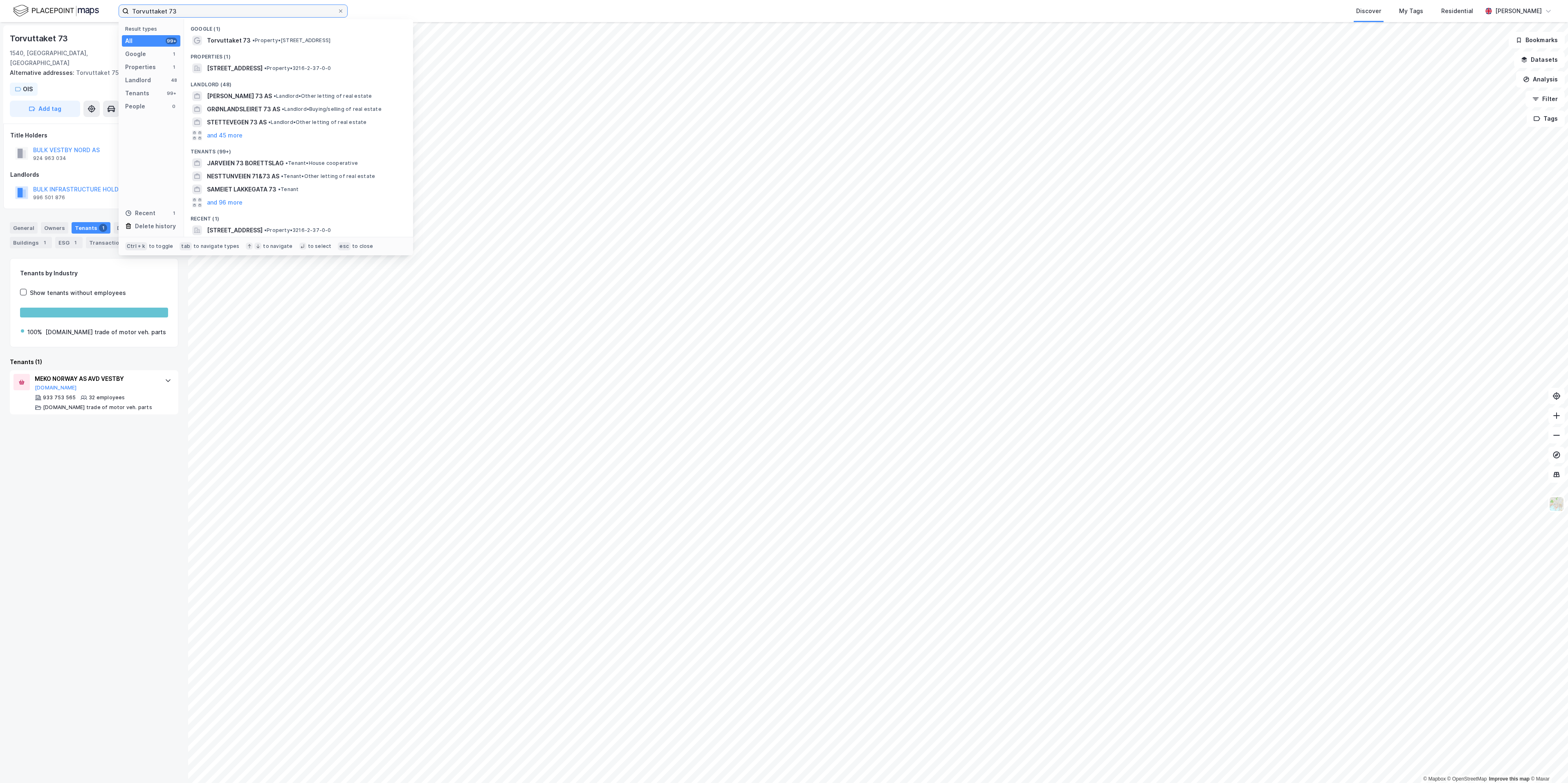
click at [197, 7] on input "Torvuttaket 73" at bounding box center [233, 11] width 209 height 12
paste input "Gneisveien"
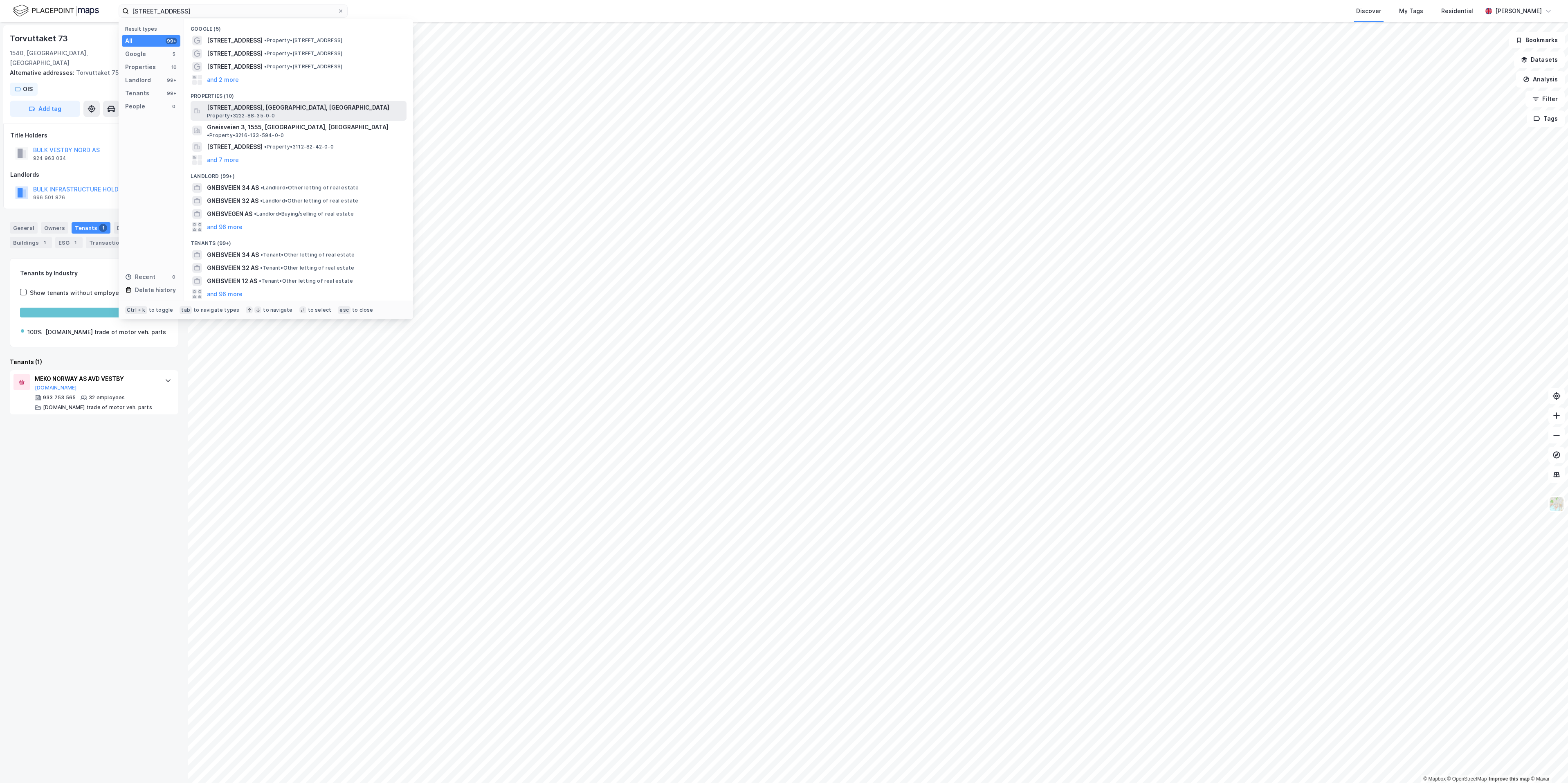
click at [243, 110] on span "Gneisveien 3, 1475, FINSTADJORDET, LØRENSKOG" at bounding box center [305, 108] width 197 height 10
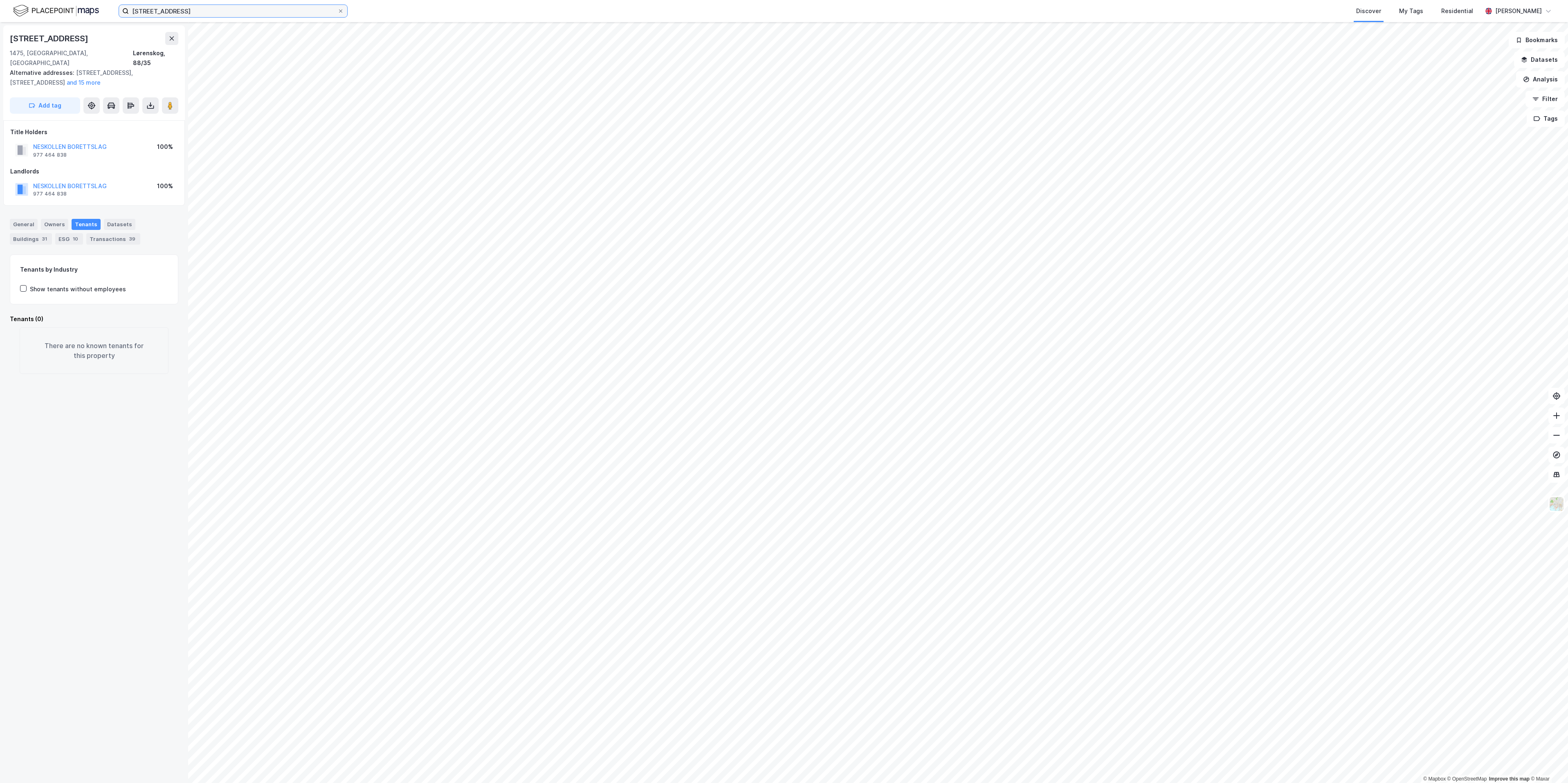
click at [210, 16] on input "Gneisveien 3" at bounding box center [233, 11] width 209 height 12
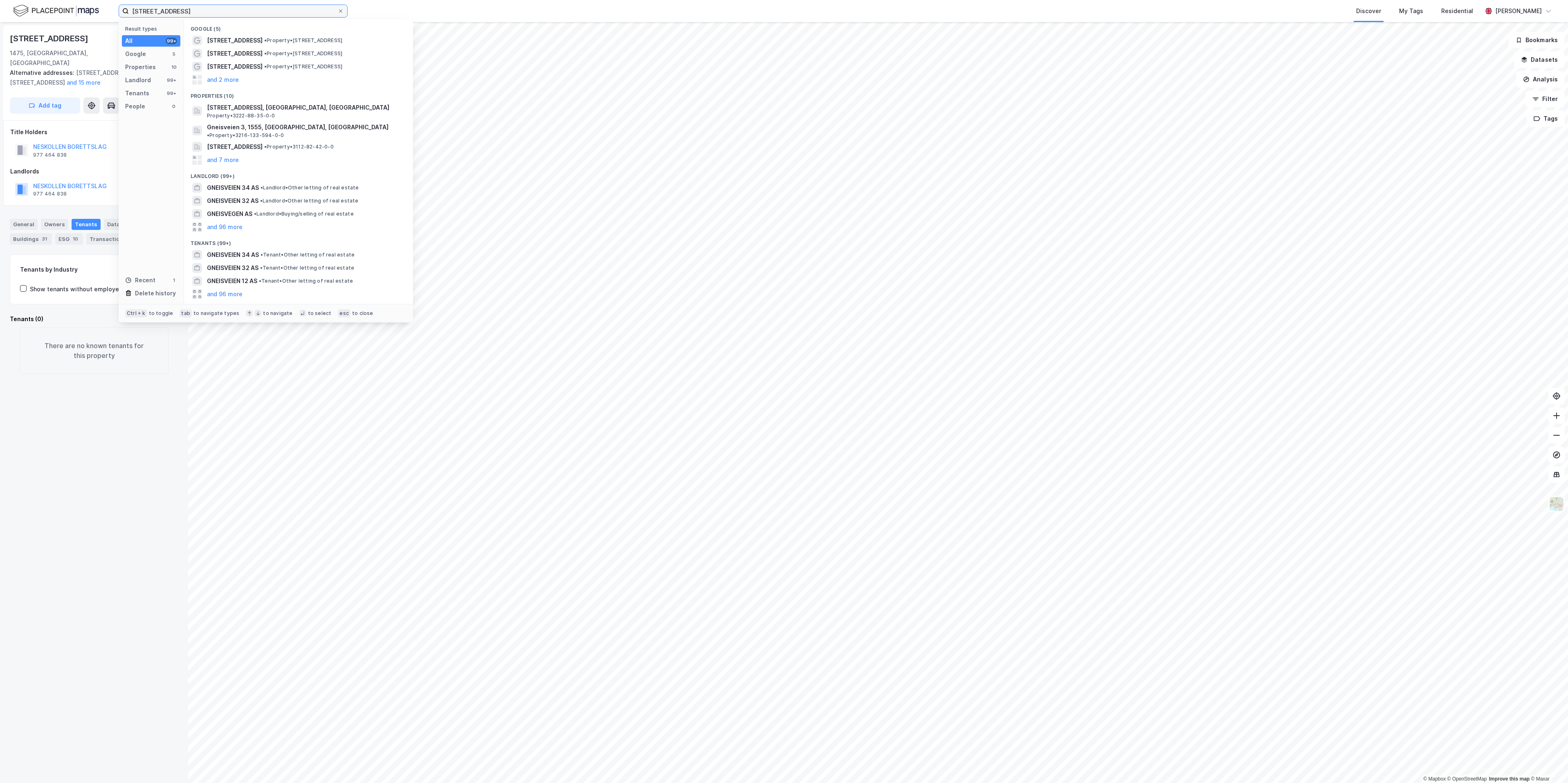
click at [186, 13] on input "Gneisveien 3" at bounding box center [233, 11] width 209 height 12
click at [271, 12] on input "Gneisveien 3" at bounding box center [233, 11] width 209 height 12
paste input "3205-57-11-0-0"
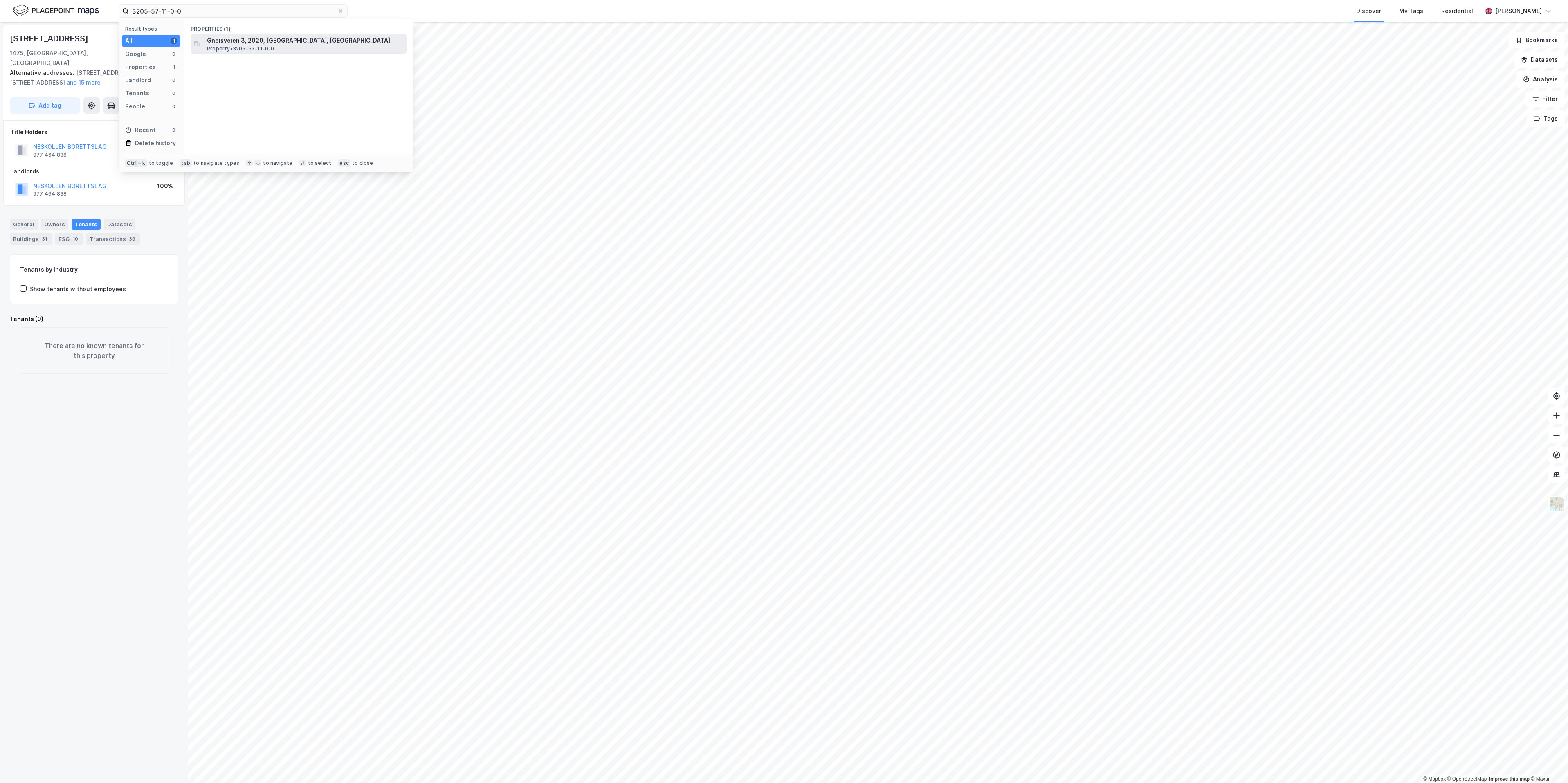
click at [262, 44] on span "Gneisveien 3, 2020, SKEDSMOKORSET, LILLESTRØM" at bounding box center [305, 40] width 197 height 10
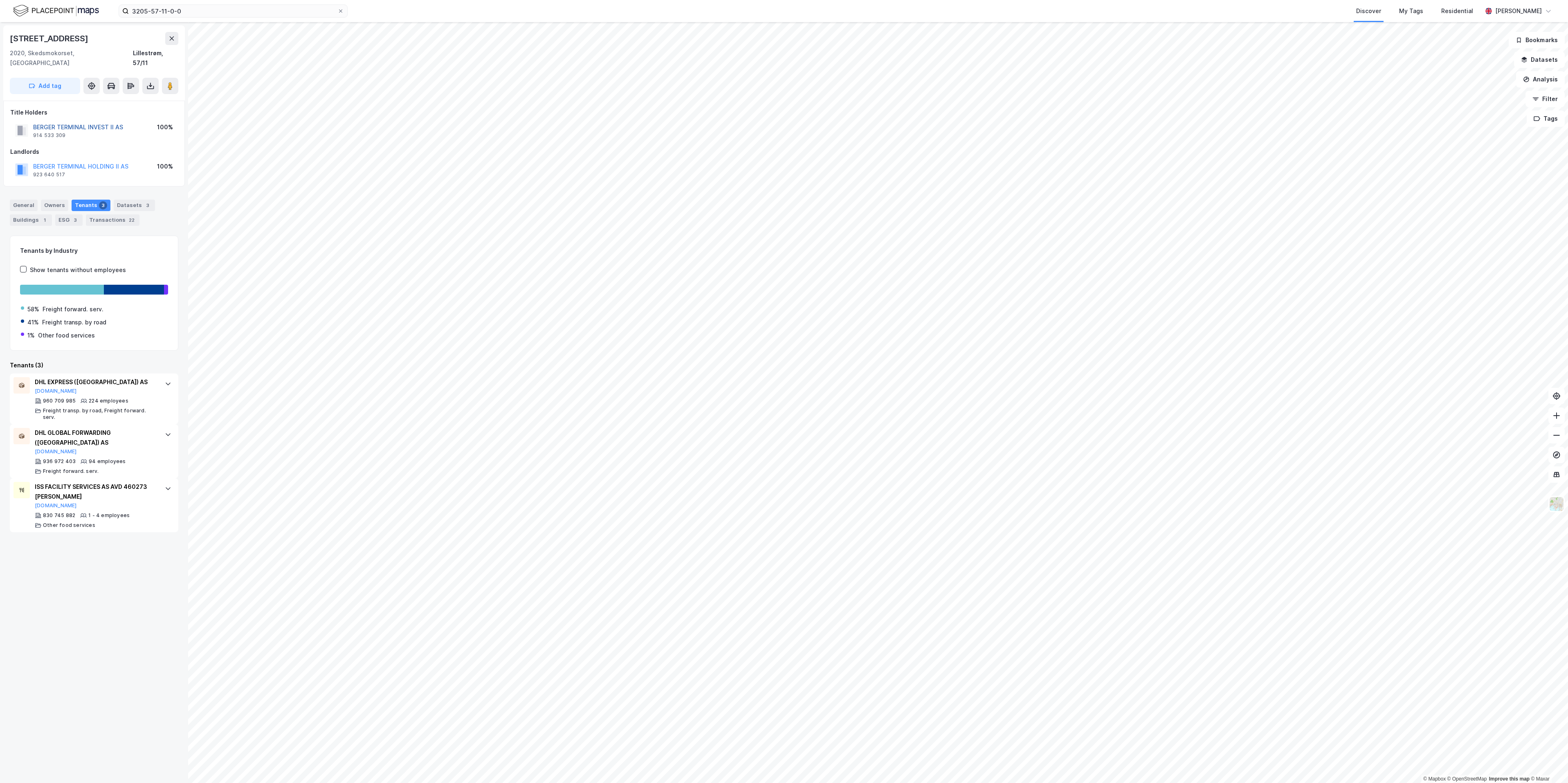
click at [0, 0] on button "BERGER TERMINAL INVEST II AS" at bounding box center [0, 0] width 0 height 0
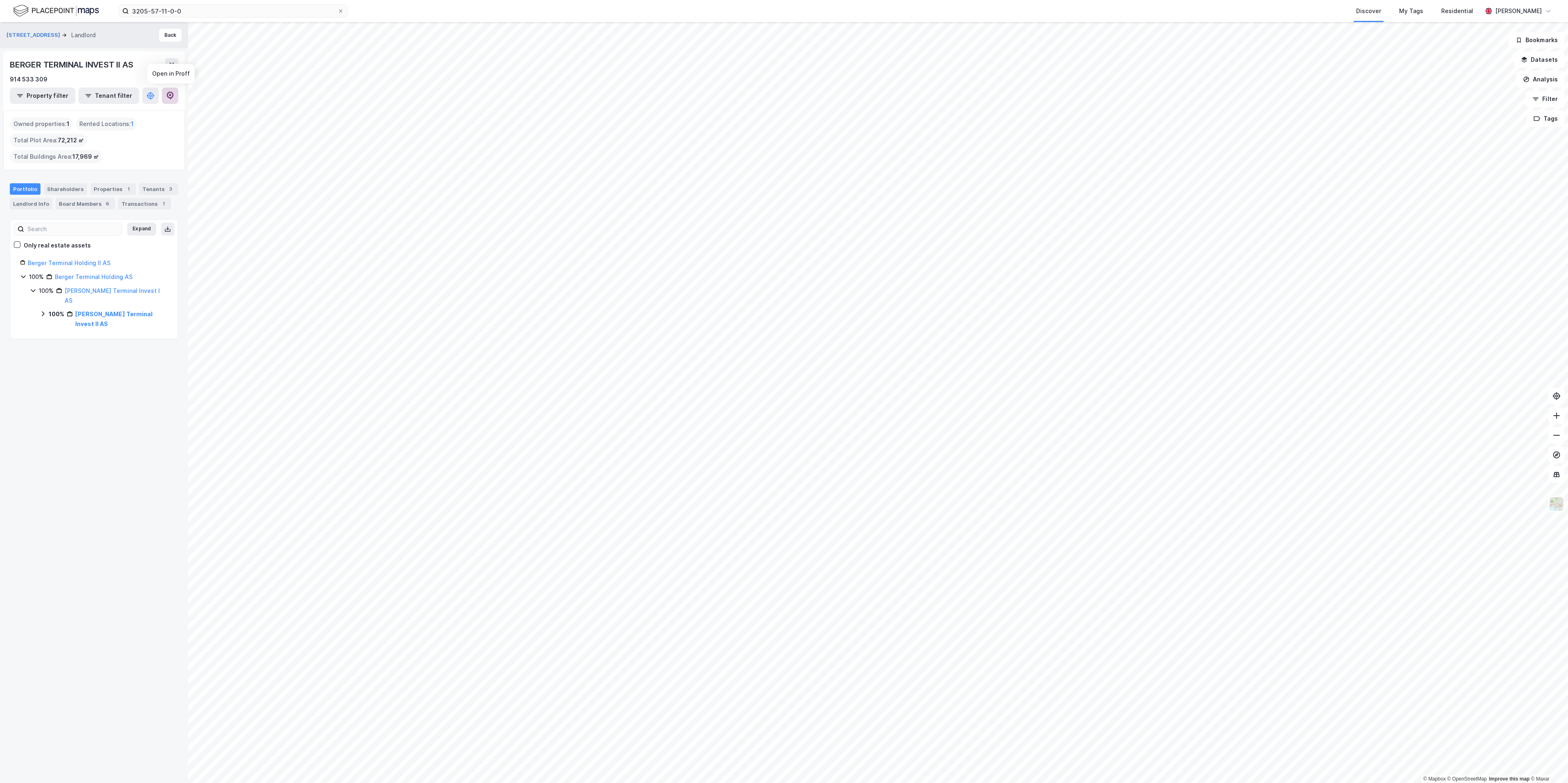
click at [166, 96] on icon at bounding box center [170, 96] width 8 height 8
click at [197, 7] on input "3205-57-11-0-0" at bounding box center [233, 11] width 209 height 12
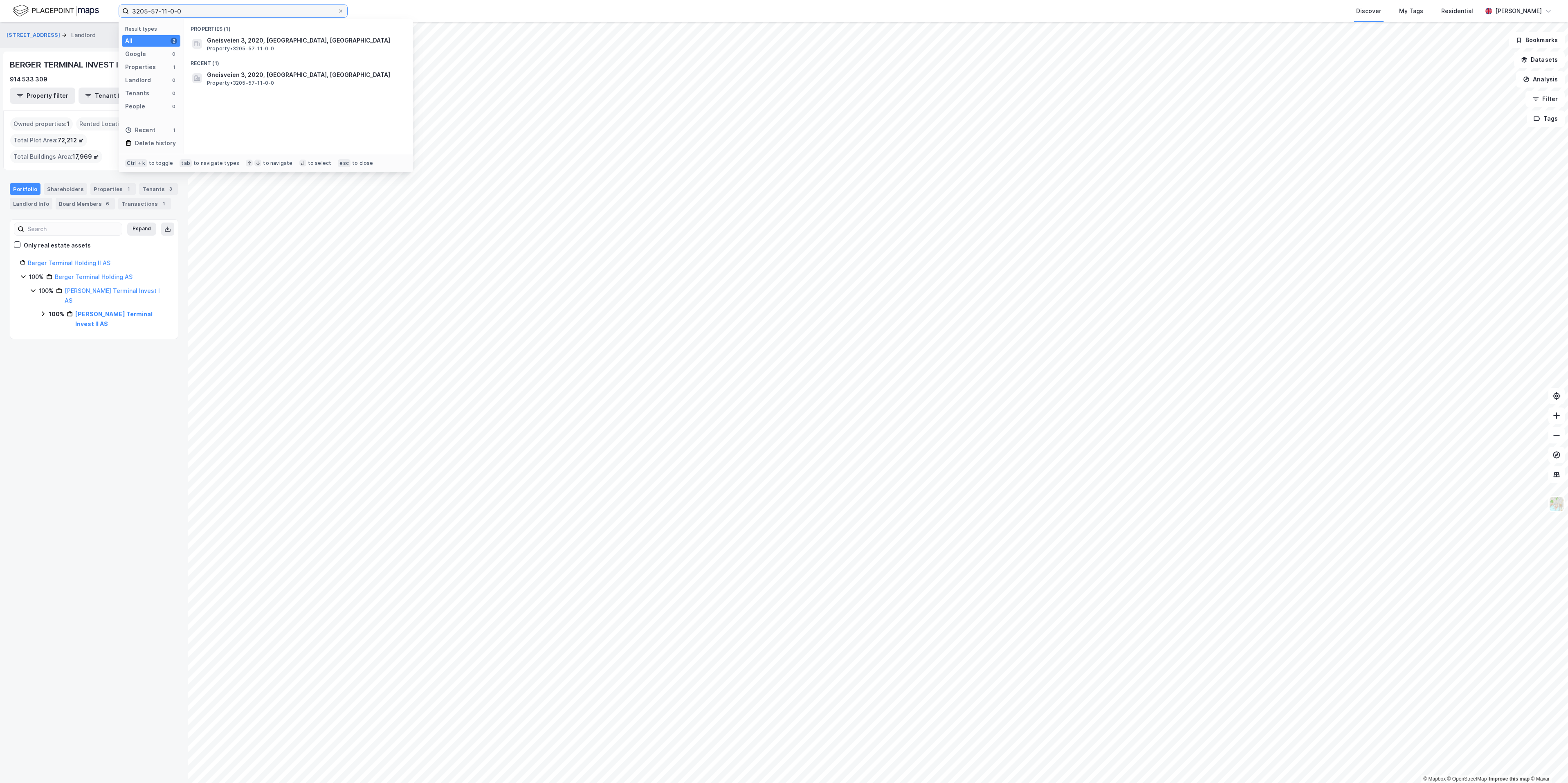
paste input "Jeksleveien 59"
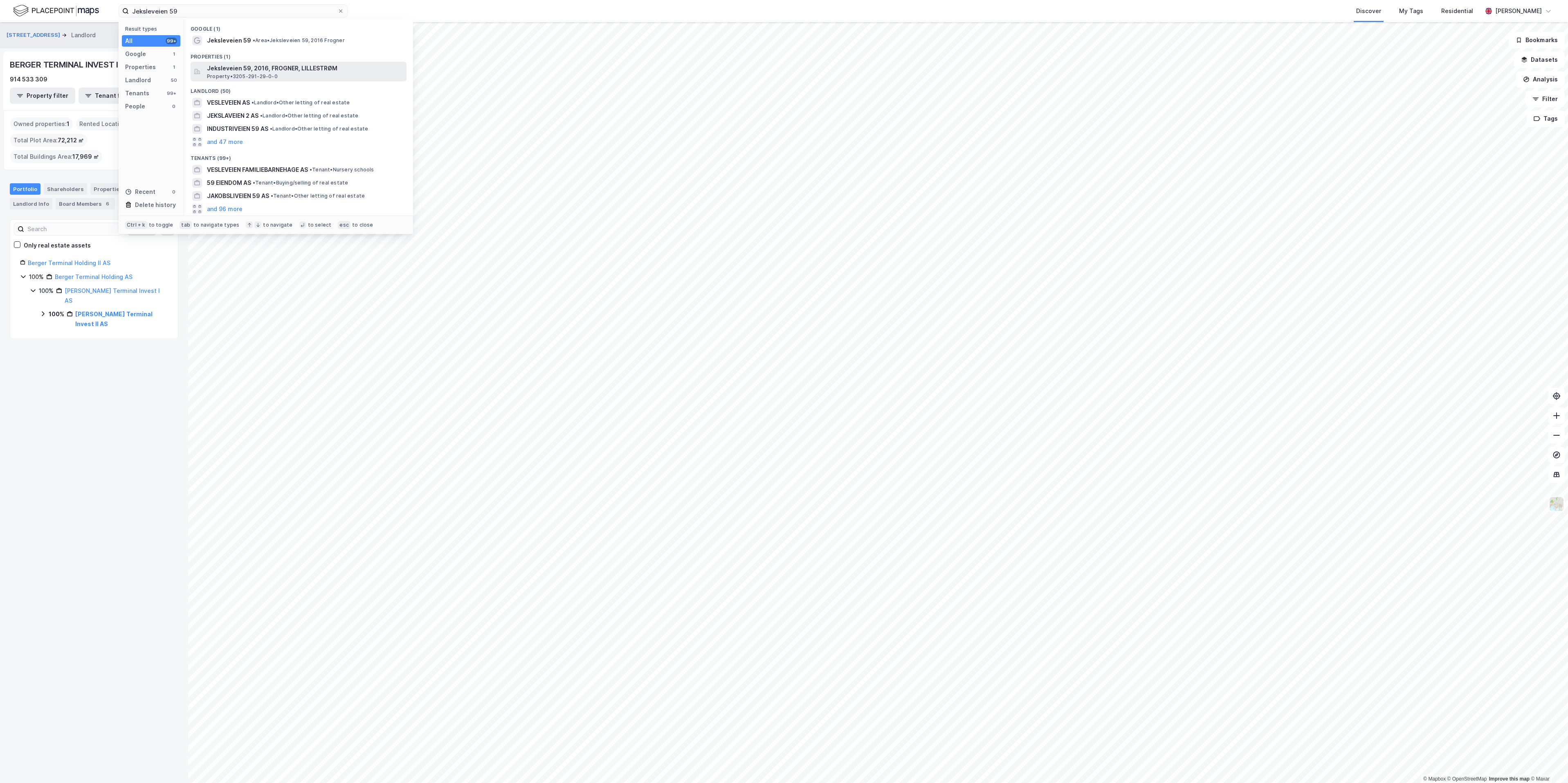
click at [228, 75] on span "Property • 3205-291-29-0-0" at bounding box center [242, 76] width 71 height 7
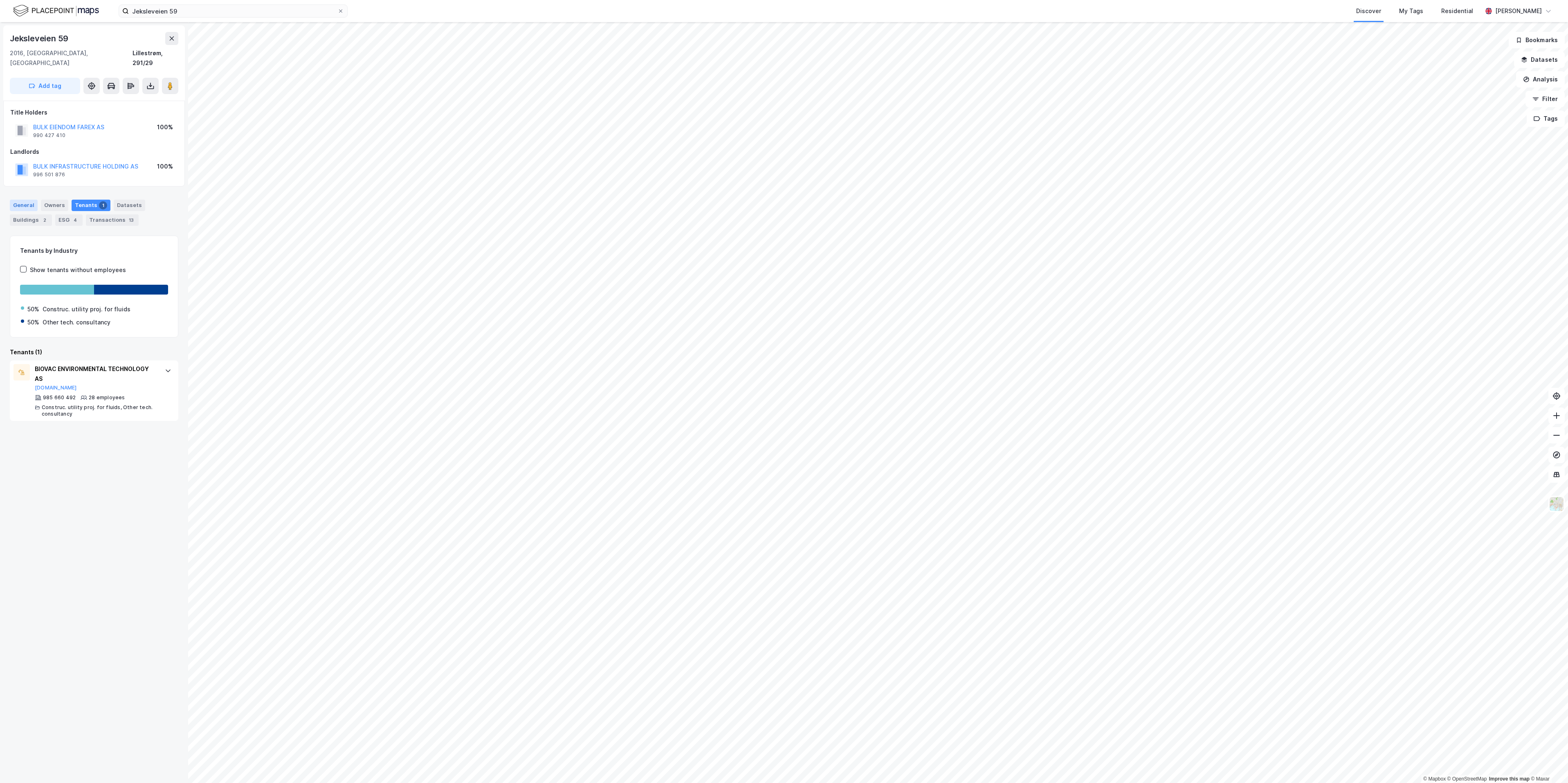
click at [19, 200] on div "General" at bounding box center [24, 205] width 28 height 12
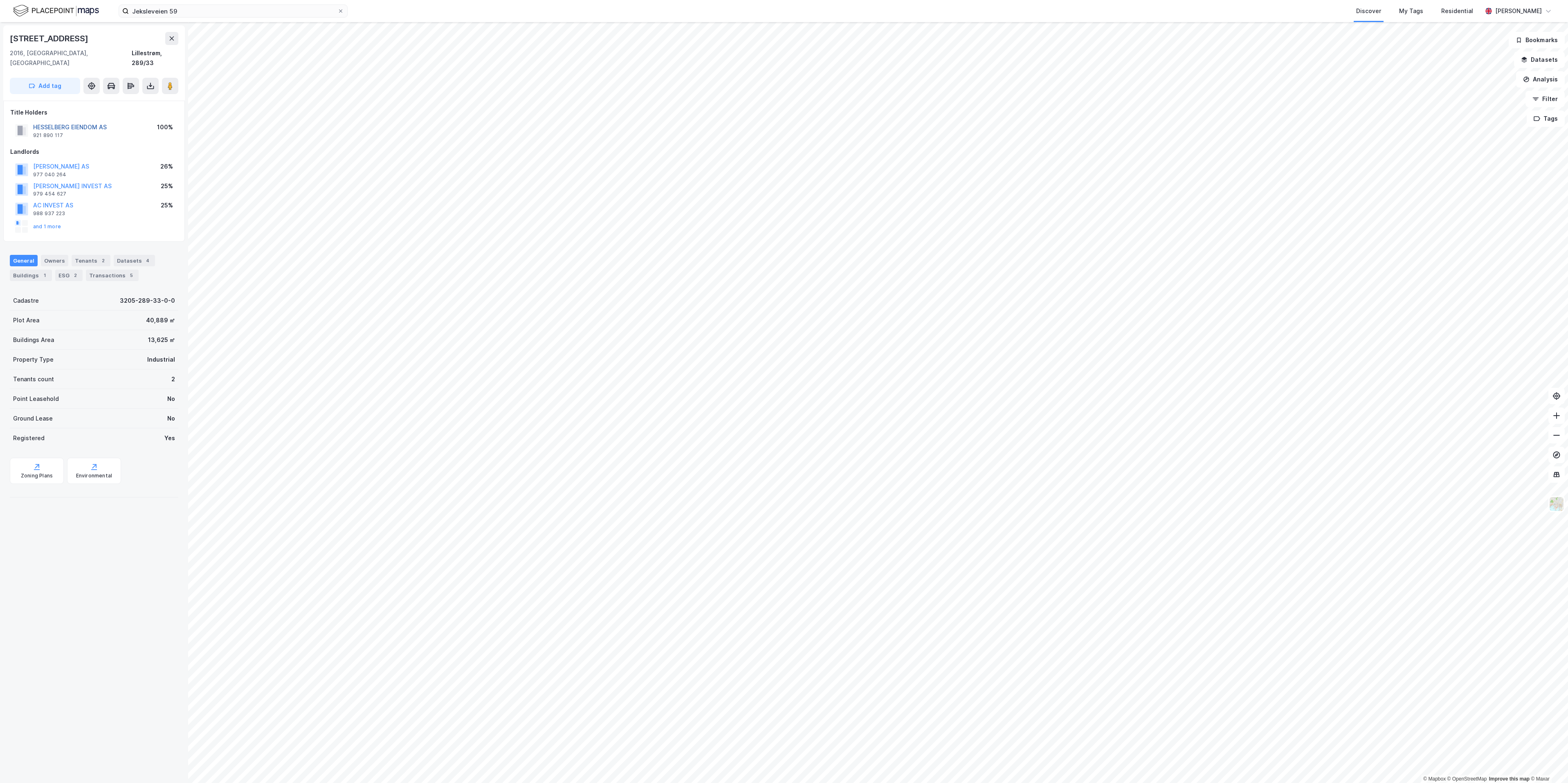
click at [0, 0] on button "HESSELBERG EIENDOM AS" at bounding box center [0, 0] width 0 height 0
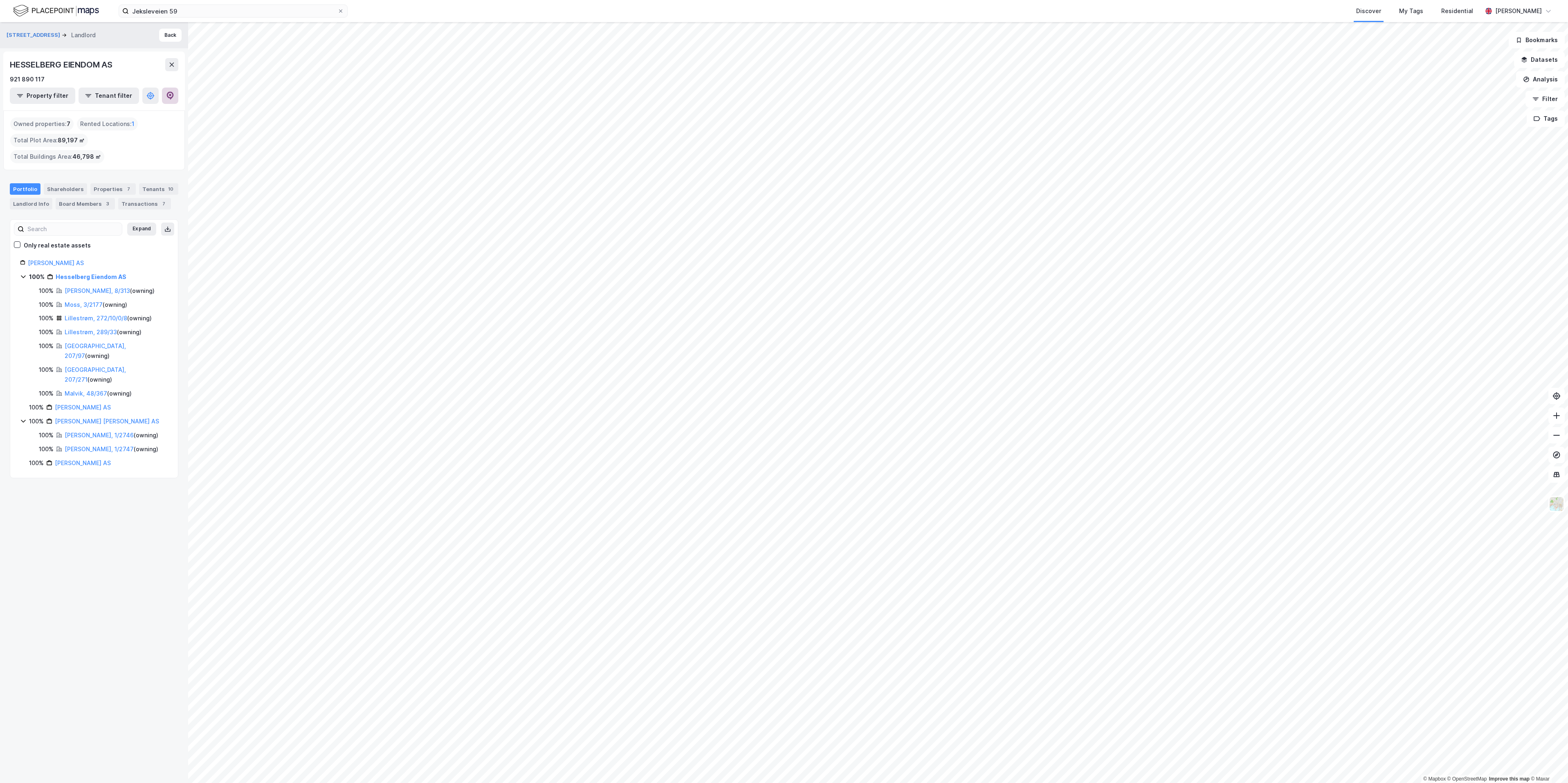
click at [170, 94] on icon at bounding box center [170, 95] width 2 height 2
click at [51, 11] on img at bounding box center [56, 11] width 86 height 15
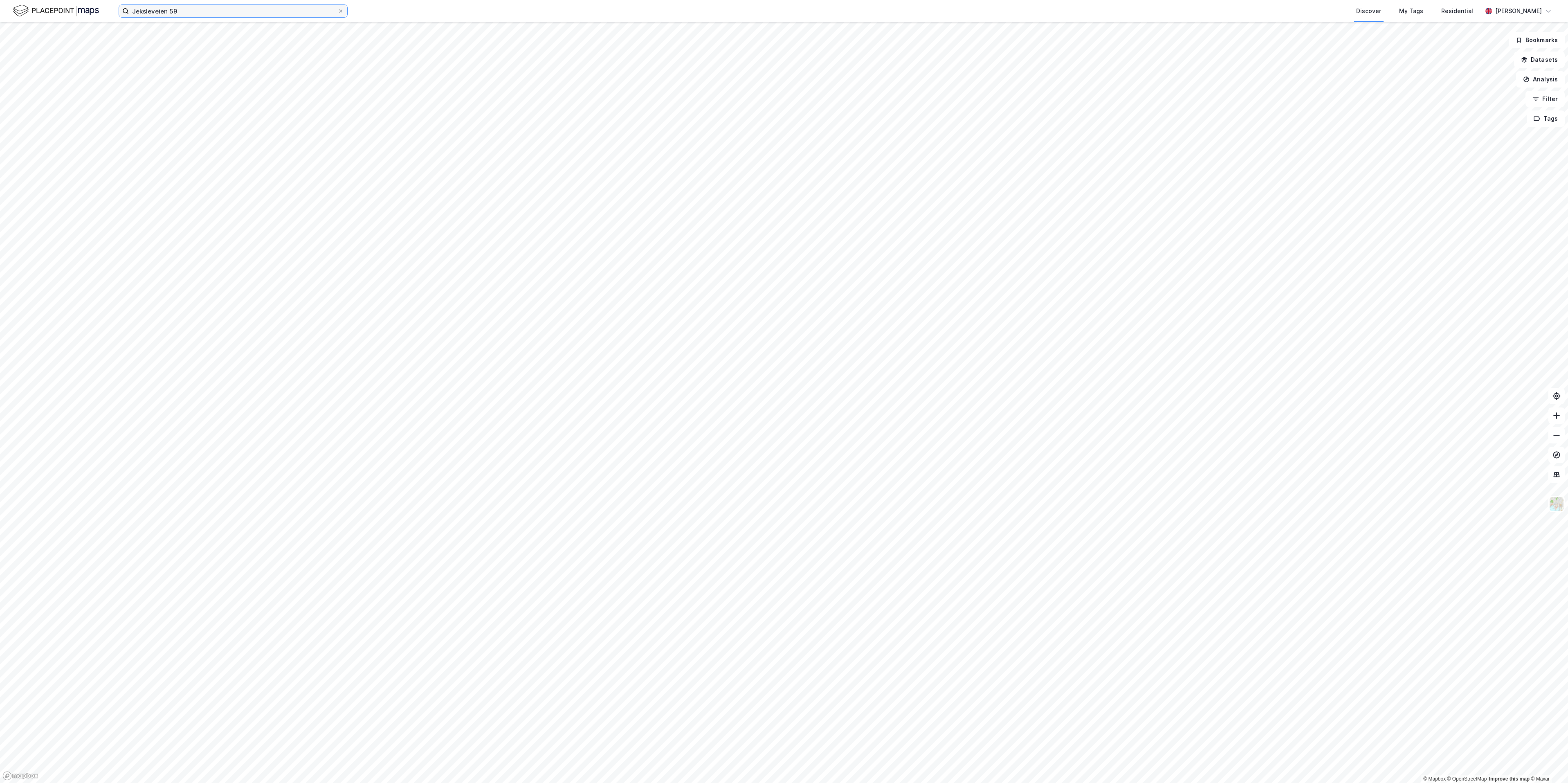
click at [206, 13] on input "Jeksleveien 59" at bounding box center [233, 11] width 209 height 12
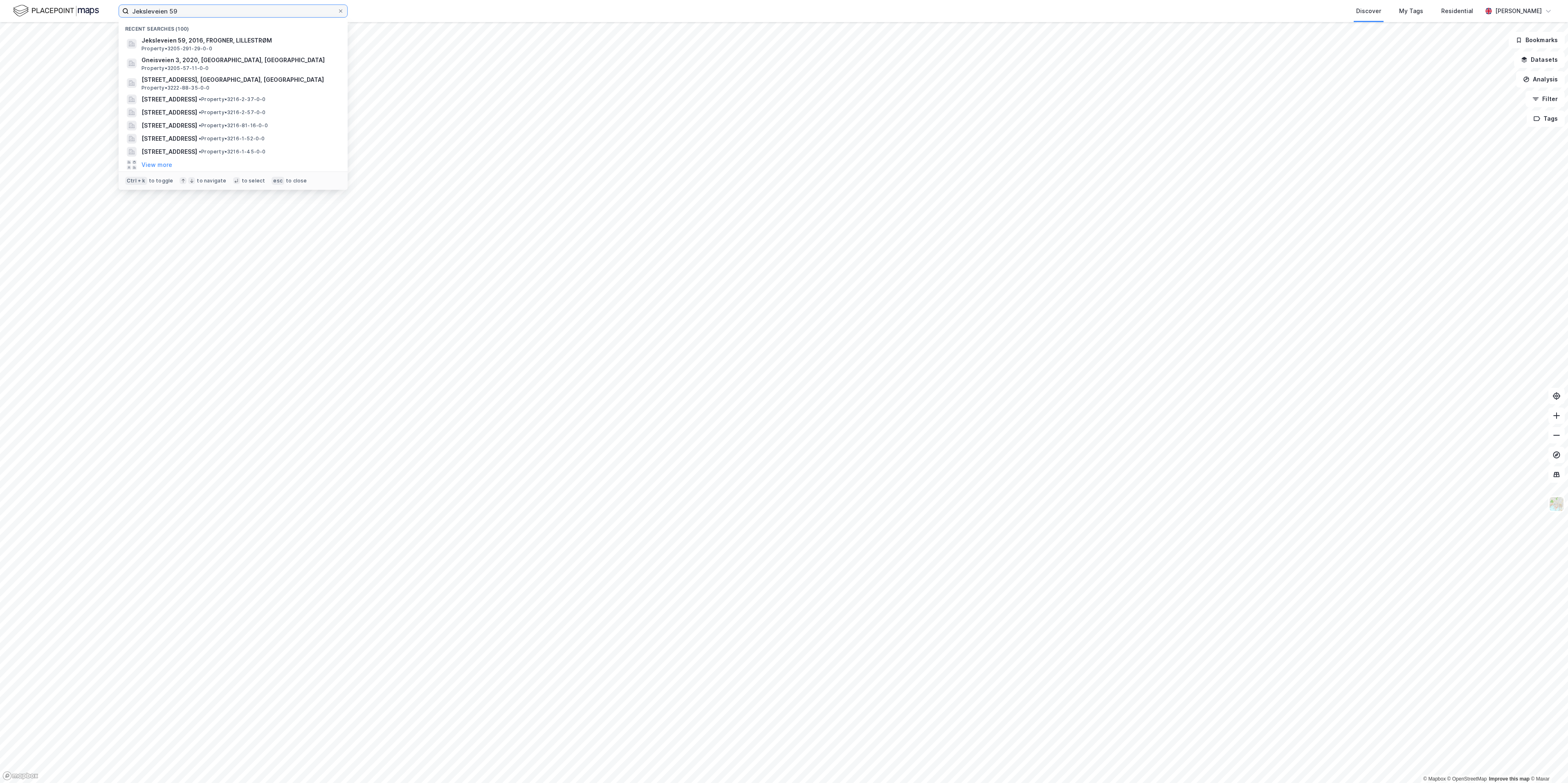
click at [206, 13] on input "Jeksleveien 59" at bounding box center [233, 11] width 209 height 12
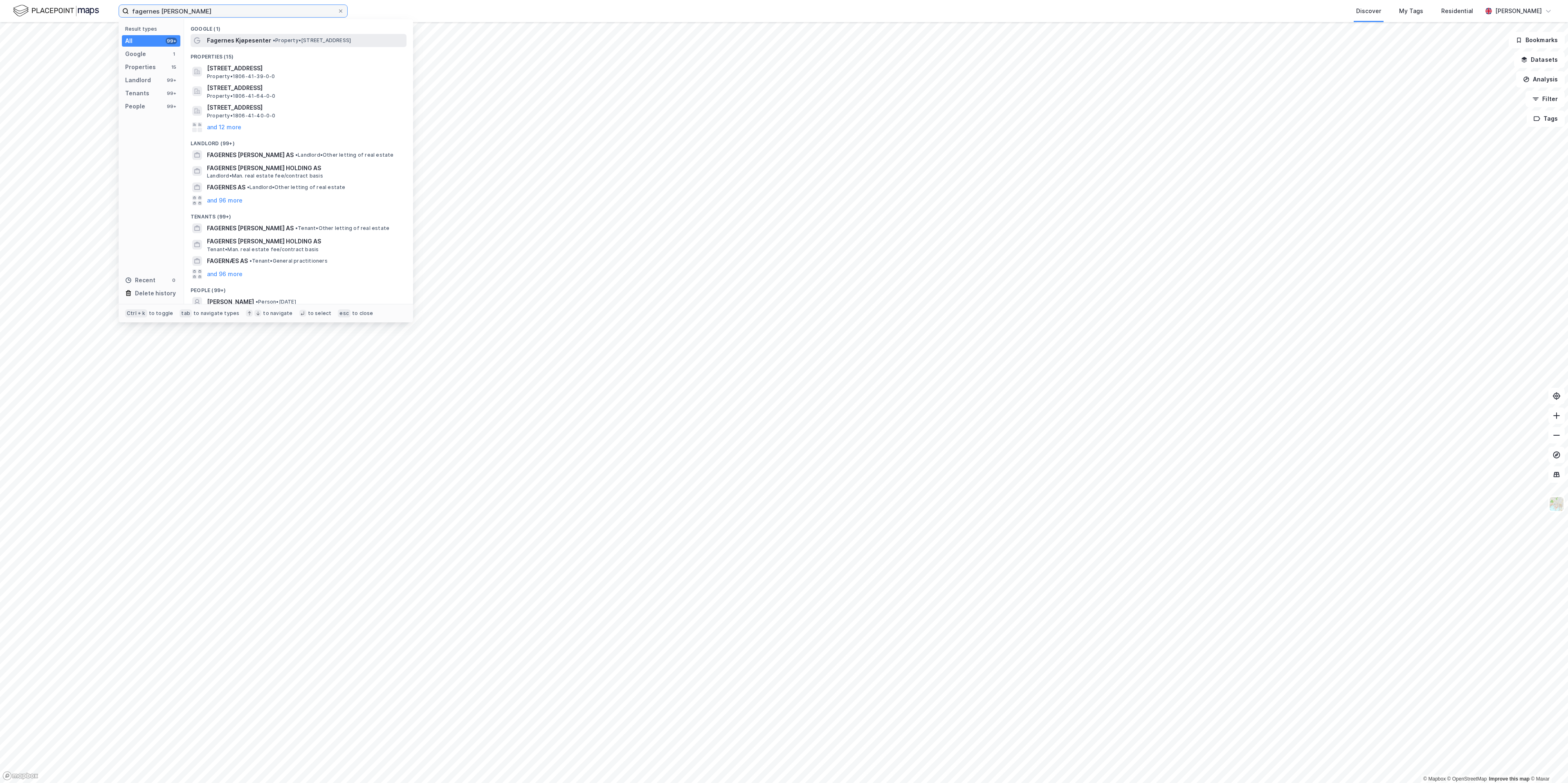
type input "fagernes senter"
click at [229, 37] on span "Fagernes Kjøpesenter" at bounding box center [239, 40] width 64 height 10
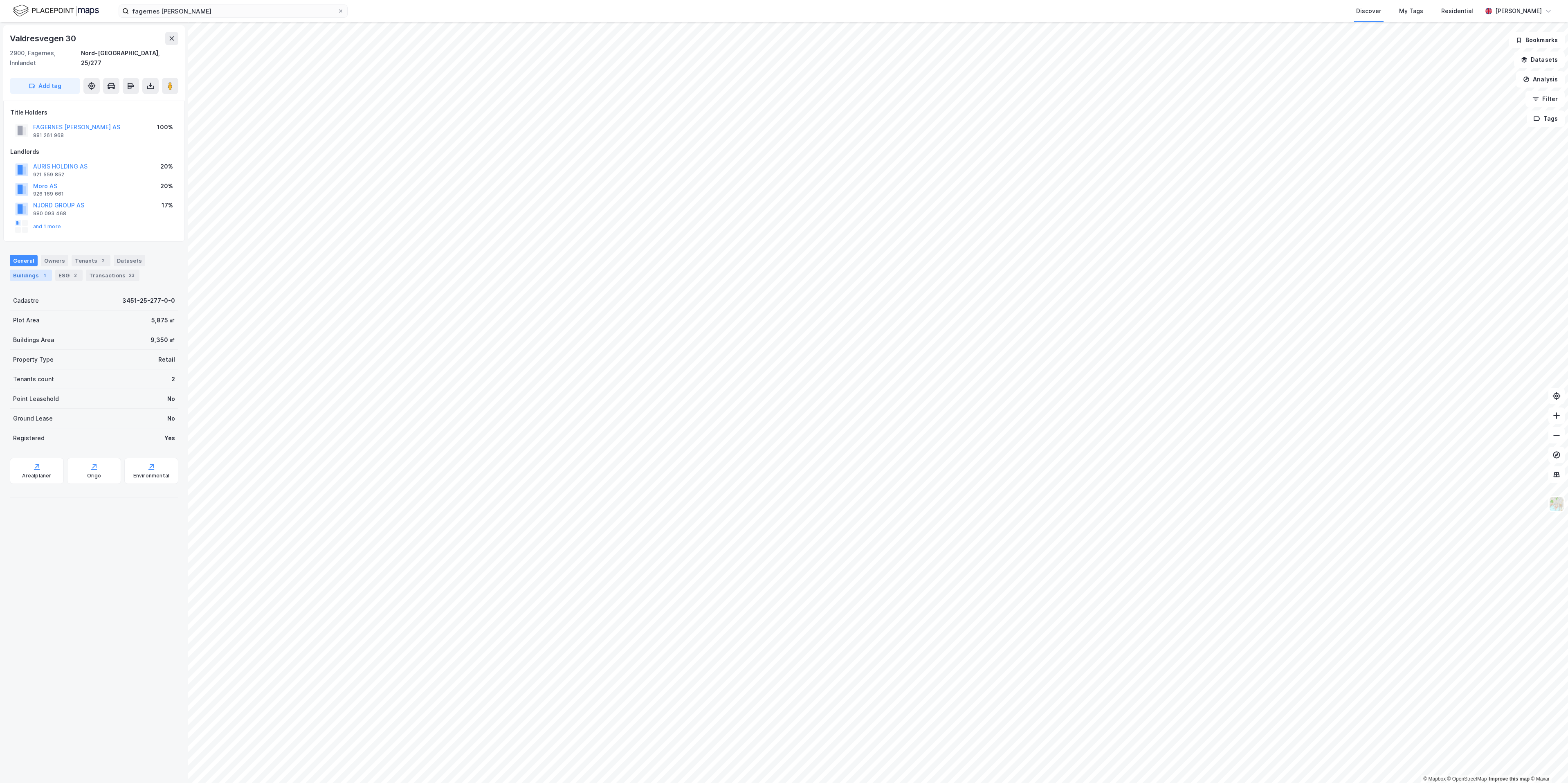
click at [27, 270] on div "Buildings 1" at bounding box center [30, 275] width 42 height 12
click at [119, 255] on div "Datasets" at bounding box center [130, 261] width 32 height 12
click at [99, 270] on div "Transactions 23" at bounding box center [113, 275] width 54 height 12
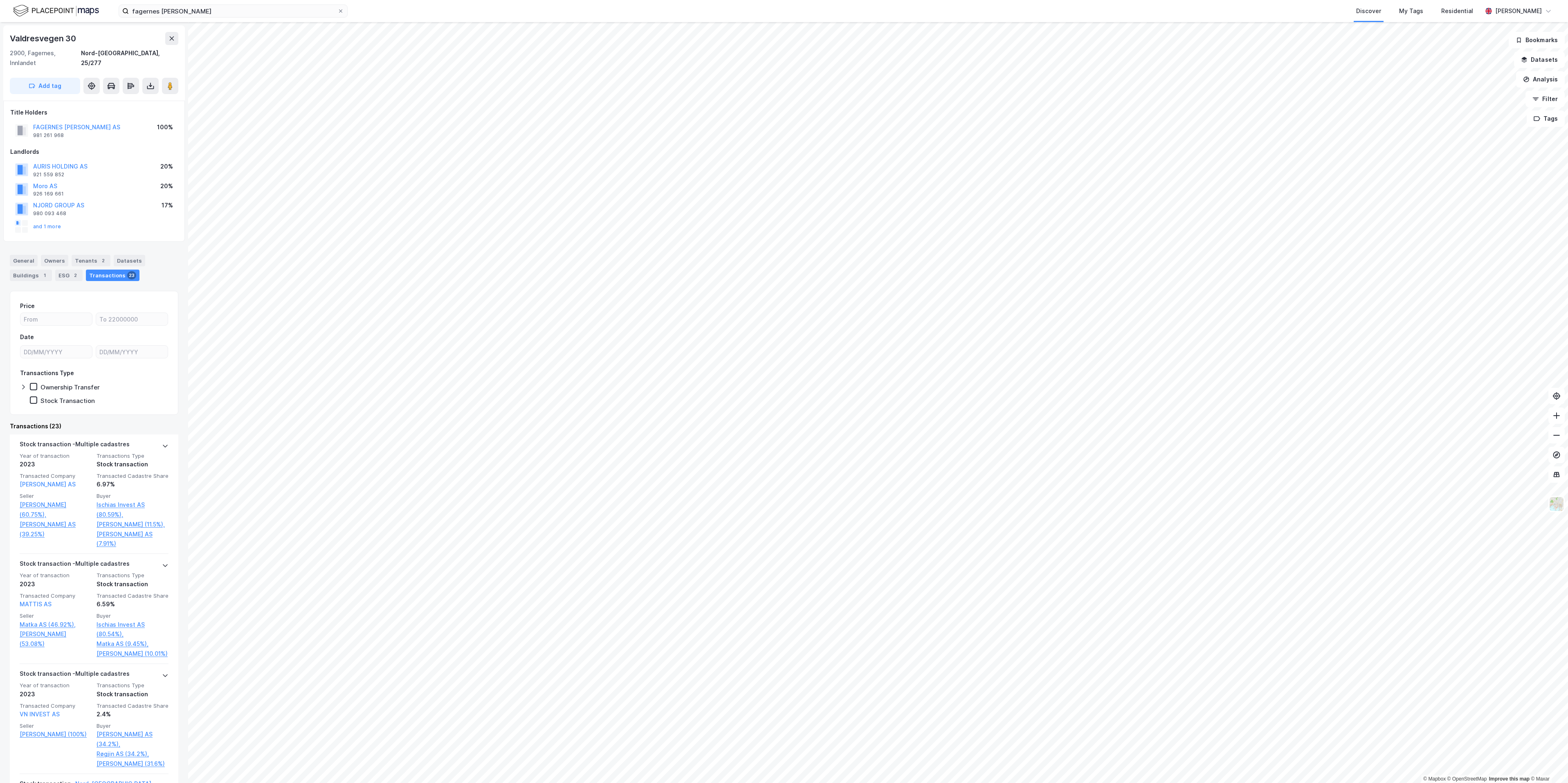
click at [85, 122] on div "FAGERNES SENTER AS" at bounding box center [76, 127] width 87 height 10
click at [0, 0] on button "FAGERNES SENTER AS" at bounding box center [0, 0] width 0 height 0
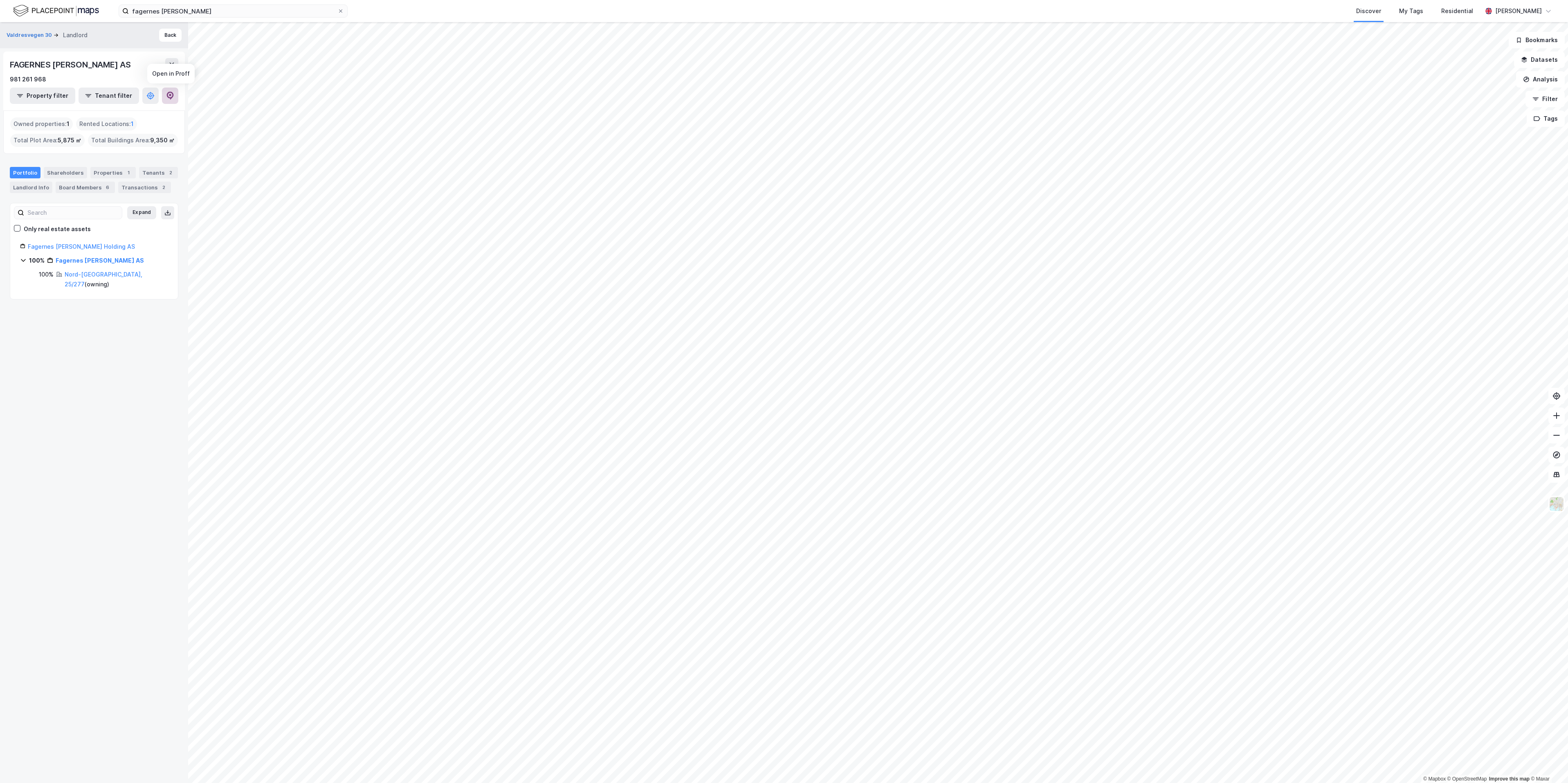
click at [175, 96] on button at bounding box center [170, 96] width 16 height 16
click at [28, 9] on img at bounding box center [56, 11] width 86 height 15
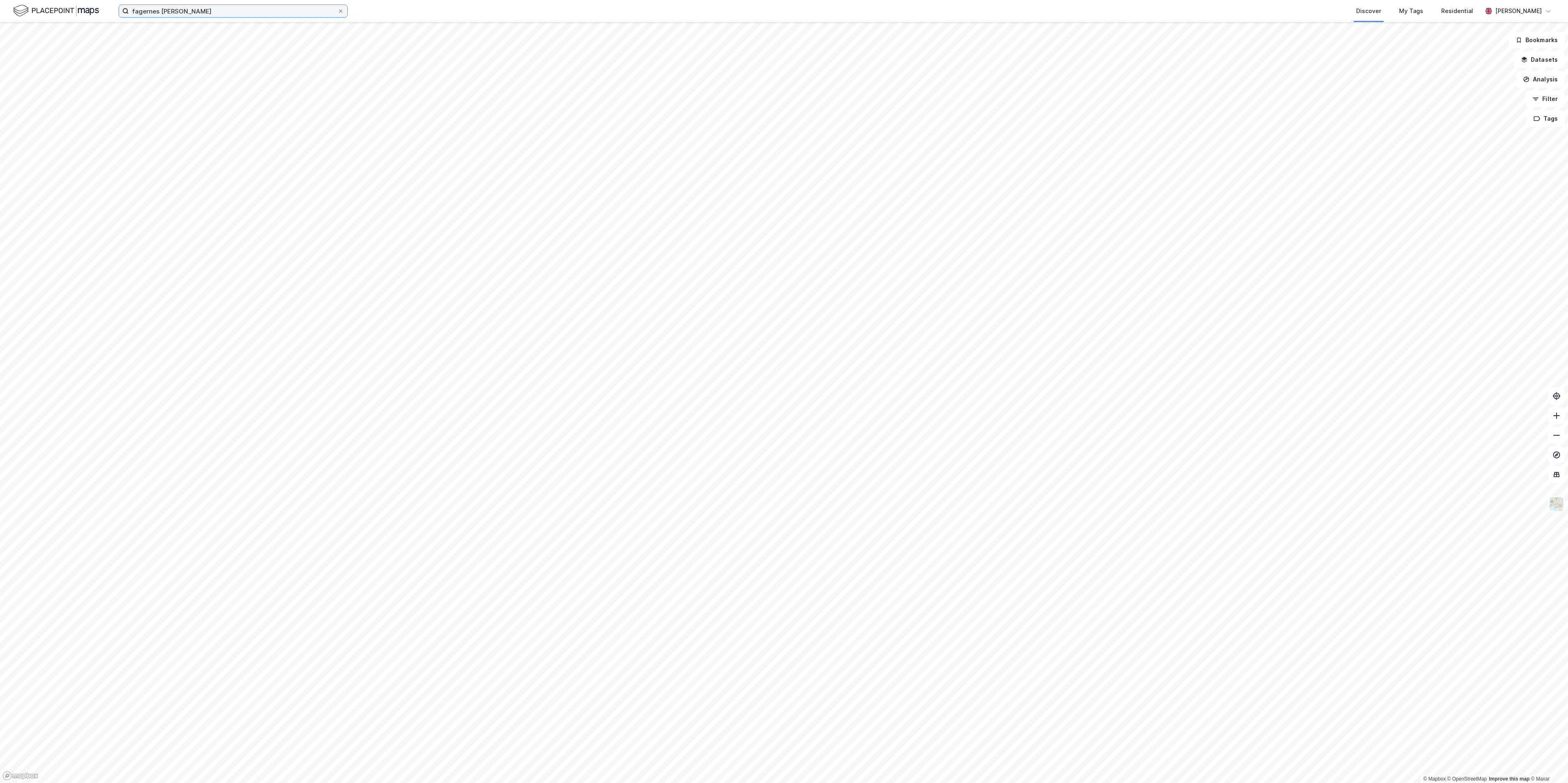
click at [214, 12] on input "fagernes senter" at bounding box center [233, 11] width 209 height 12
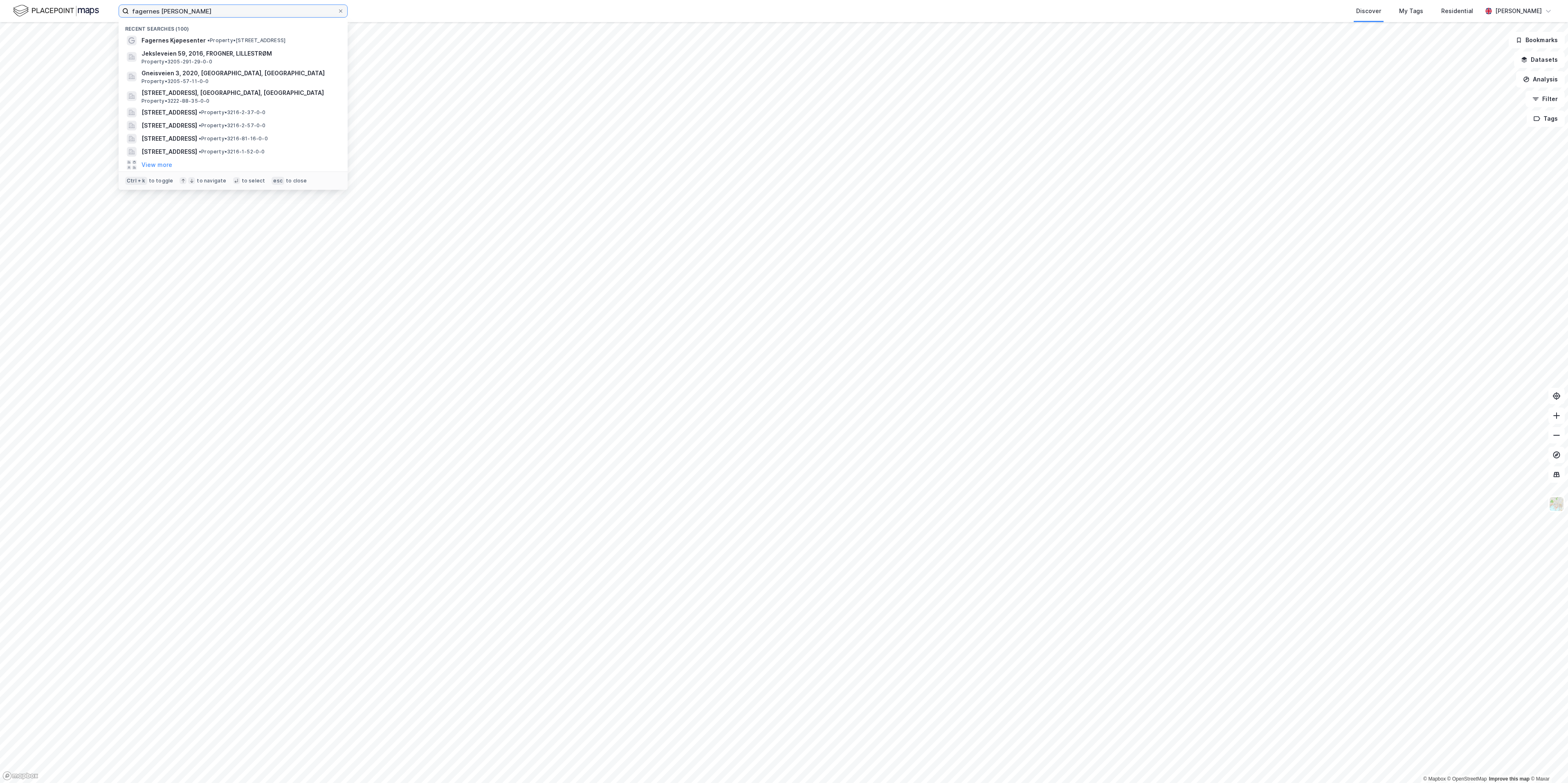
click at [214, 12] on input "fagernes senter" at bounding box center [233, 11] width 209 height 12
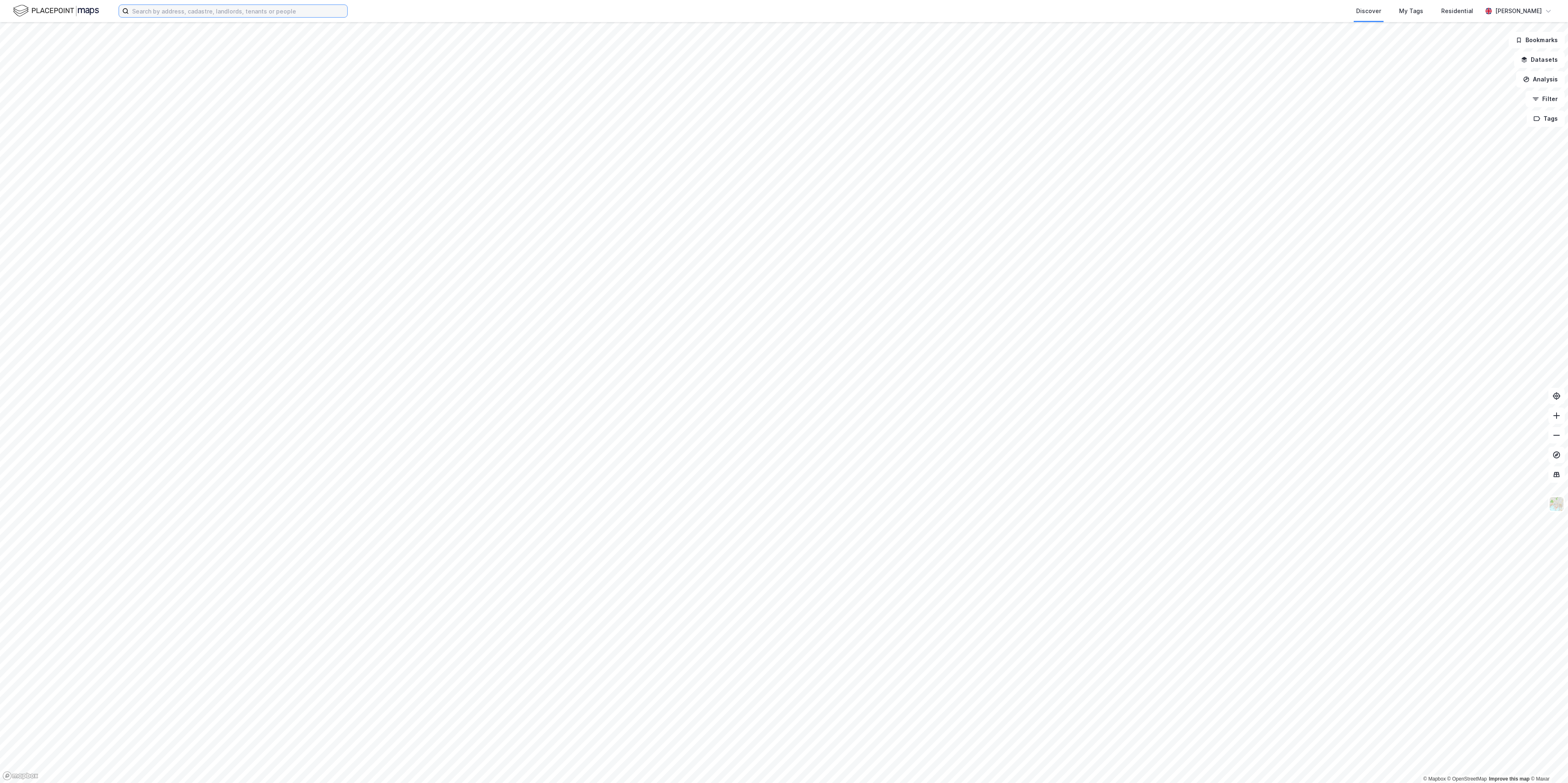
click at [296, 16] on input at bounding box center [238, 11] width 219 height 12
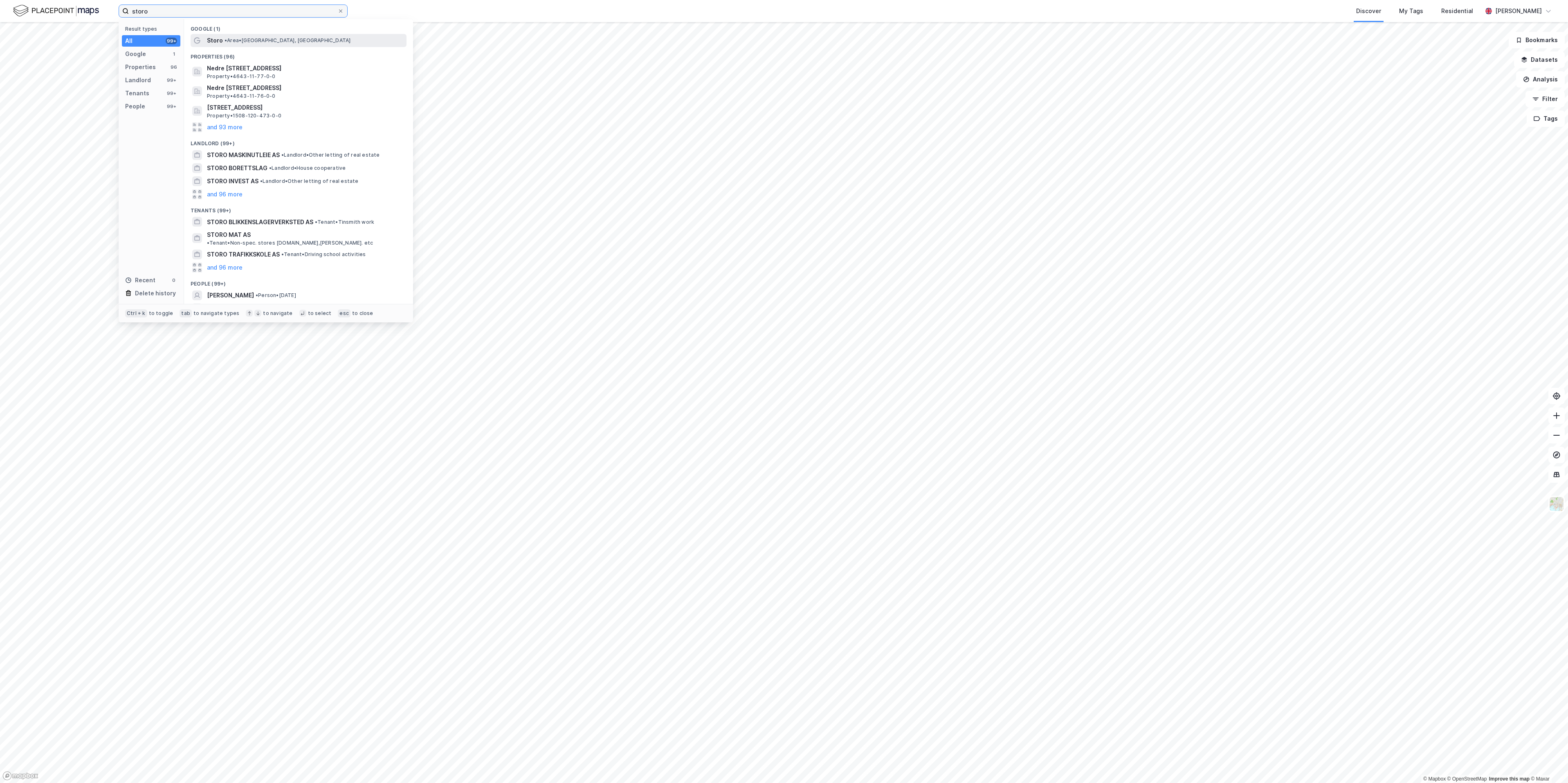
type input "storo"
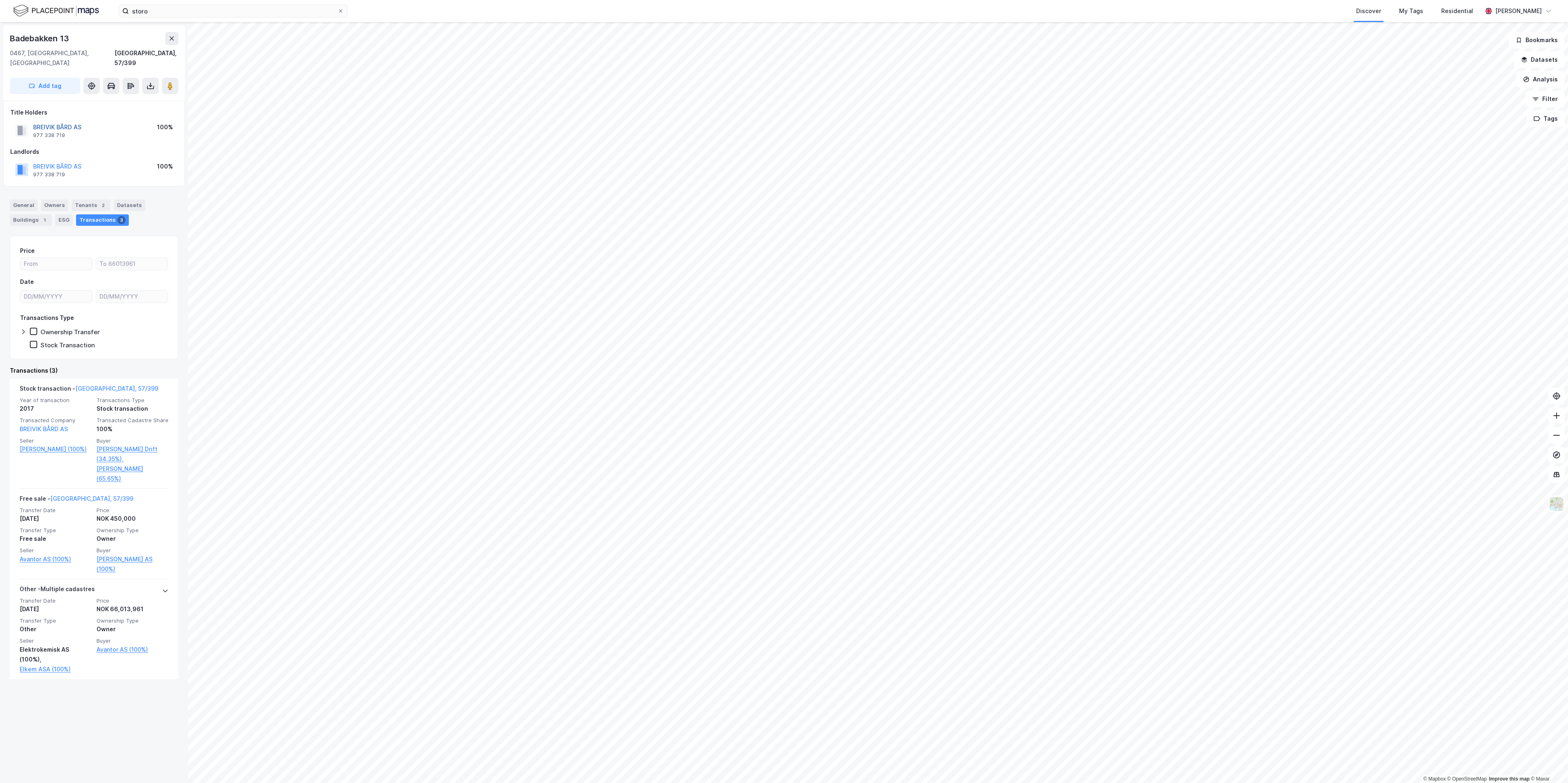
click at [0, 0] on button "BREIVIK BÅRD AS" at bounding box center [0, 0] width 0 height 0
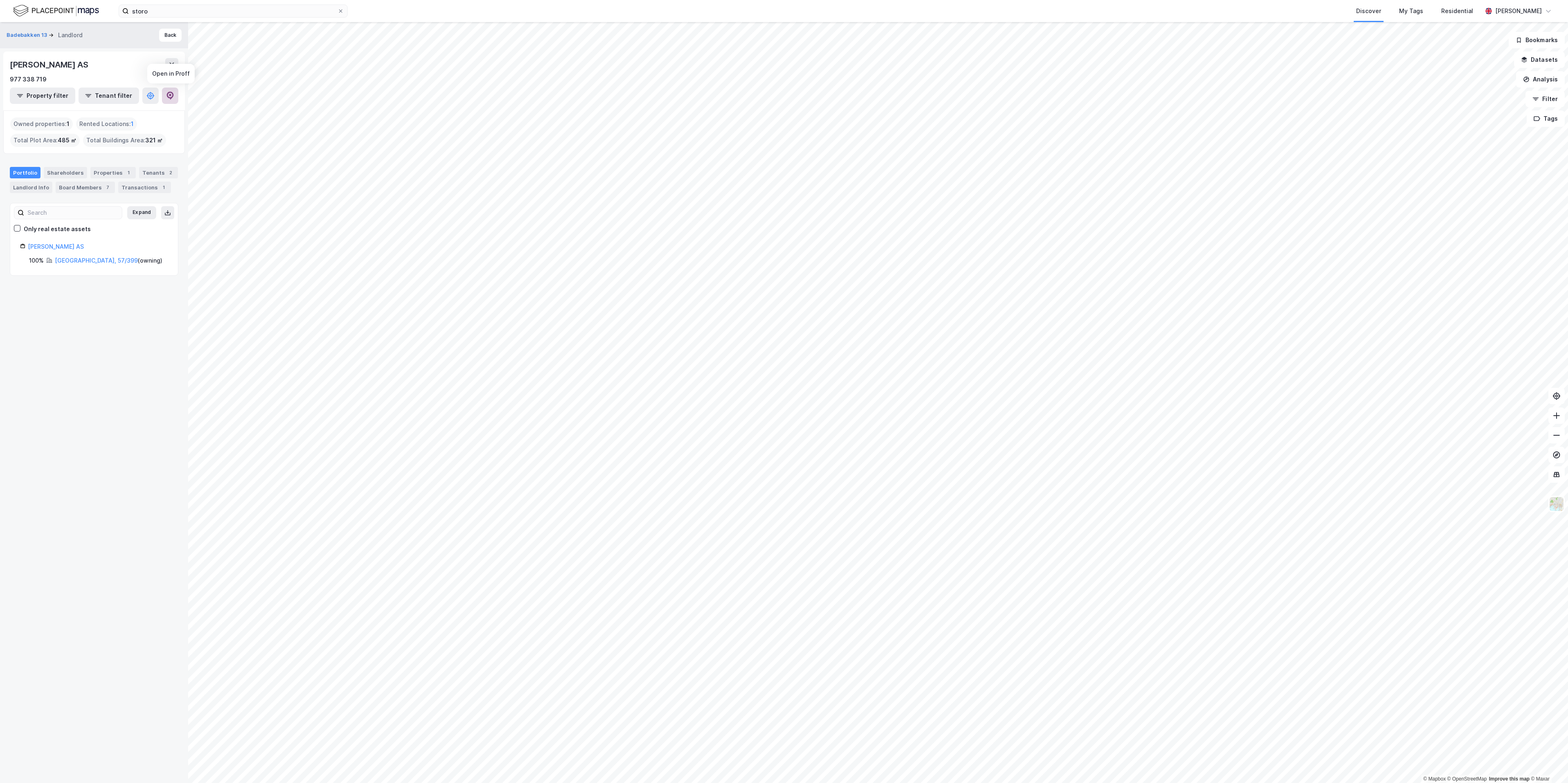
click at [170, 98] on icon at bounding box center [170, 96] width 7 height 8
click at [35, 193] on div "Portfolio Shareholders Properties 1 Tenants 2 Landlord Info Board Members 7 Tra…" at bounding box center [94, 180] width 169 height 26
click at [139, 178] on div "Tenants 2" at bounding box center [158, 172] width 39 height 12
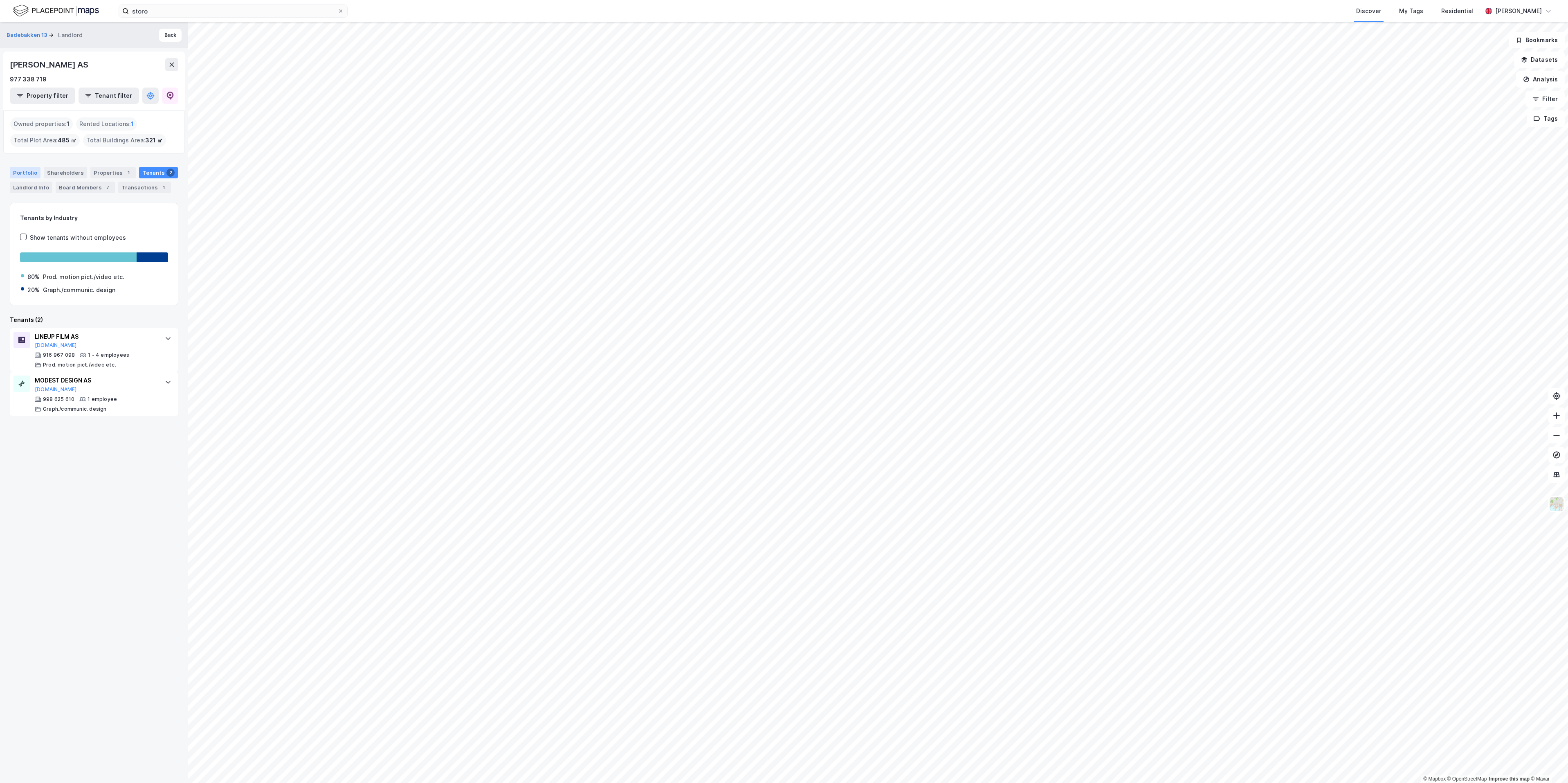
click at [22, 174] on div "Portfolio" at bounding box center [25, 172] width 30 height 12
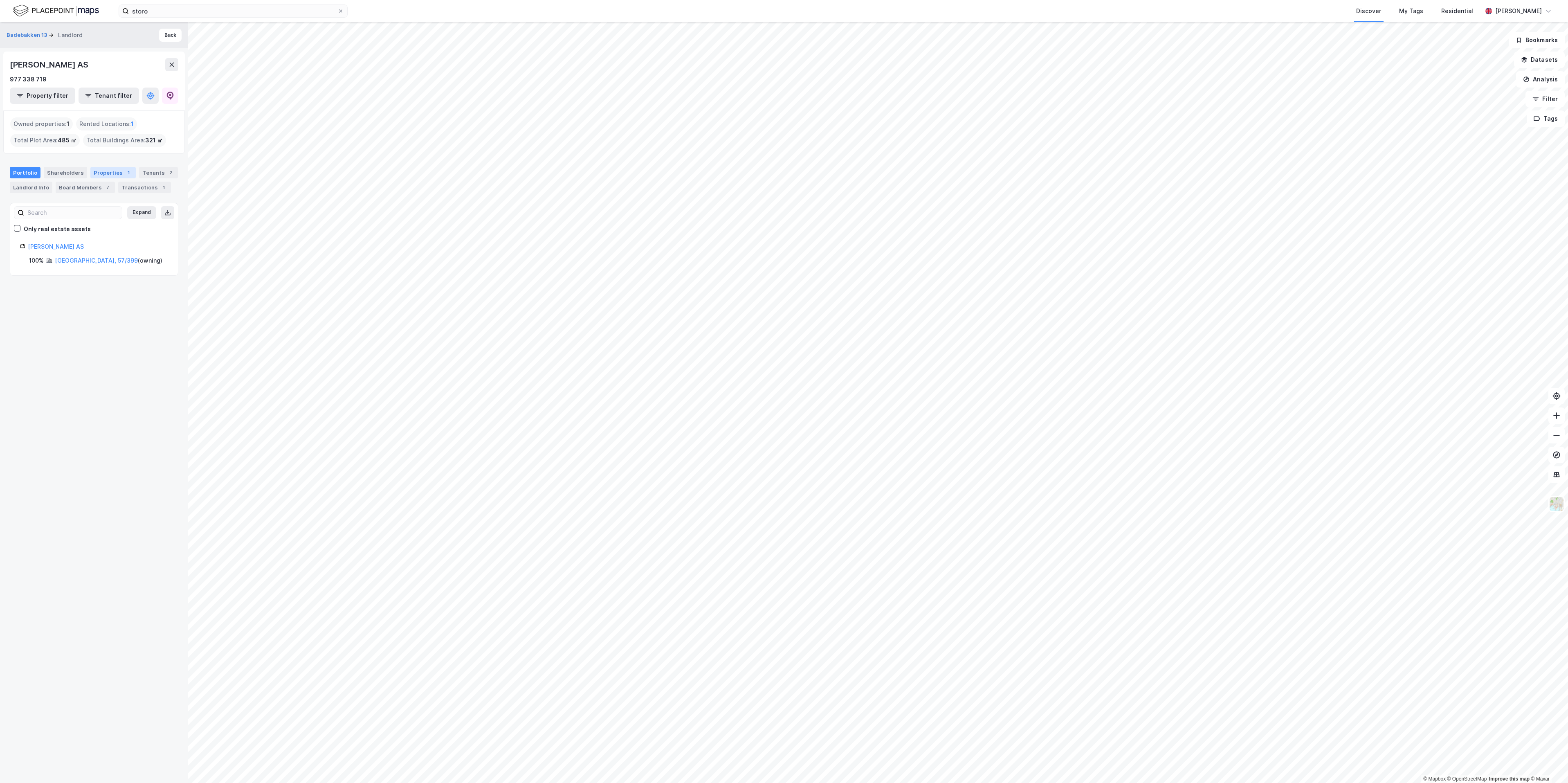
click at [103, 175] on div "Properties 1" at bounding box center [113, 172] width 46 height 12
click at [118, 193] on div "Transactions 1" at bounding box center [144, 187] width 53 height 12
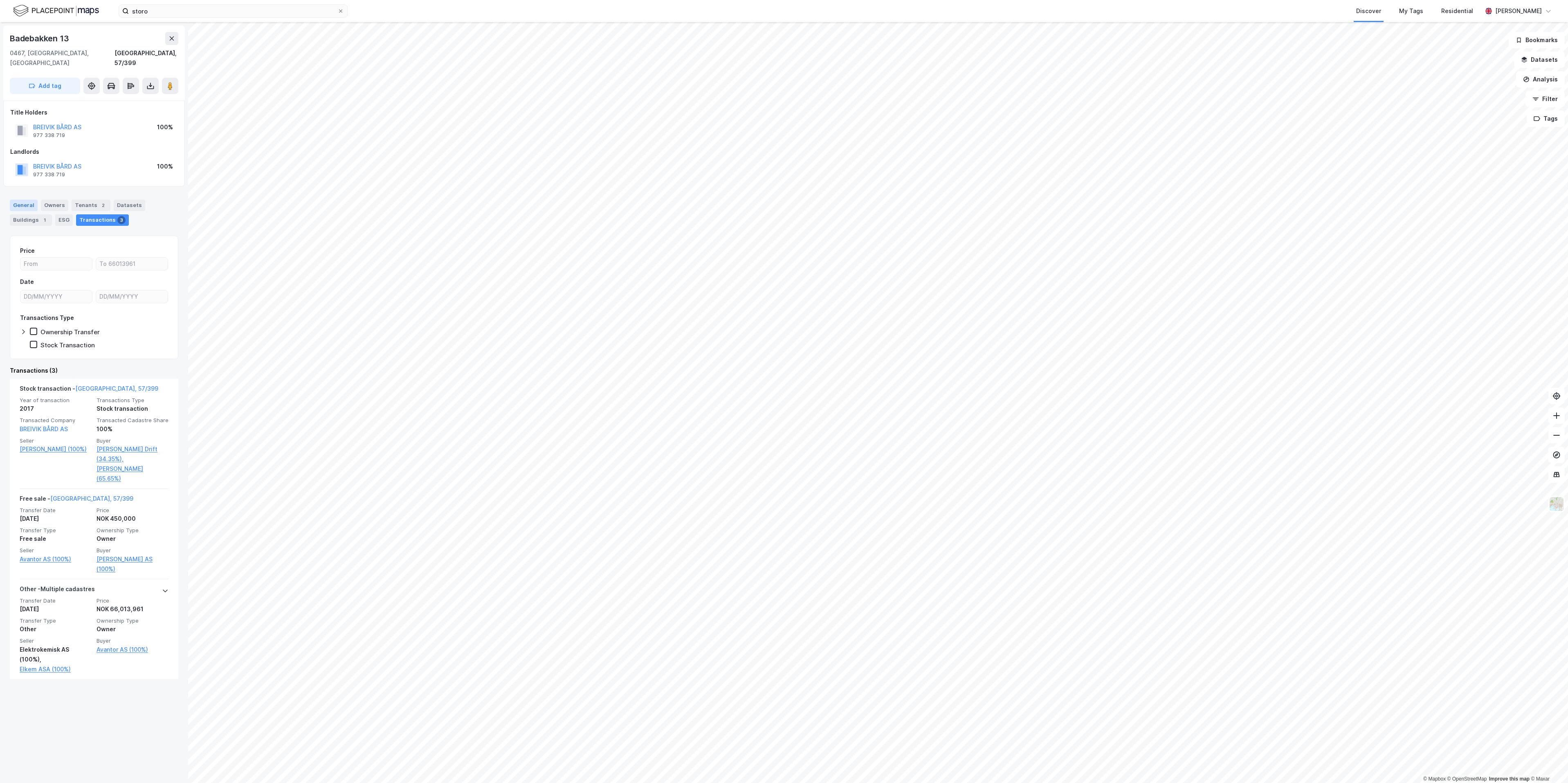
click at [16, 200] on div "General" at bounding box center [24, 205] width 28 height 12
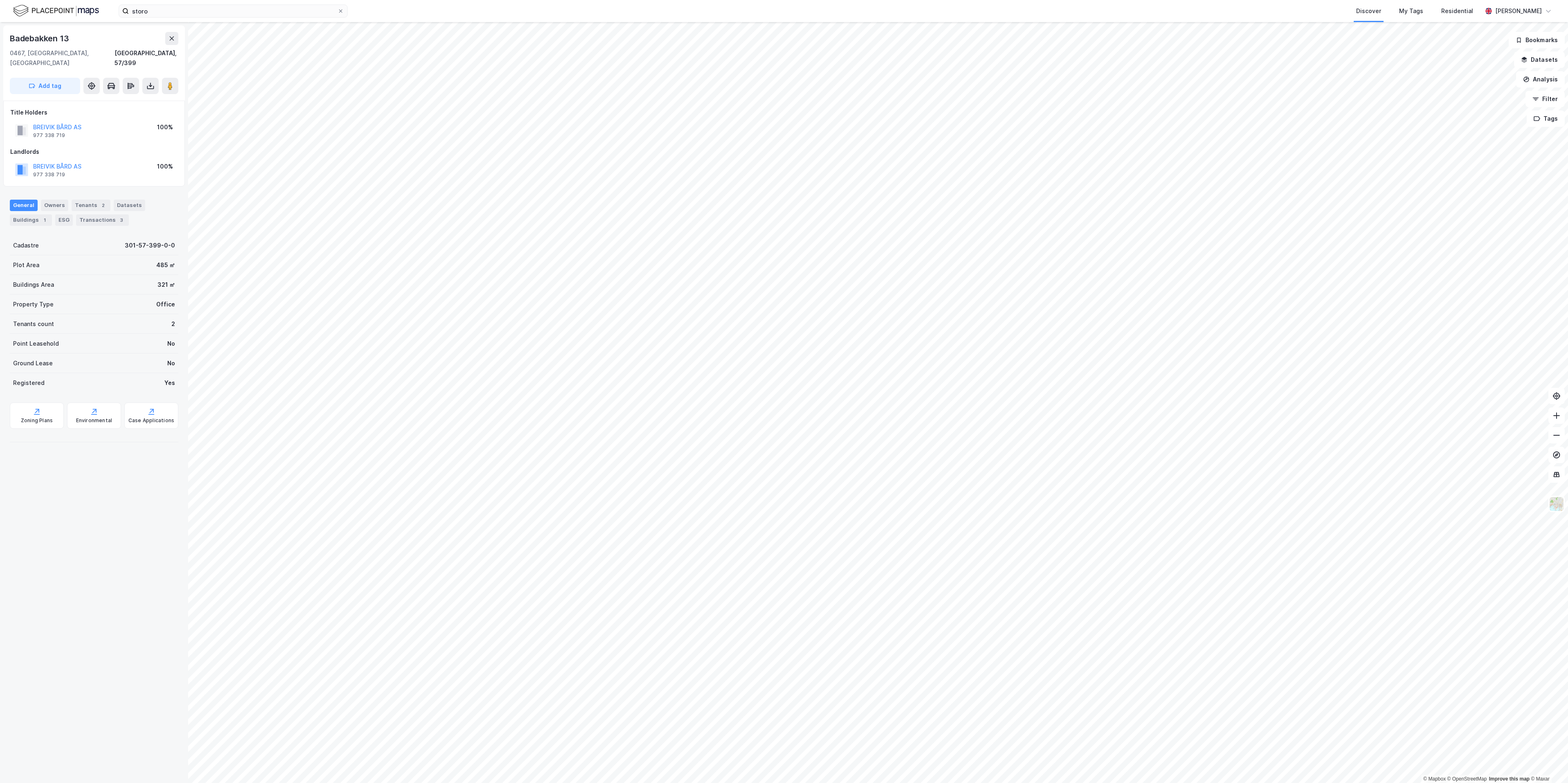
click at [158, 280] on div "321 ㎡" at bounding box center [166, 285] width 18 height 10
click at [168, 82] on image at bounding box center [170, 85] width 5 height 8
click at [60, 200] on div "Owners" at bounding box center [54, 205] width 27 height 12
click at [90, 200] on div "Tenants 2" at bounding box center [91, 205] width 39 height 12
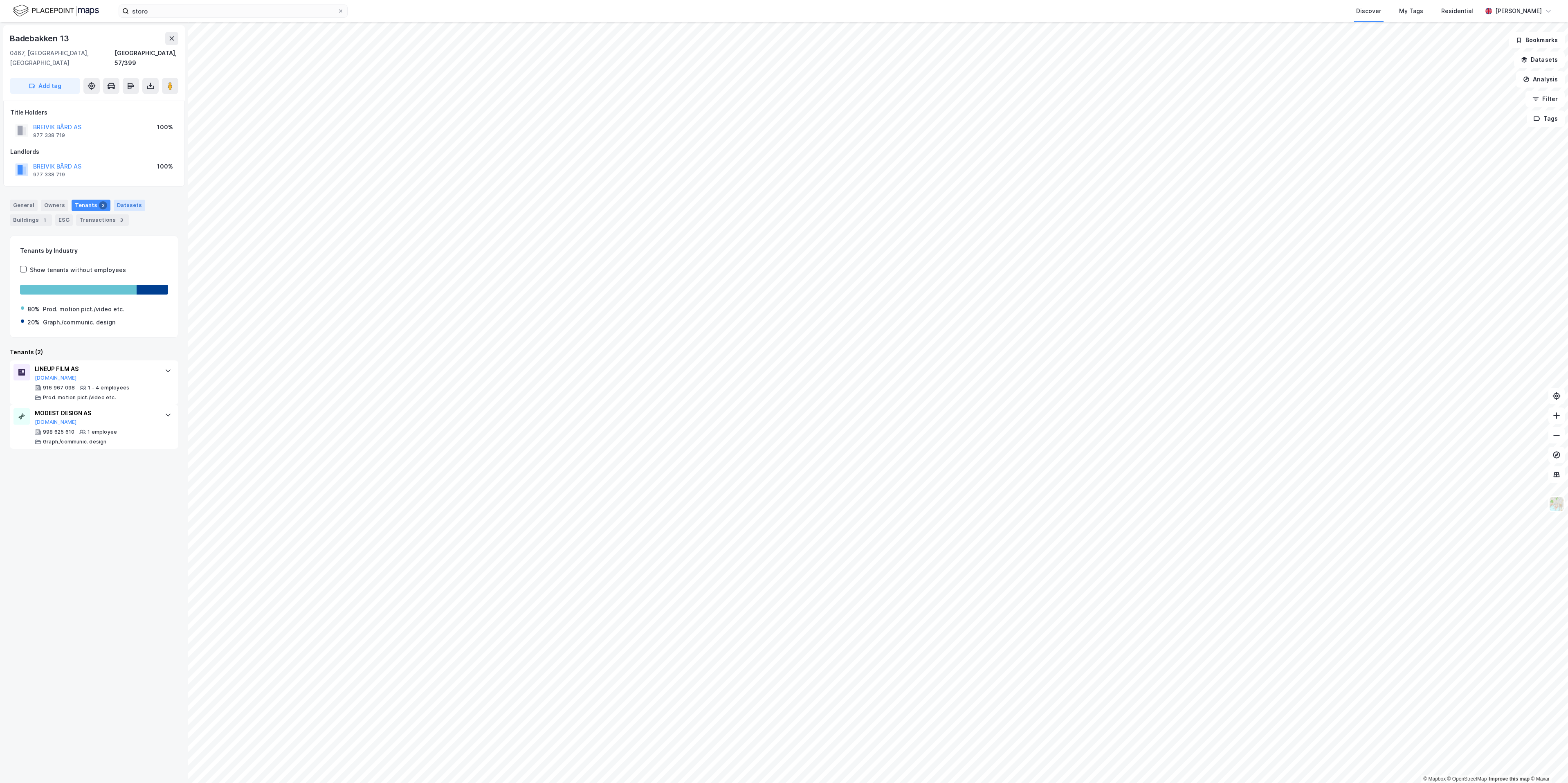
click at [124, 200] on div "Datasets" at bounding box center [130, 205] width 32 height 12
click at [97, 216] on div "Transactions 3" at bounding box center [102, 220] width 53 height 12
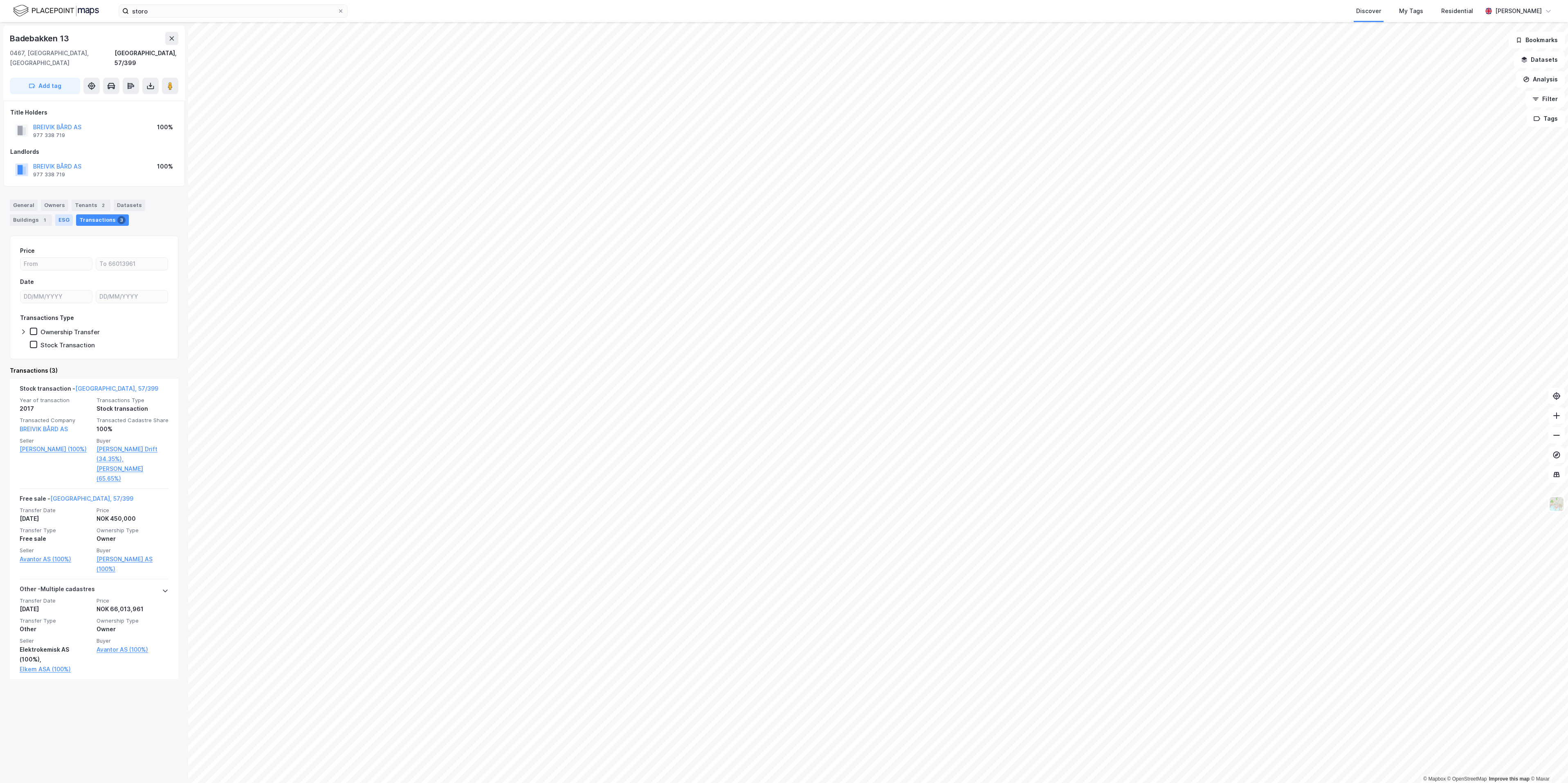
click at [57, 214] on div "ESG" at bounding box center [64, 220] width 18 height 12
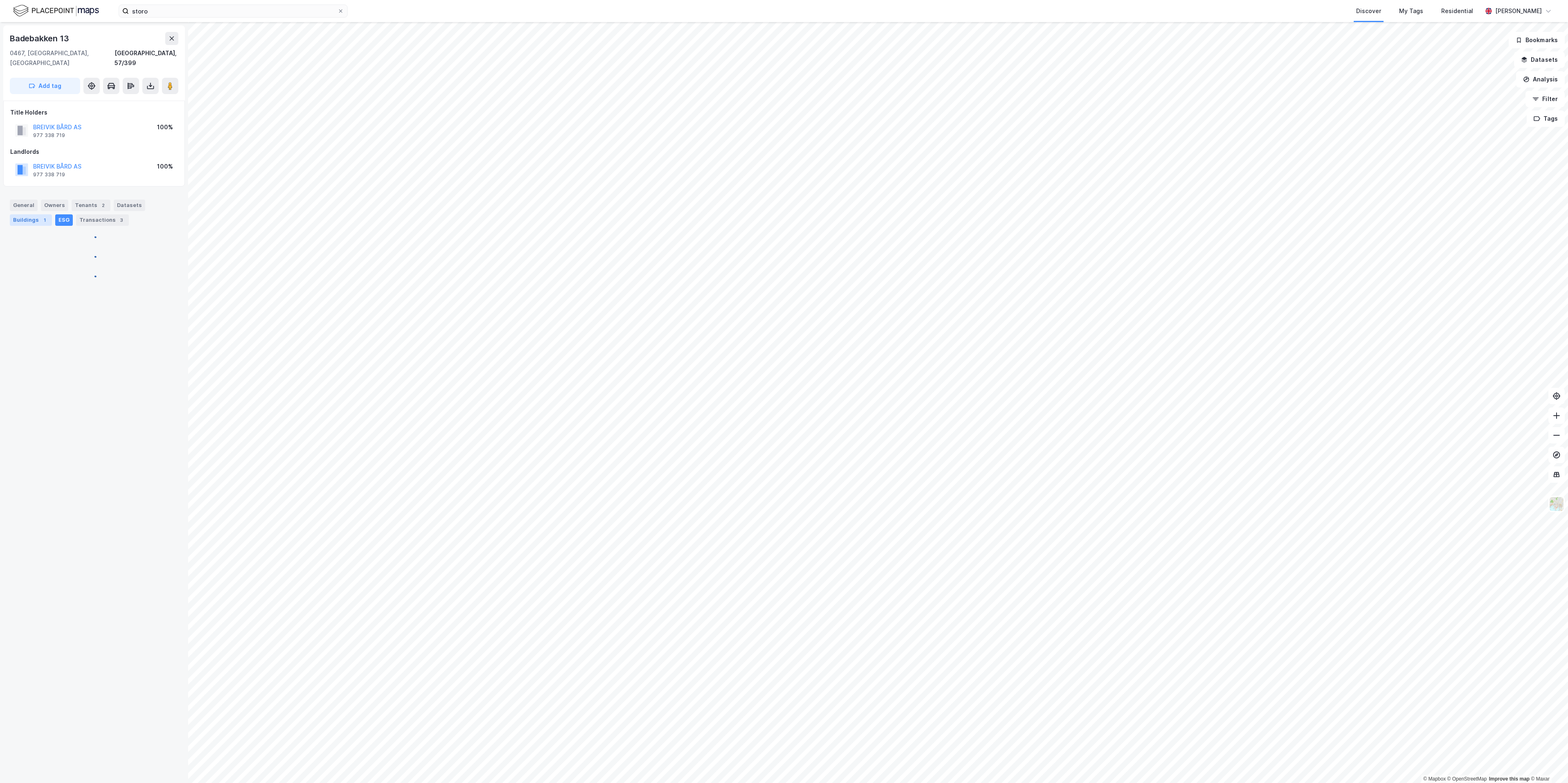
click at [33, 214] on div "Buildings 1" at bounding box center [30, 220] width 42 height 12
click at [107, 334] on div "Logistics Office" at bounding box center [75, 336] width 111 height 8
click at [0, 0] on button "BREIVIK BÅRD AS" at bounding box center [0, 0] width 0 height 0
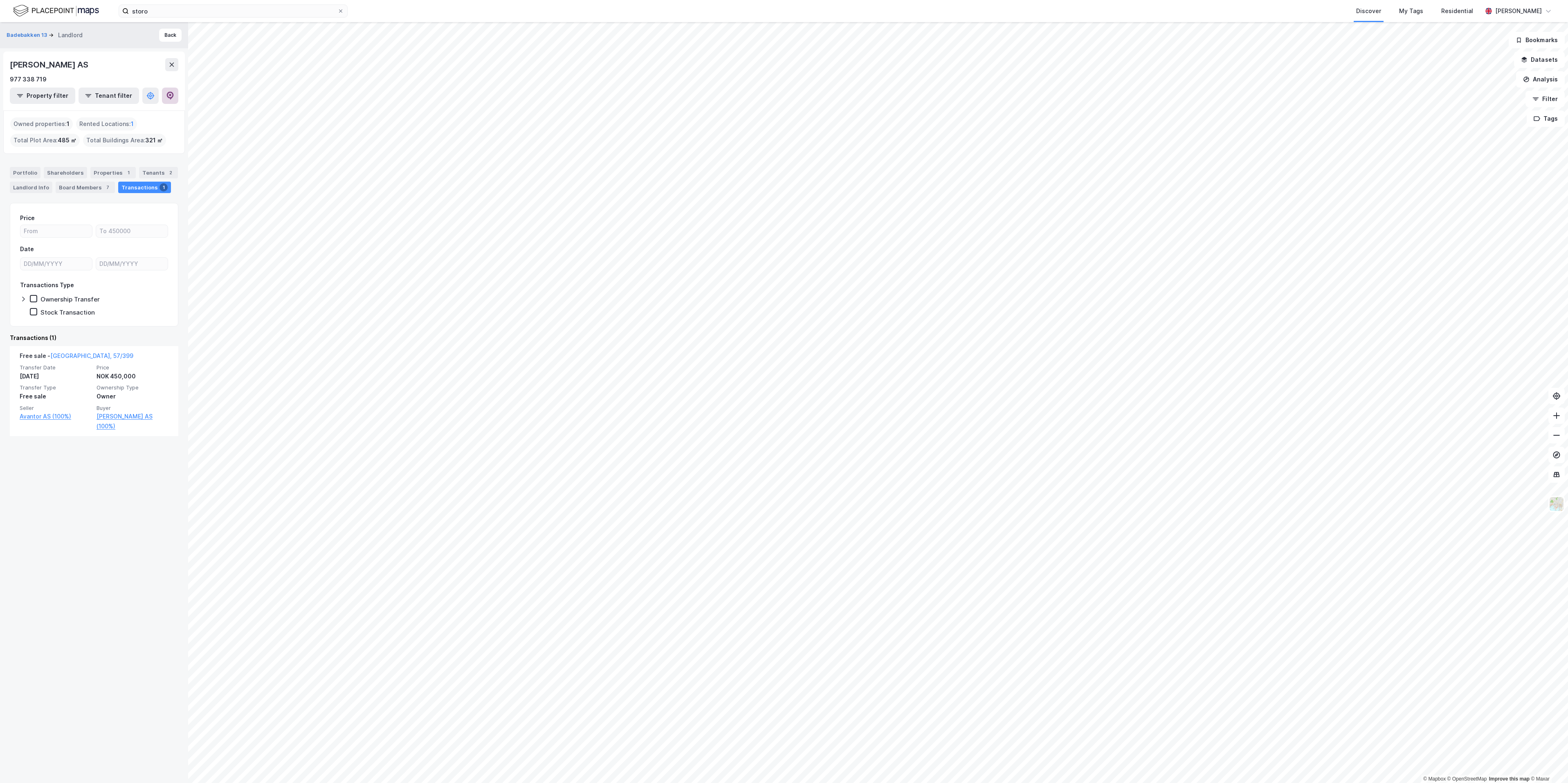
click at [170, 102] on button at bounding box center [170, 96] width 16 height 16
click at [127, 177] on div "Properties 1" at bounding box center [113, 172] width 46 height 12
click at [139, 178] on div "Tenants 2" at bounding box center [158, 172] width 39 height 12
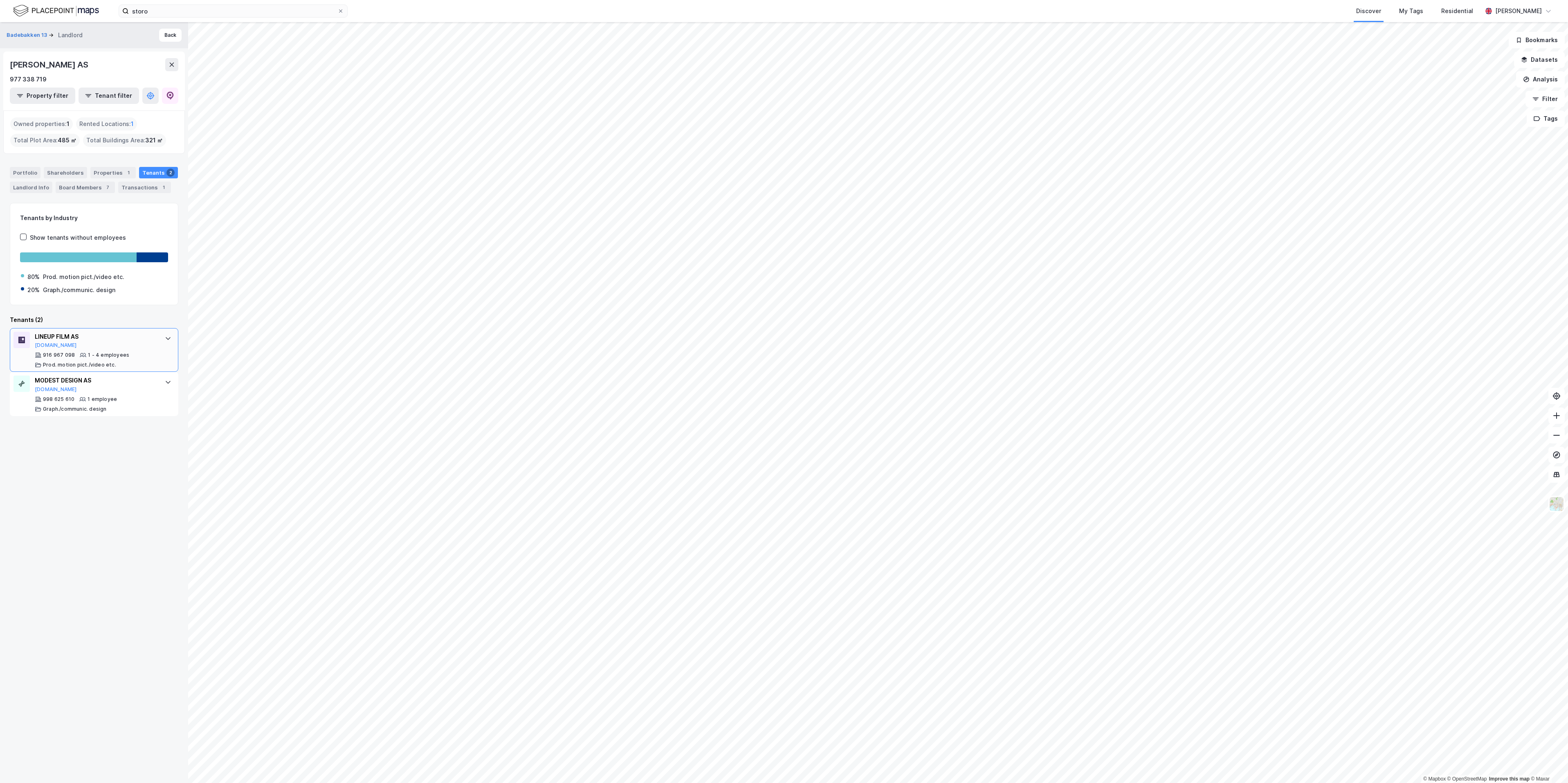
click at [92, 359] on div "1 - 4 employees" at bounding box center [108, 355] width 41 height 7
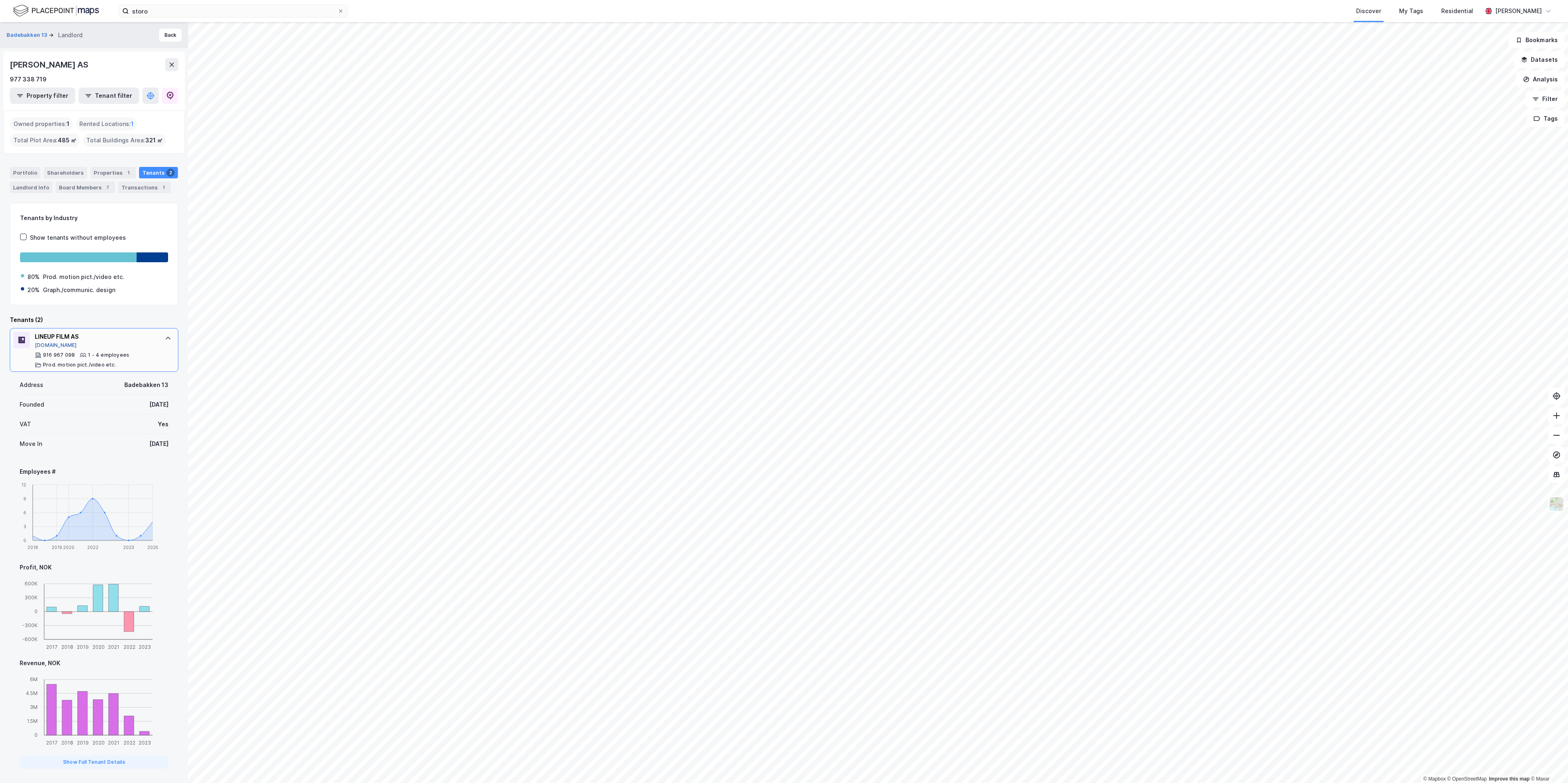
click at [44, 348] on button "Proff.no" at bounding box center [55, 345] width 42 height 7
click at [71, 223] on div "Tenants by Industry" at bounding box center [94, 218] width 148 height 10
click at [77, 242] on div "Show tenants without employees" at bounding box center [78, 237] width 96 height 10
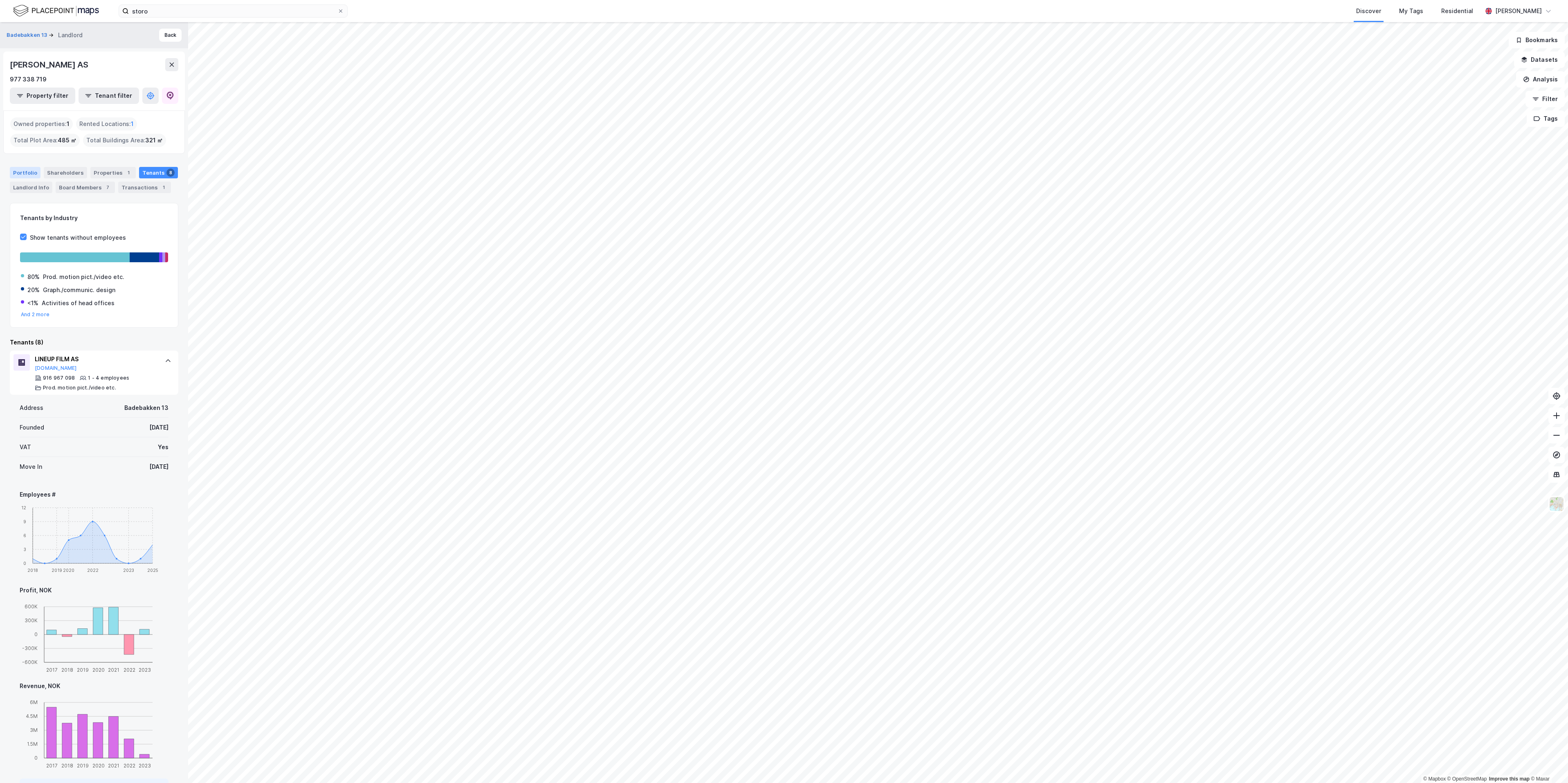
click at [15, 169] on div "Portfolio" at bounding box center [25, 172] width 30 height 12
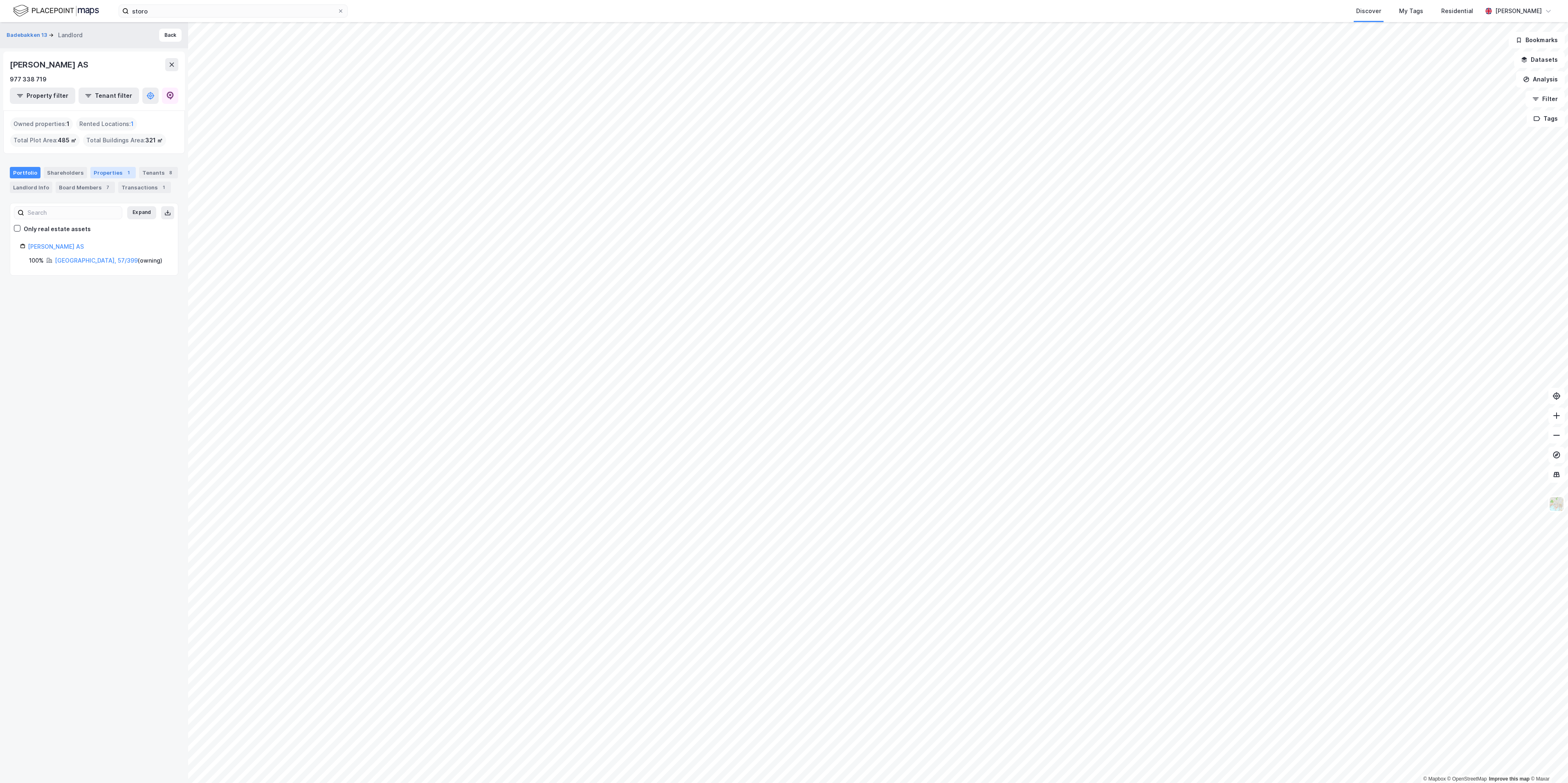
click at [111, 169] on div "Properties 1" at bounding box center [113, 172] width 46 height 12
click at [21, 172] on div "Portfolio" at bounding box center [25, 172] width 30 height 12
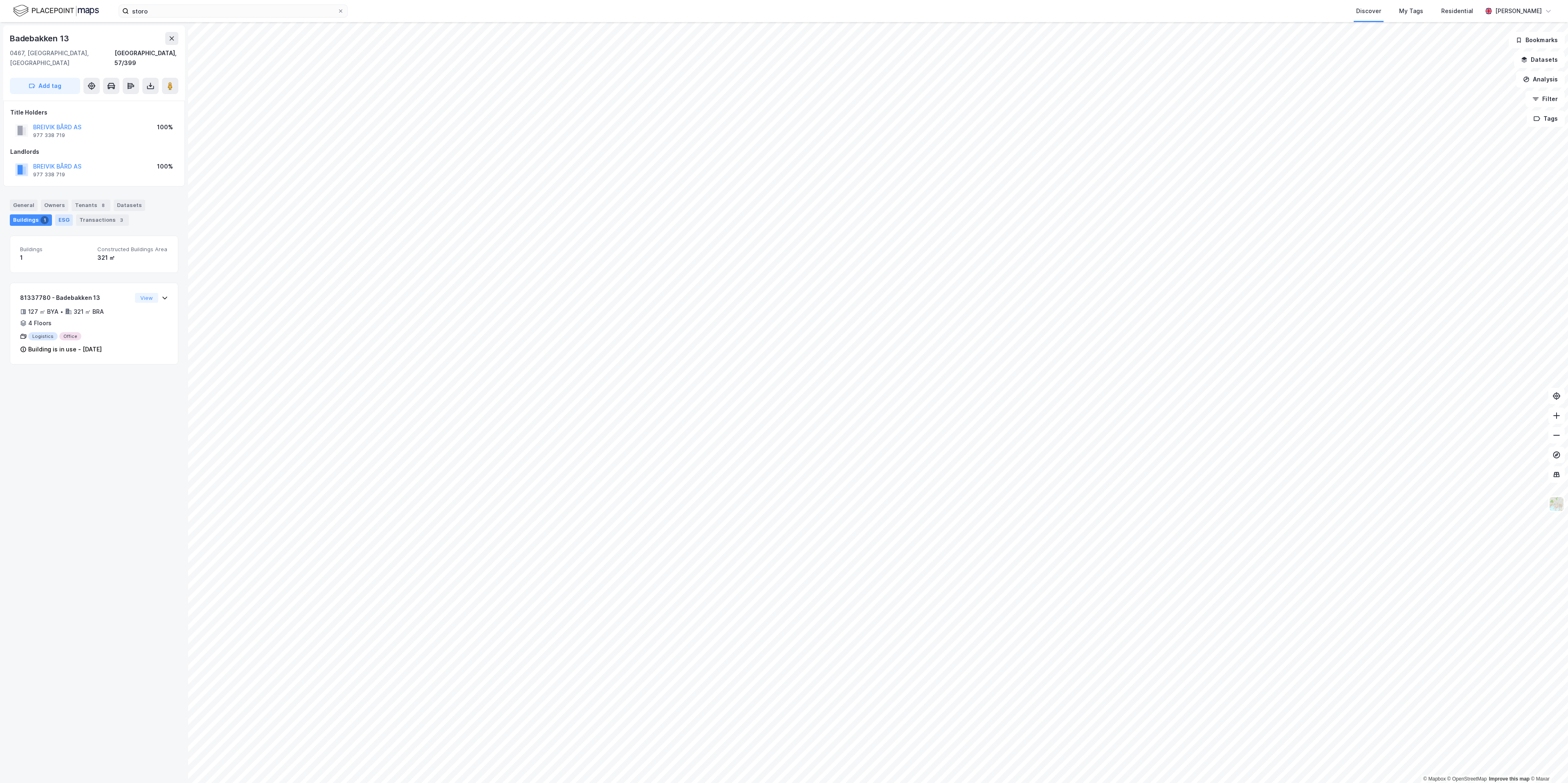
click at [96, 214] on div "Transactions 3" at bounding box center [102, 220] width 53 height 12
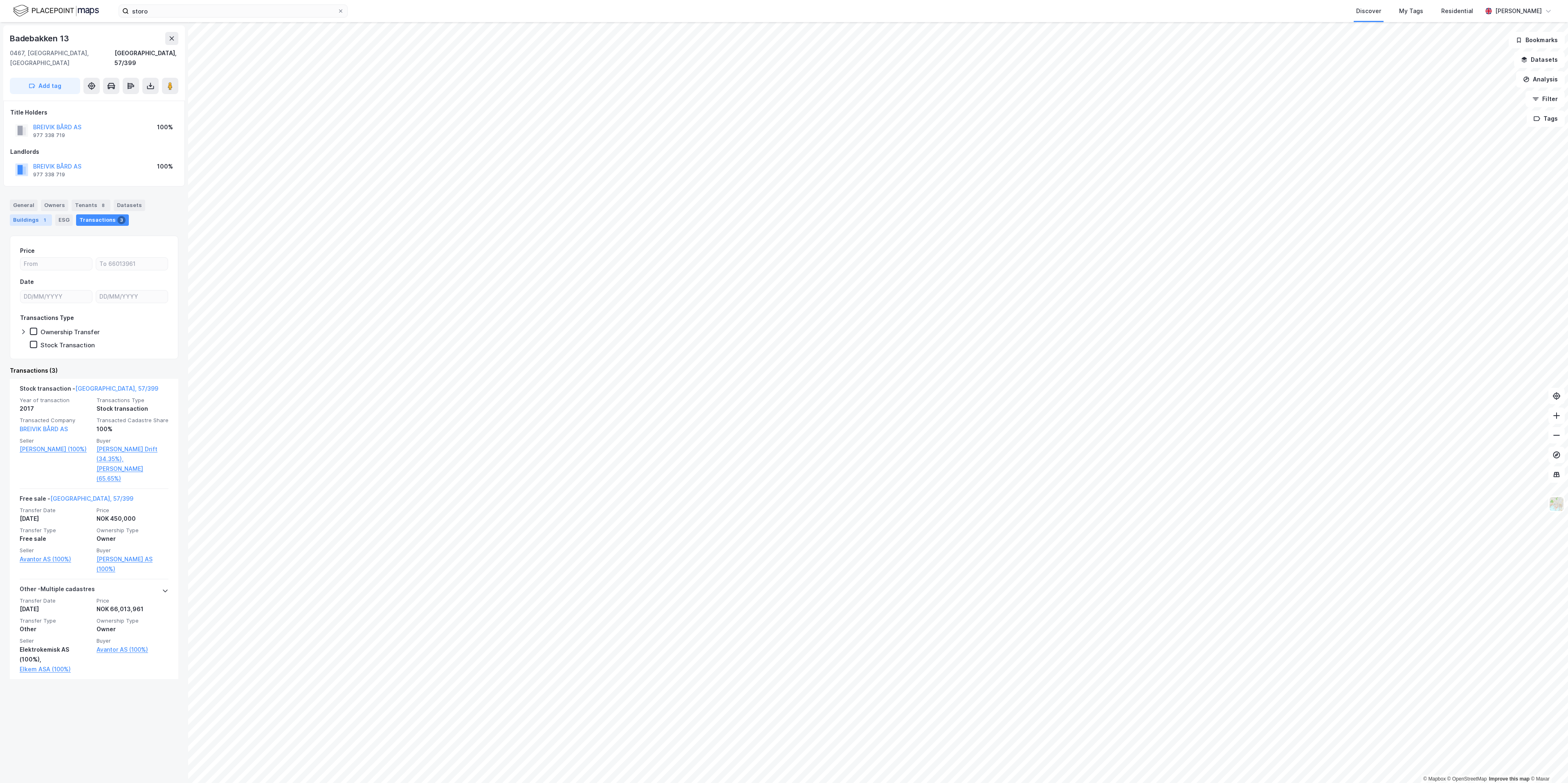
click at [33, 214] on div "Buildings 1" at bounding box center [30, 220] width 42 height 12
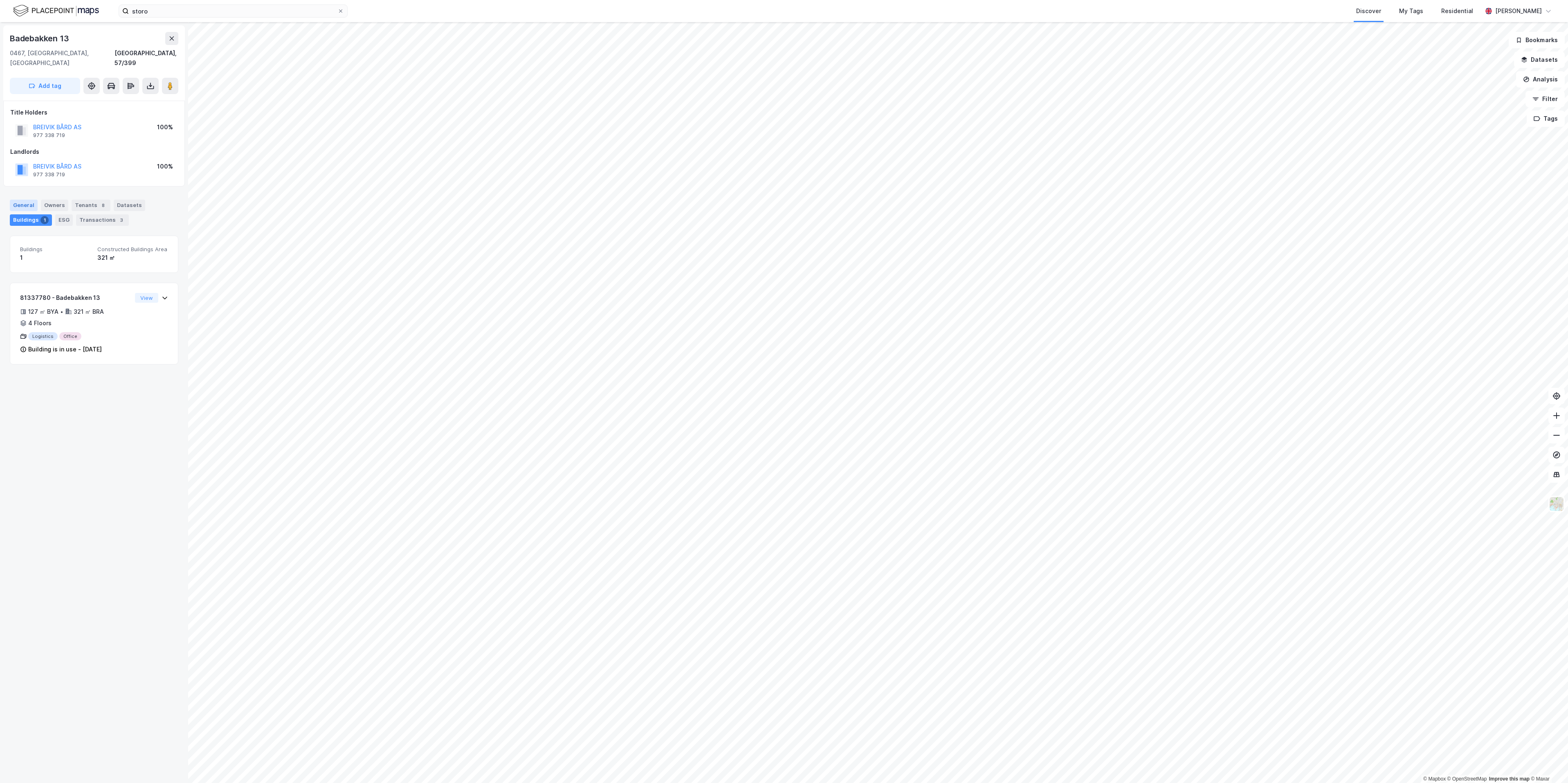
click at [18, 200] on div "General" at bounding box center [24, 205] width 28 height 12
click at [49, 409] on div "Zoning Plans" at bounding box center [37, 415] width 54 height 26
click at [174, 82] on button at bounding box center [170, 86] width 16 height 16
drag, startPoint x: 75, startPoint y: 38, endPoint x: 9, endPoint y: 43, distance: 66.2
click at [9, 43] on div "Badebakken 13 0467, Oslo, Oslo Oslo, 57/399 Add tag" at bounding box center [94, 63] width 181 height 75
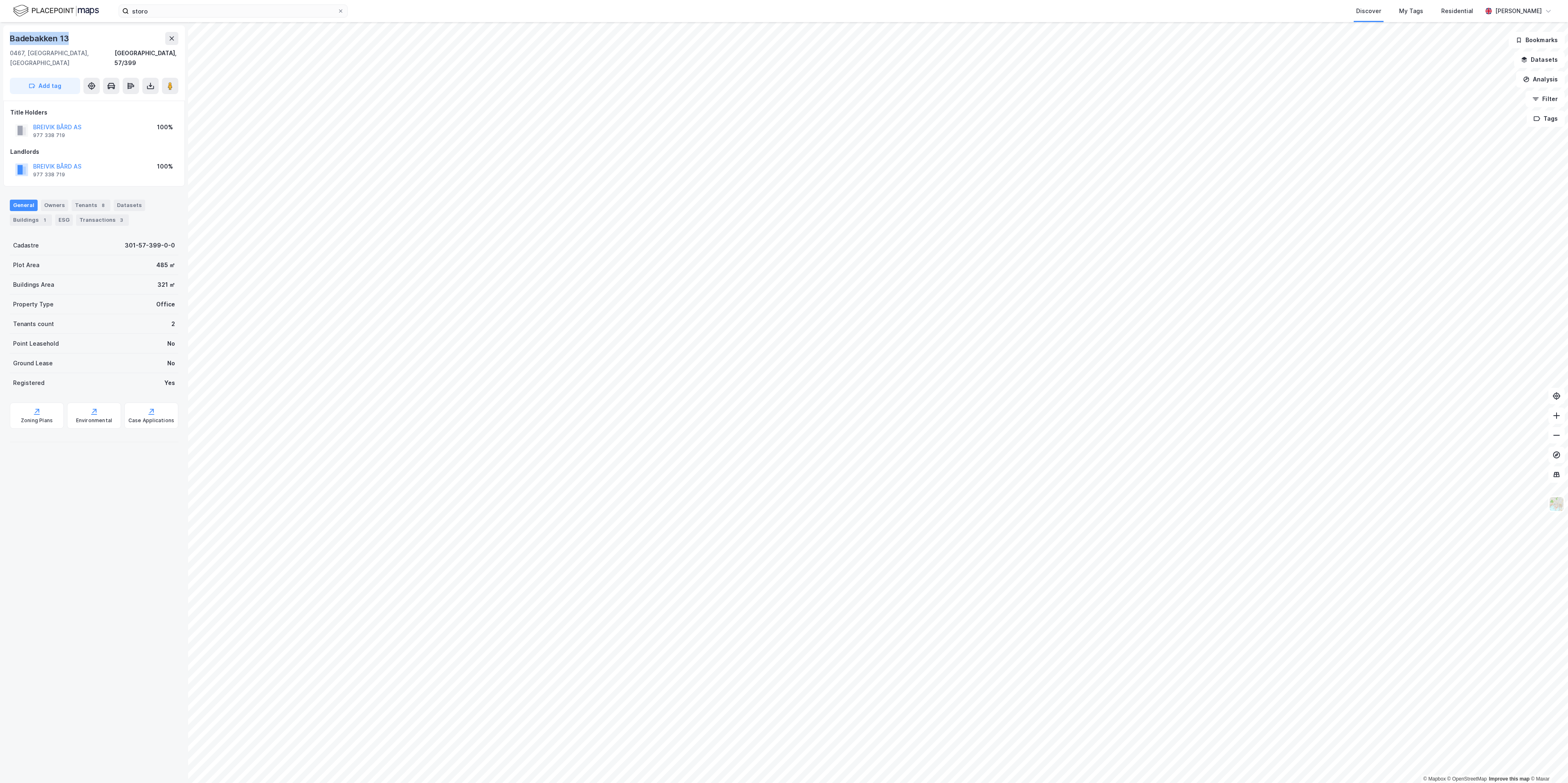
copy div "Badebakken 13"
drag, startPoint x: 90, startPoint y: 117, endPoint x: 32, endPoint y: 115, distance: 58.0
click at [32, 121] on div "BREIVIK BÅRD AS 977 338 719 100%" at bounding box center [94, 130] width 167 height 19
copy button "BREIVIK BÅRD AS"
